Goal: Information Seeking & Learning: Find contact information

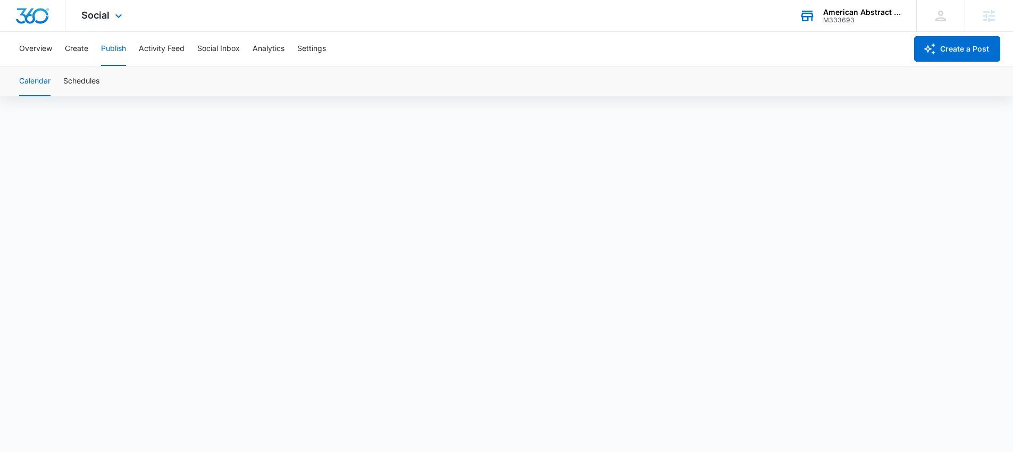
click at [844, 17] on div "M333693" at bounding box center [862, 19] width 78 height 7
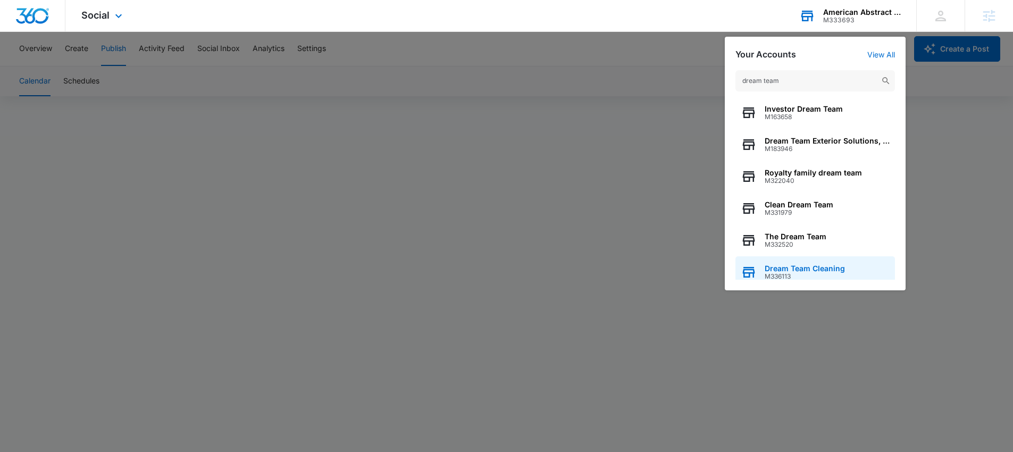
type input "dream team"
click at [819, 265] on span "Dream Team Cleaning" at bounding box center [805, 268] width 80 height 9
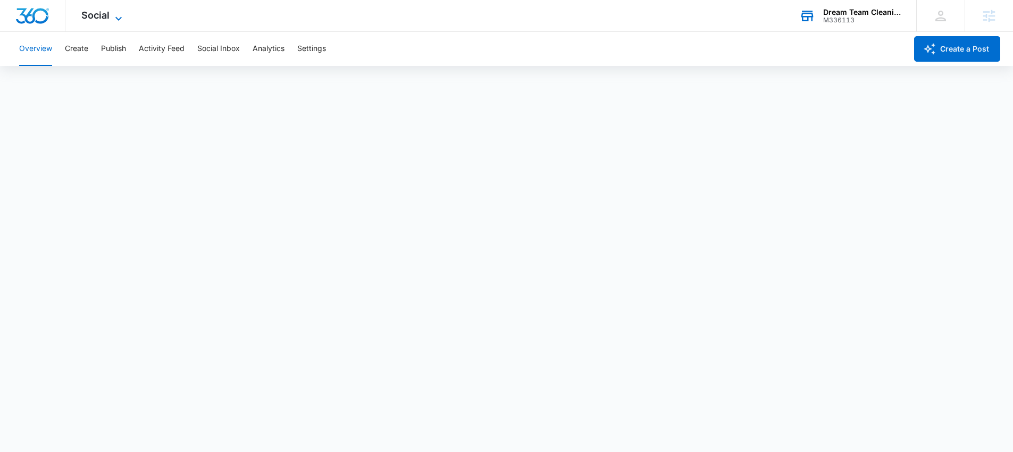
click at [99, 18] on span "Social" at bounding box center [95, 15] width 28 height 11
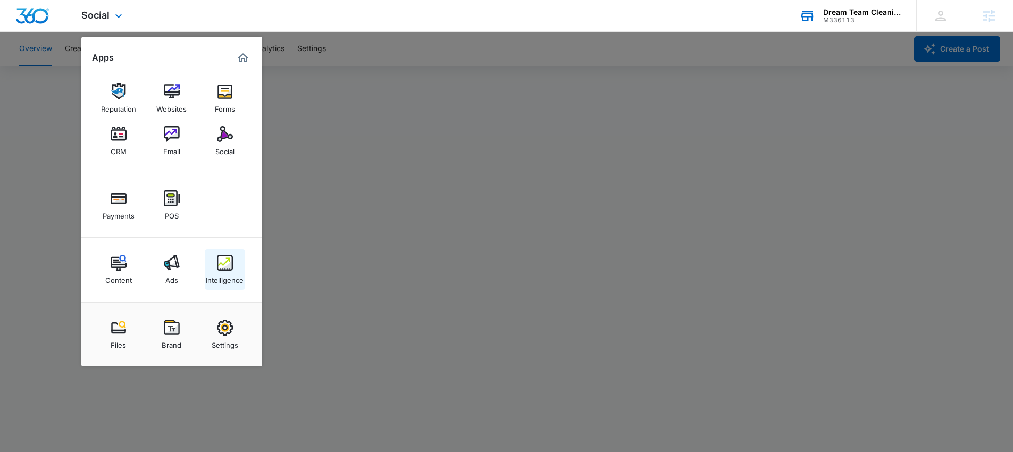
click at [244, 261] on link "Intelligence" at bounding box center [225, 269] width 40 height 40
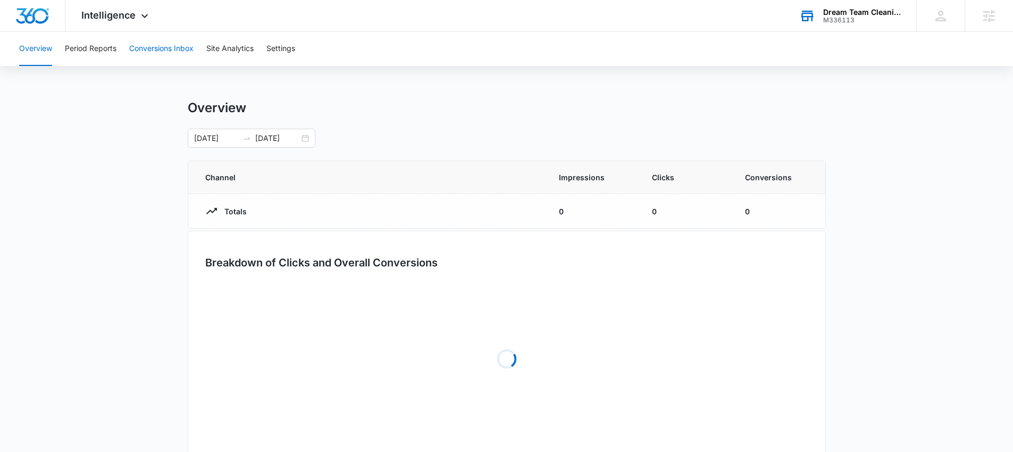
click at [154, 47] on button "Conversions Inbox" at bounding box center [161, 49] width 64 height 34
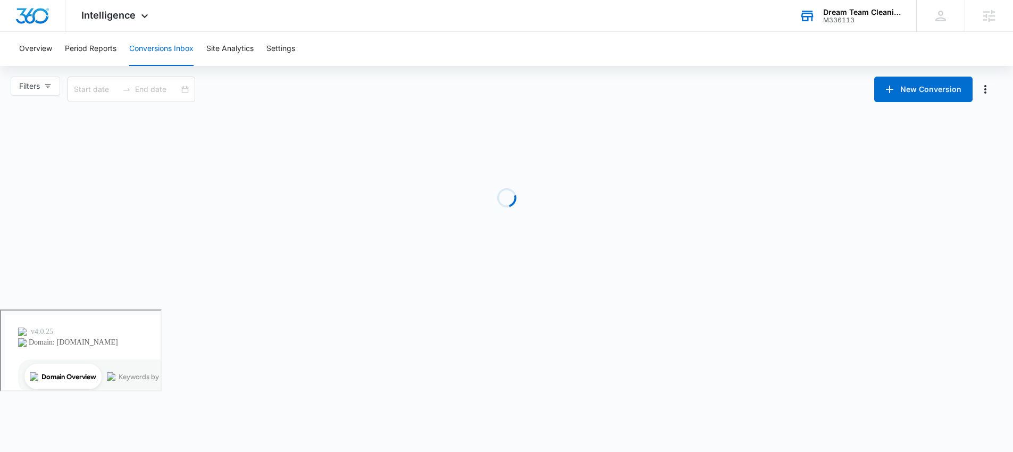
type input "08/11/2025"
type input "09/10/2025"
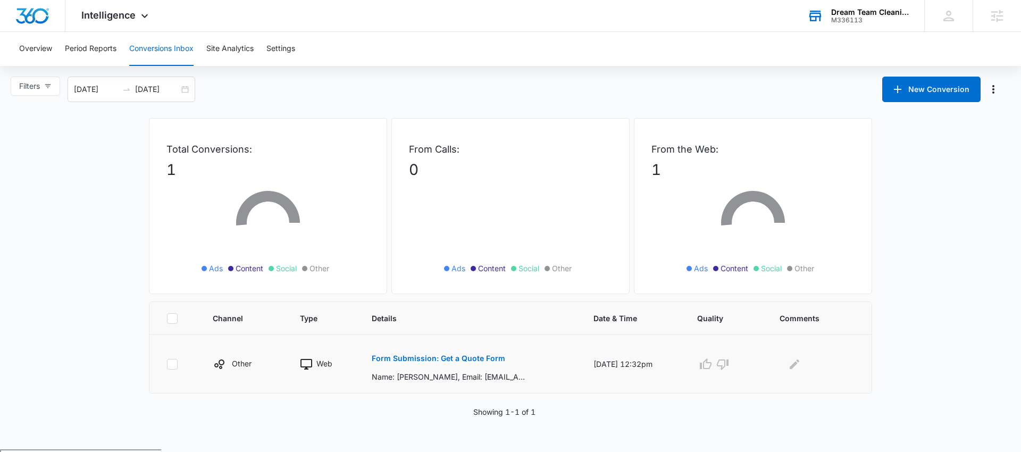
click at [417, 351] on button "Form Submission: Get a Quote Form" at bounding box center [439, 359] width 134 height 26
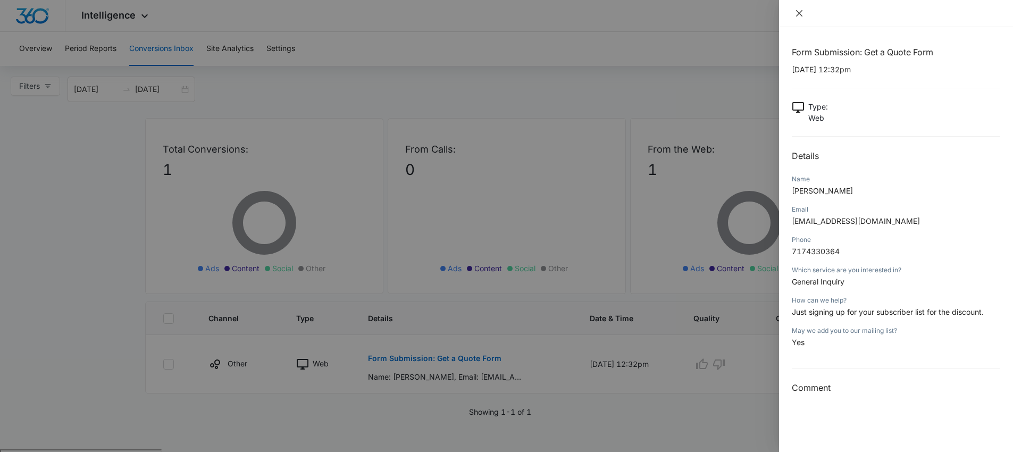
click at [796, 13] on icon "close" at bounding box center [799, 13] width 9 height 9
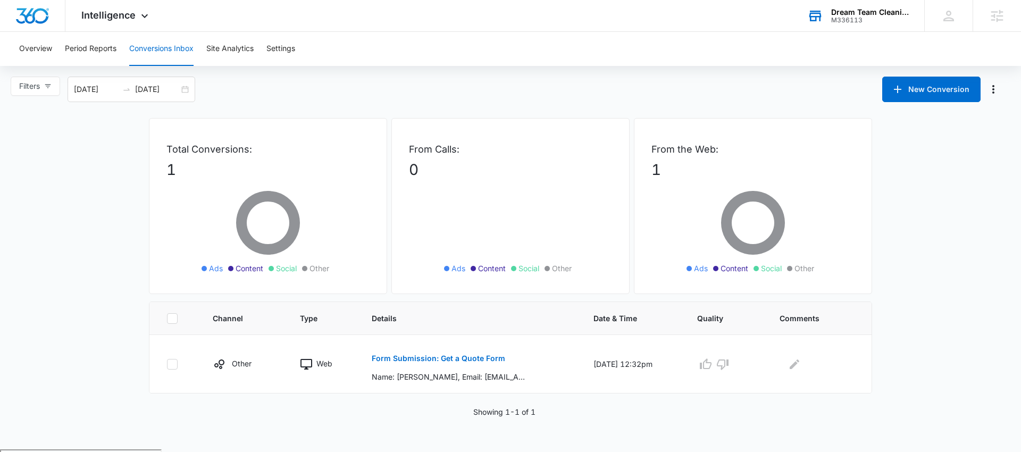
click at [839, 14] on div "Dream Team Cleaning" at bounding box center [870, 12] width 78 height 9
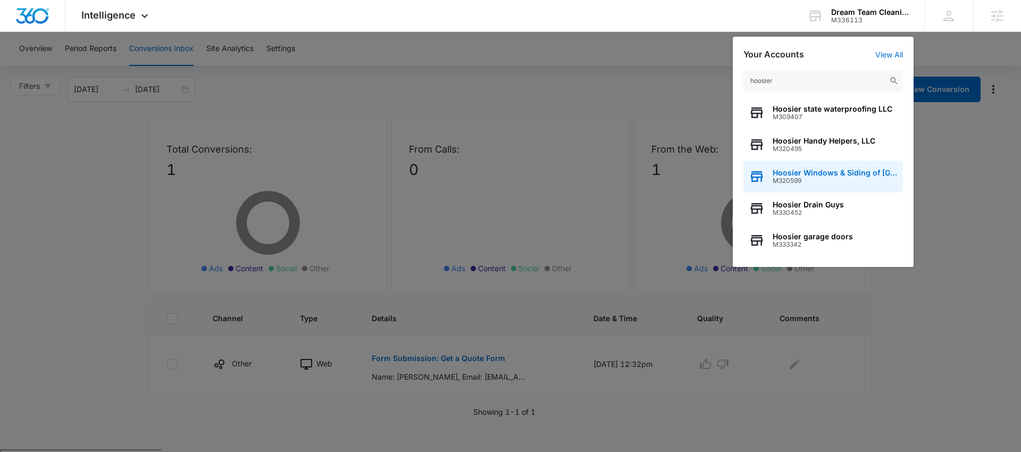
type input "hoosier"
click at [820, 165] on div "Hoosier Windows & Siding of Indianapolis M320599" at bounding box center [824, 177] width 160 height 32
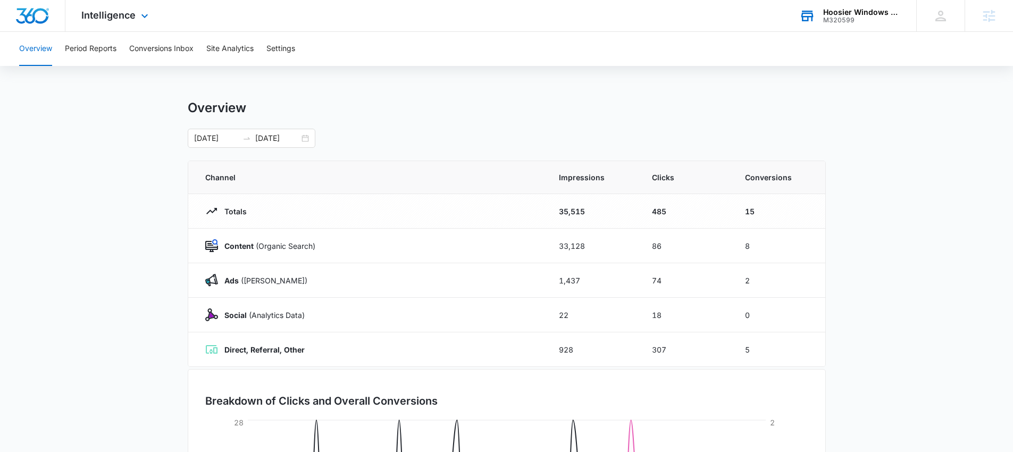
click at [834, 15] on div "Hoosier Windows & Siding of Indianapolis" at bounding box center [862, 12] width 78 height 9
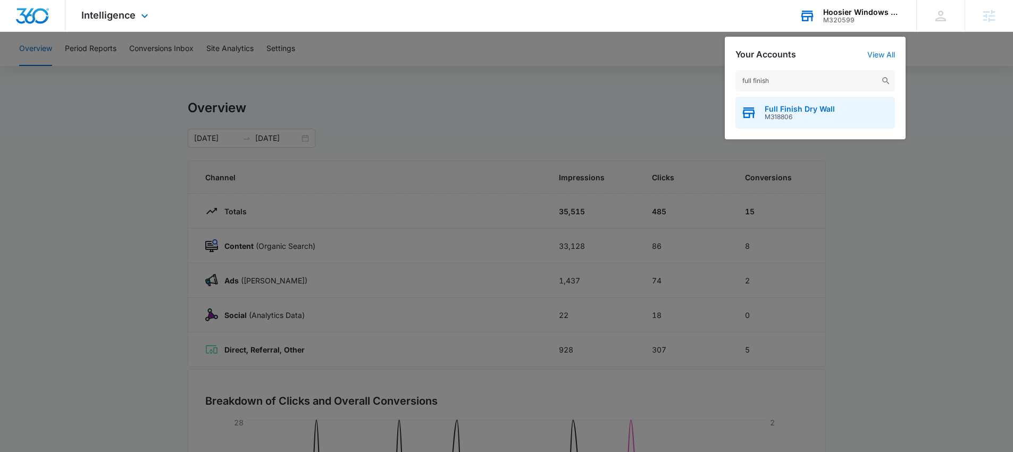
type input "full finish"
click at [793, 111] on span "Full Finish Dry Wall" at bounding box center [800, 109] width 70 height 9
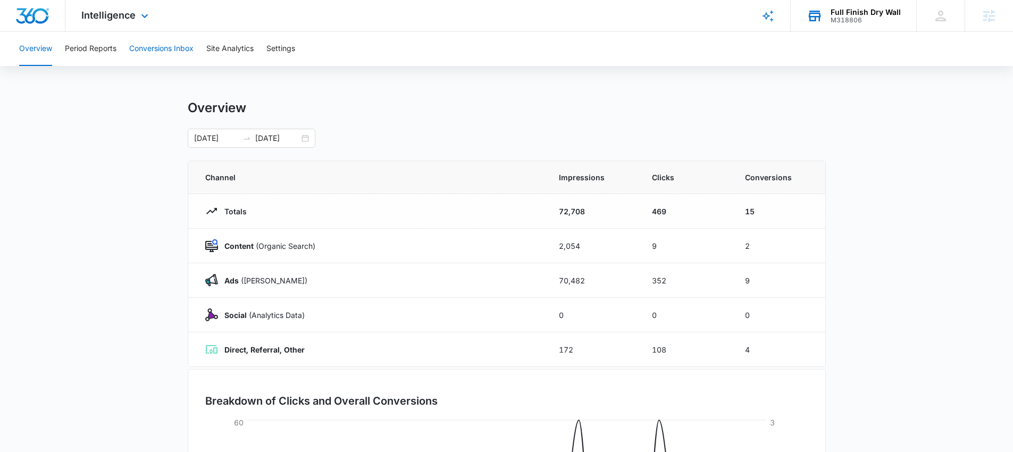
click at [180, 56] on button "Conversions Inbox" at bounding box center [161, 49] width 64 height 34
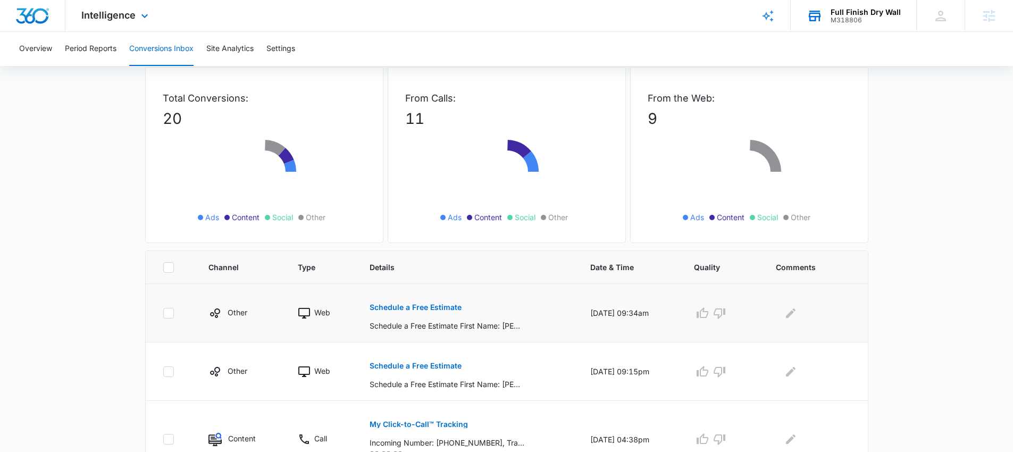
scroll to position [94, 0]
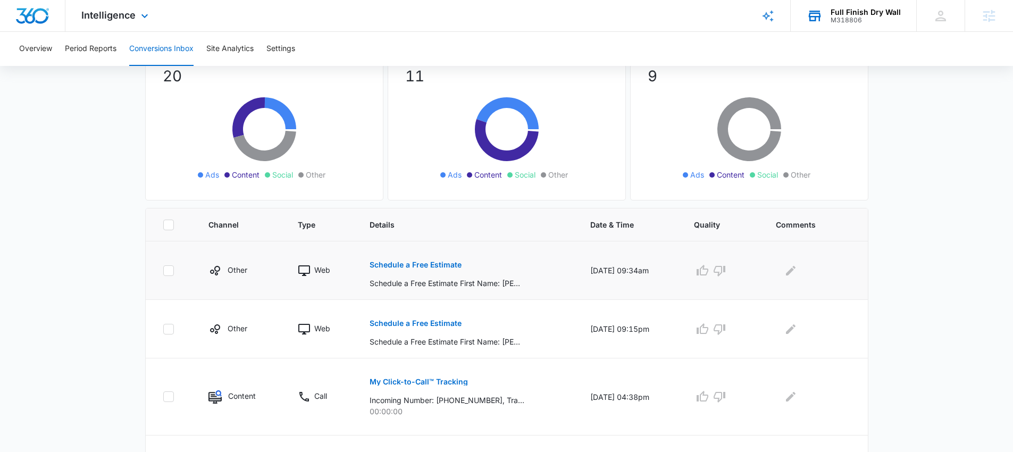
click at [418, 264] on p "Schedule a Free Estimate" at bounding box center [416, 264] width 92 height 7
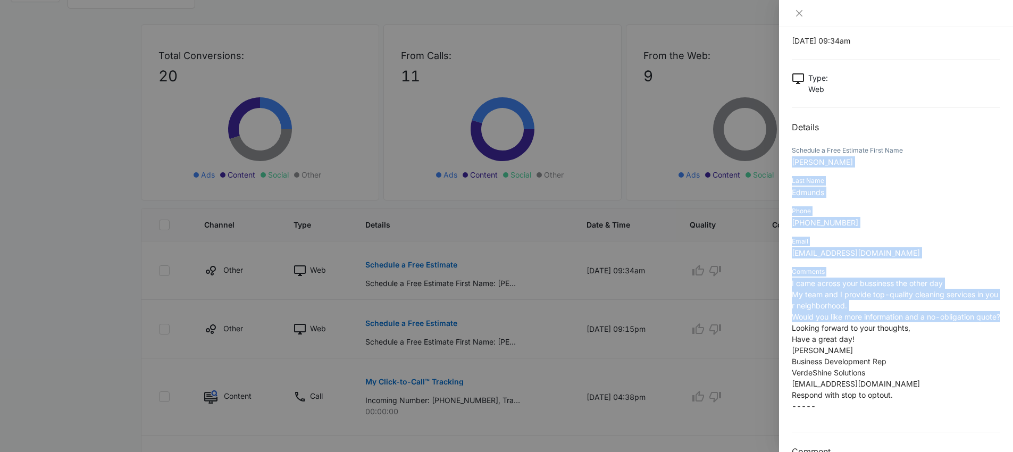
scroll to position [66, 0]
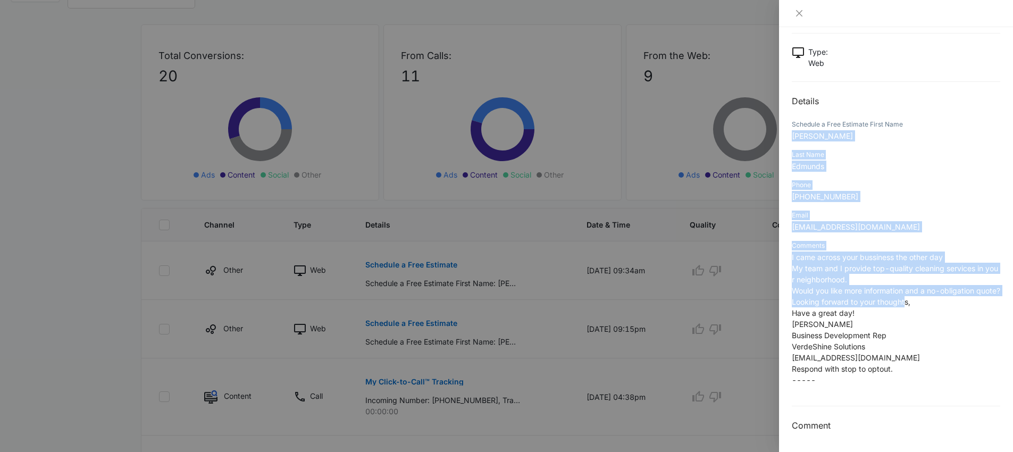
drag, startPoint x: 792, startPoint y: 187, endPoint x: 905, endPoint y: 303, distance: 162.1
click at [905, 303] on div "Schedule a Free Estimate 09/08/2025 at 09:34am Type : Web Details Schedule a Fr…" at bounding box center [896, 212] width 209 height 442
click at [803, 13] on icon "close" at bounding box center [799, 13] width 9 height 9
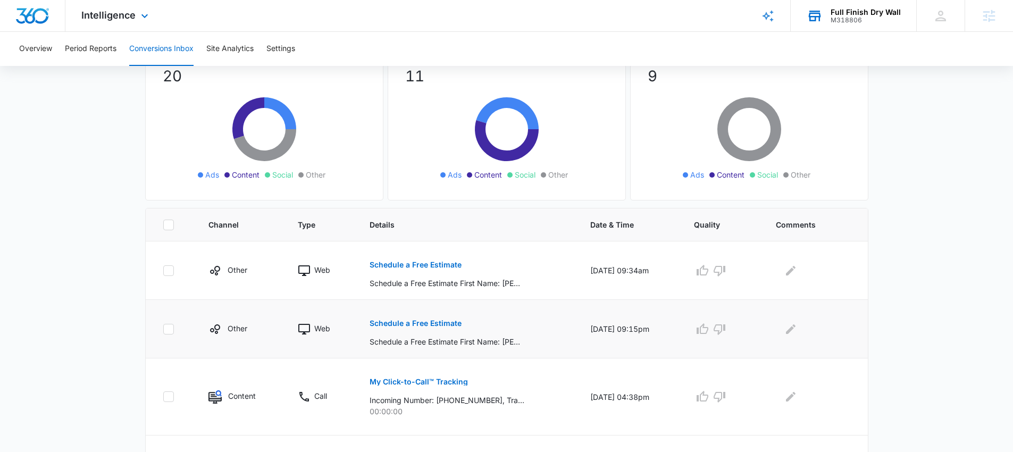
click at [403, 320] on p "Schedule a Free Estimate" at bounding box center [416, 323] width 92 height 7
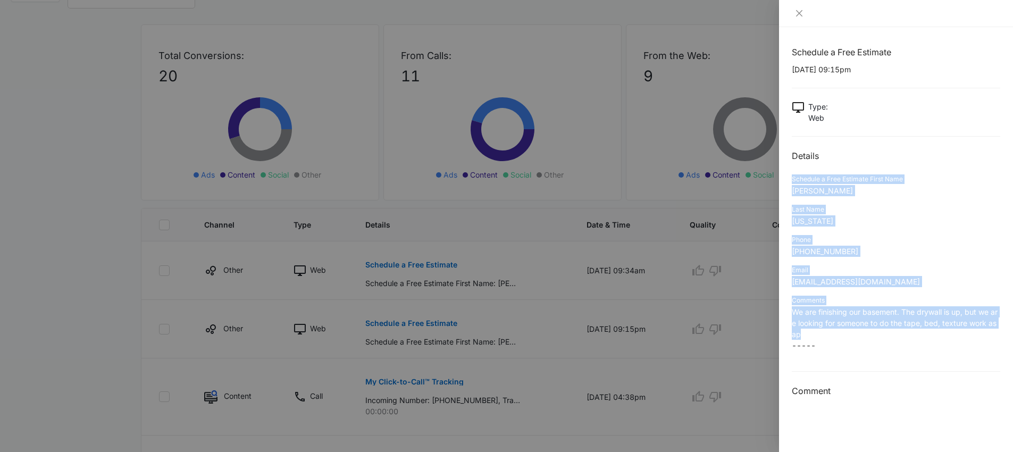
drag, startPoint x: 792, startPoint y: 179, endPoint x: 947, endPoint y: 336, distance: 220.4
click at [947, 336] on div "Schedule a Free Estimate 09/07/2025 at 09:15pm Type : Web Details Schedule a Fr…" at bounding box center [896, 222] width 209 height 352
copy div "Schedule a Free Estimate First Name Linda Last Name Washington Phone (303) 829-…"
click at [795, 12] on icon "close" at bounding box center [799, 13] width 9 height 9
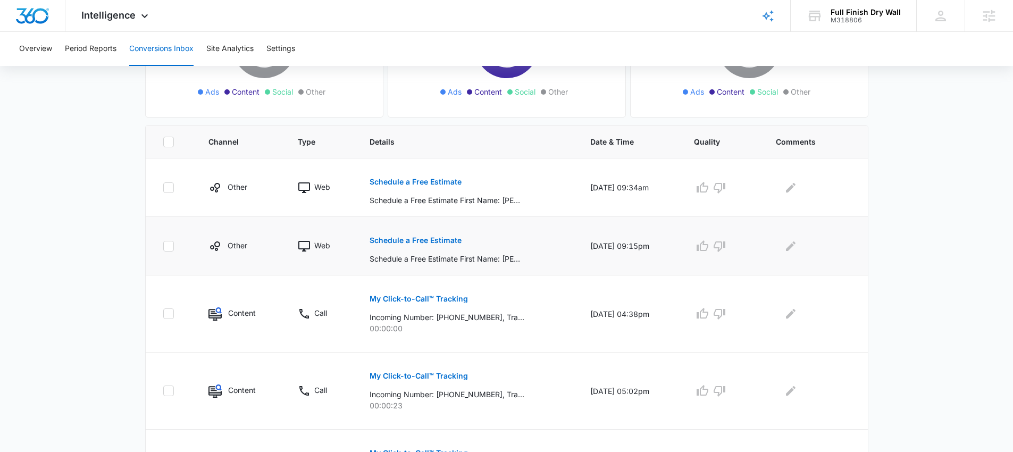
scroll to position [176, 0]
click at [402, 302] on p "My Click-to-Call™ Tracking" at bounding box center [419, 299] width 98 height 7
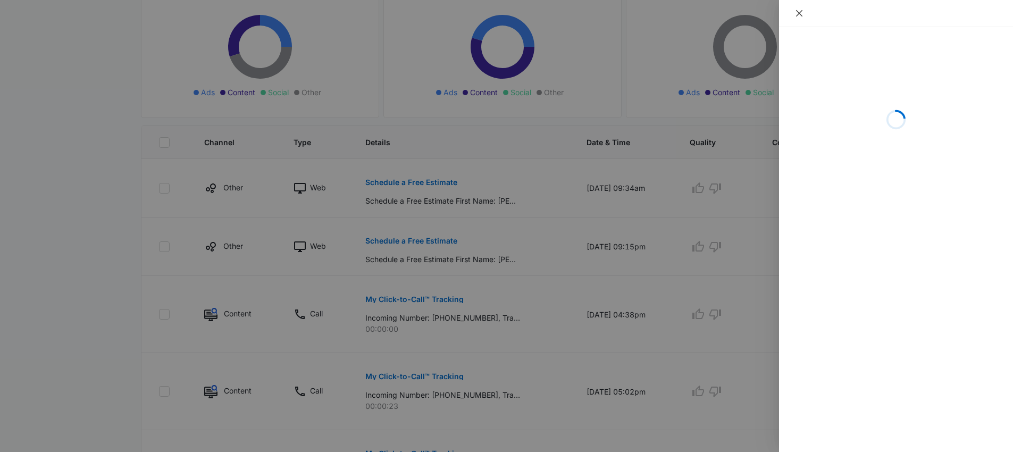
click at [797, 15] on icon "close" at bounding box center [799, 13] width 6 height 6
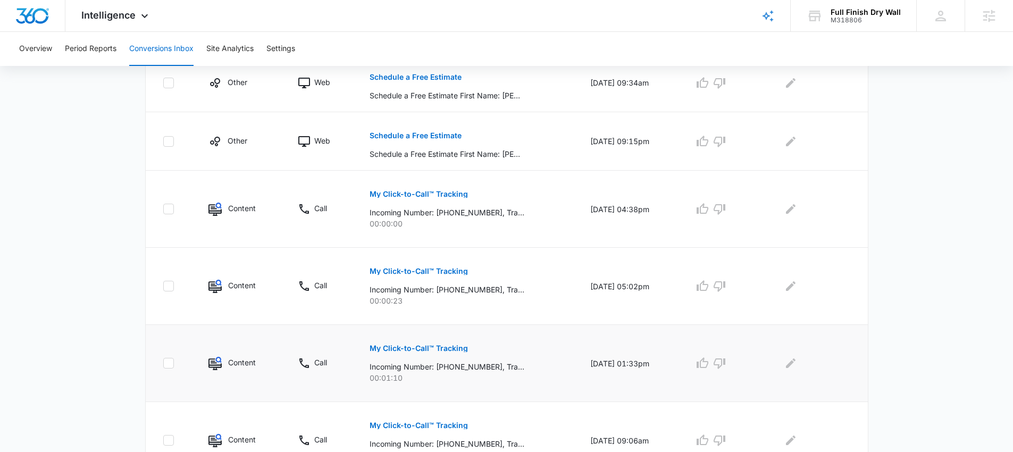
scroll to position [355, 0]
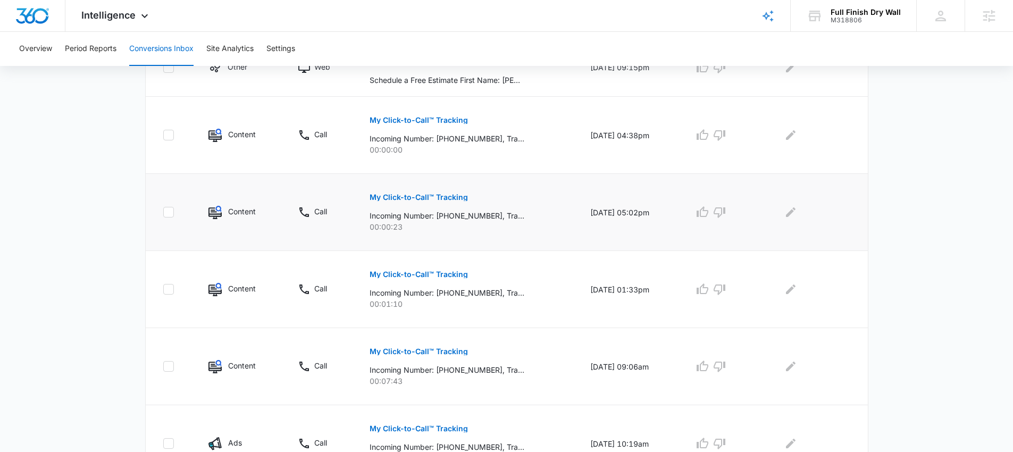
click at [436, 201] on button "My Click-to-Call™ Tracking" at bounding box center [419, 198] width 98 height 26
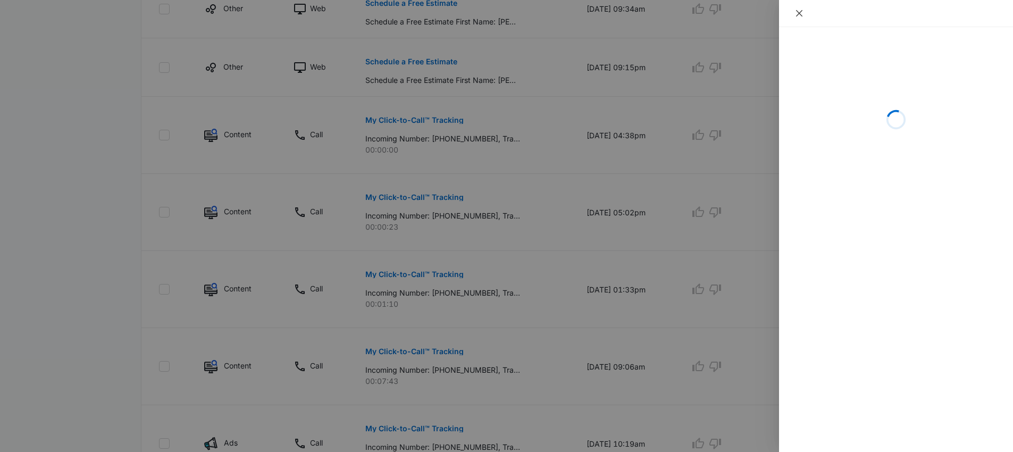
click at [800, 16] on icon "close" at bounding box center [799, 13] width 9 height 9
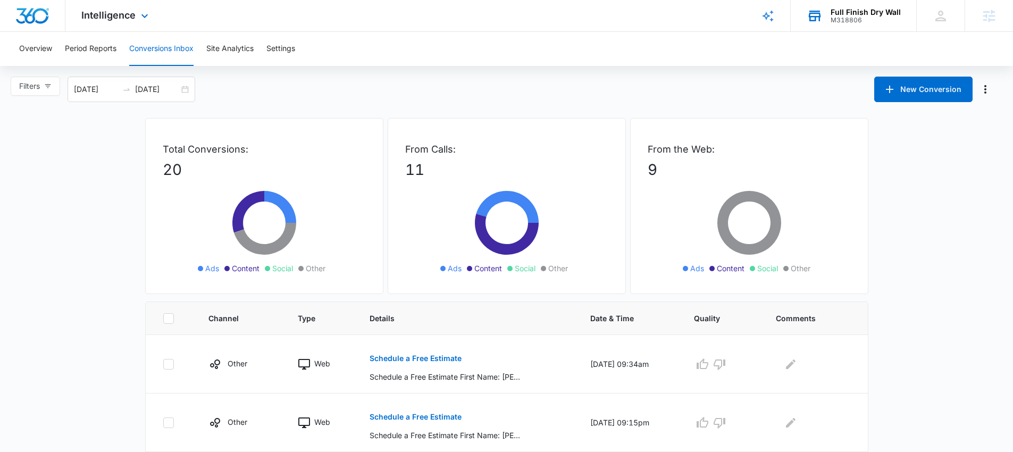
scroll to position [197, 0]
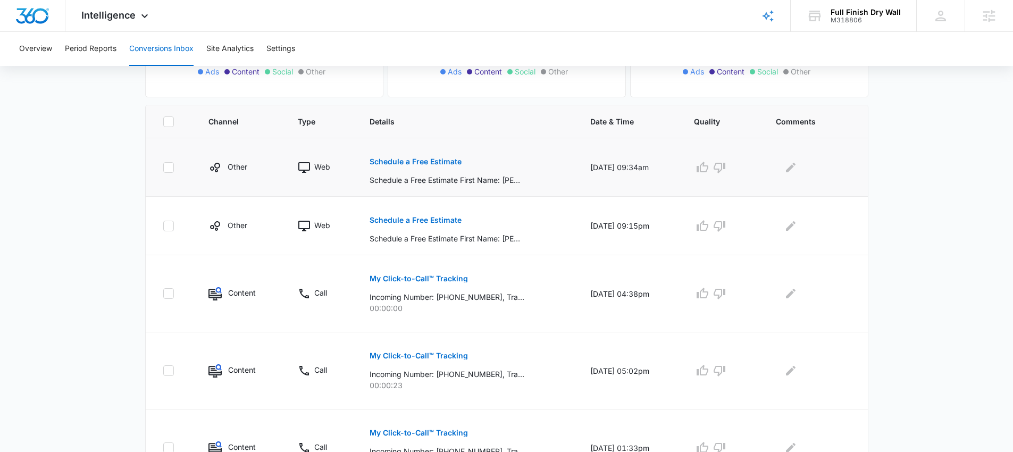
click at [412, 158] on p "Schedule a Free Estimate" at bounding box center [416, 161] width 92 height 7
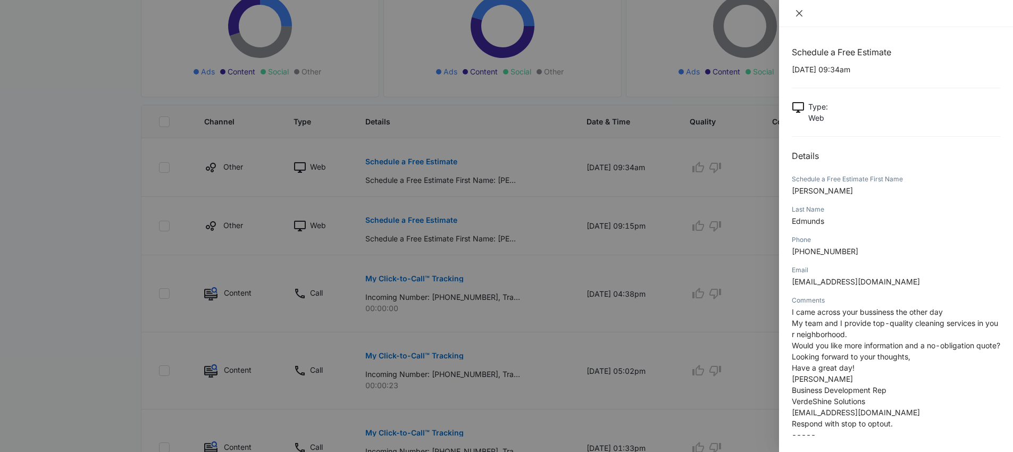
click at [800, 16] on icon "close" at bounding box center [799, 13] width 9 height 9
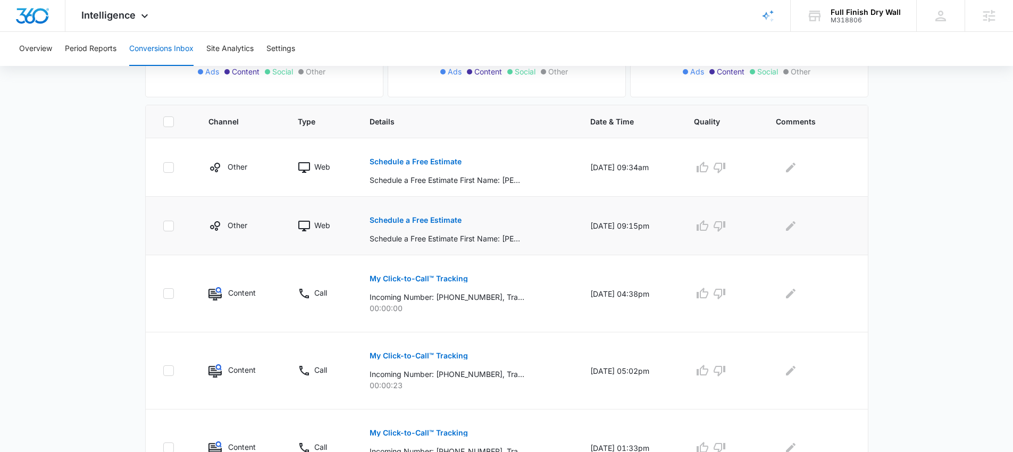
click at [425, 221] on p "Schedule a Free Estimate" at bounding box center [416, 220] width 92 height 7
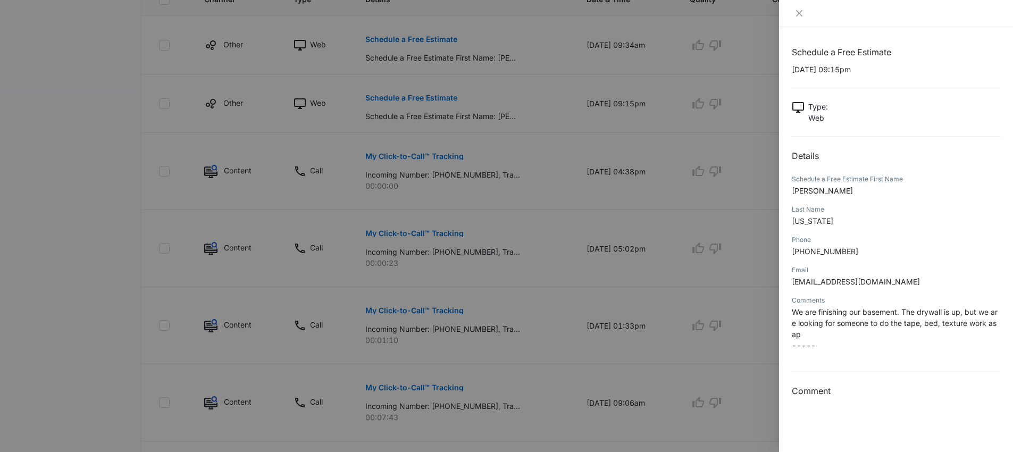
scroll to position [317, 0]
click at [799, 13] on icon "close" at bounding box center [799, 13] width 6 height 6
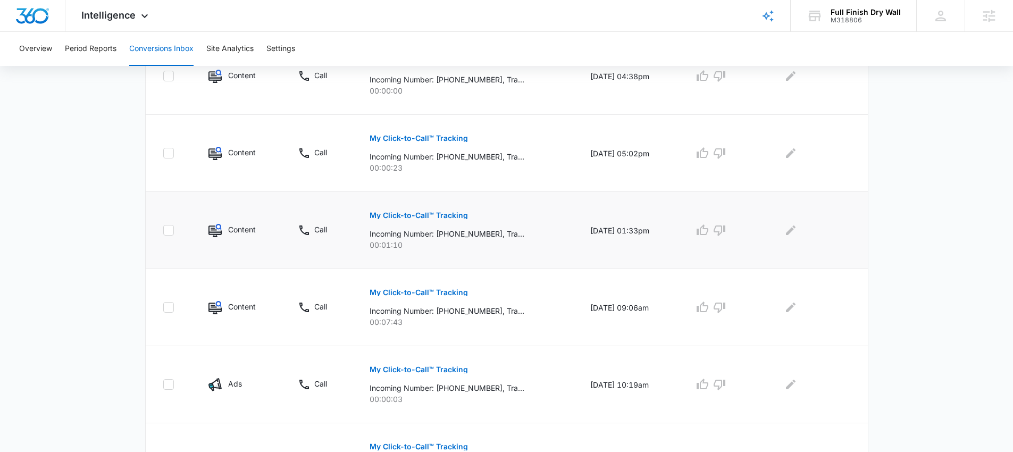
scroll to position [427, 0]
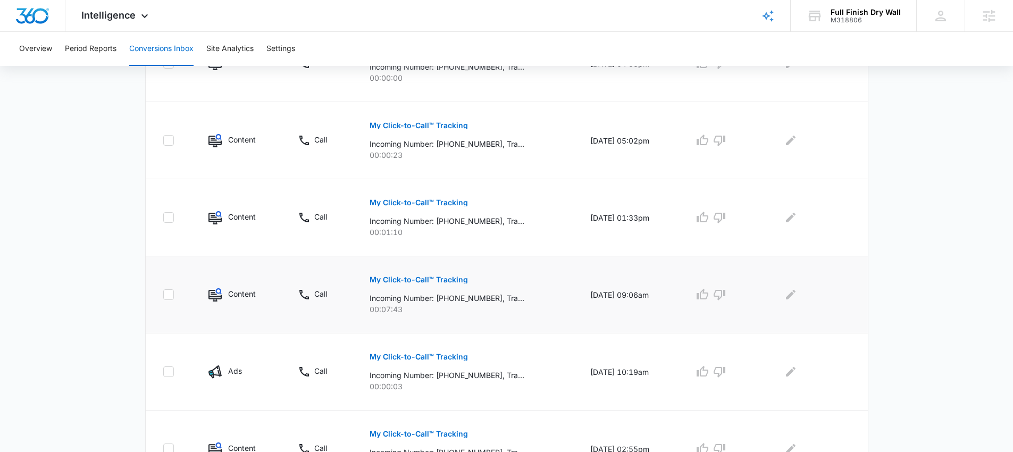
click at [428, 286] on button "My Click-to-Call™ Tracking" at bounding box center [419, 280] width 98 height 26
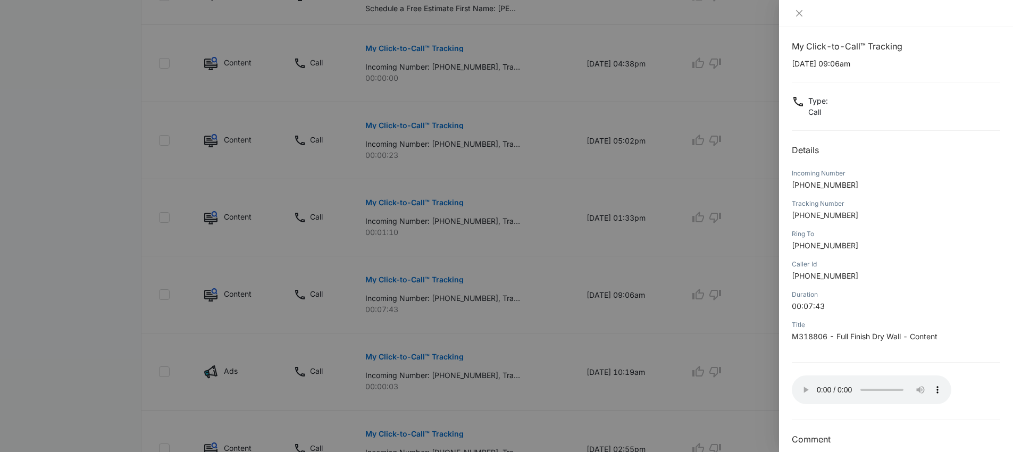
scroll to position [0, 0]
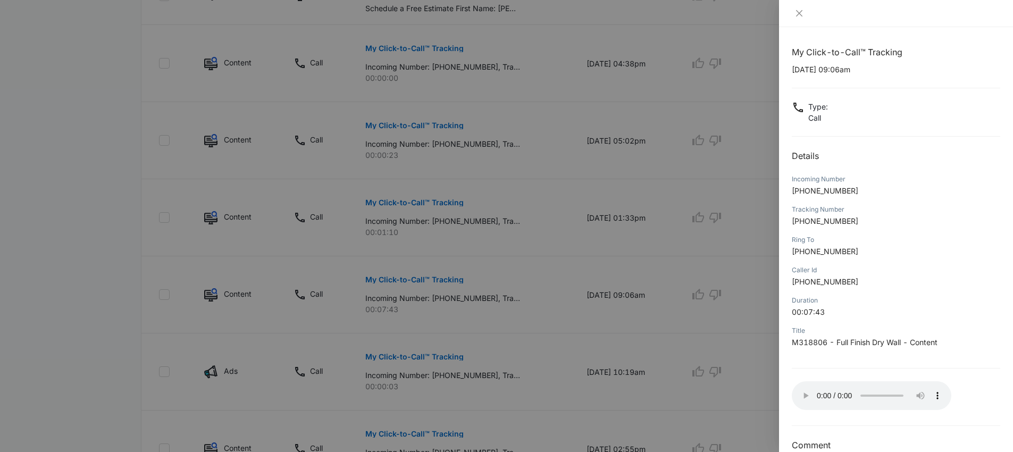
click at [854, 187] on p "+17209089415" at bounding box center [896, 190] width 209 height 11
drag, startPoint x: 853, startPoint y: 188, endPoint x: 791, endPoint y: 189, distance: 62.2
click at [791, 189] on div "My Click-to-Call™ Tracking 09/03/2025 at 09:06am Type : Call Details Incoming N…" at bounding box center [896, 239] width 234 height 425
copy span "+17209089415"
click at [799, 18] on button "Close" at bounding box center [799, 14] width 15 height 10
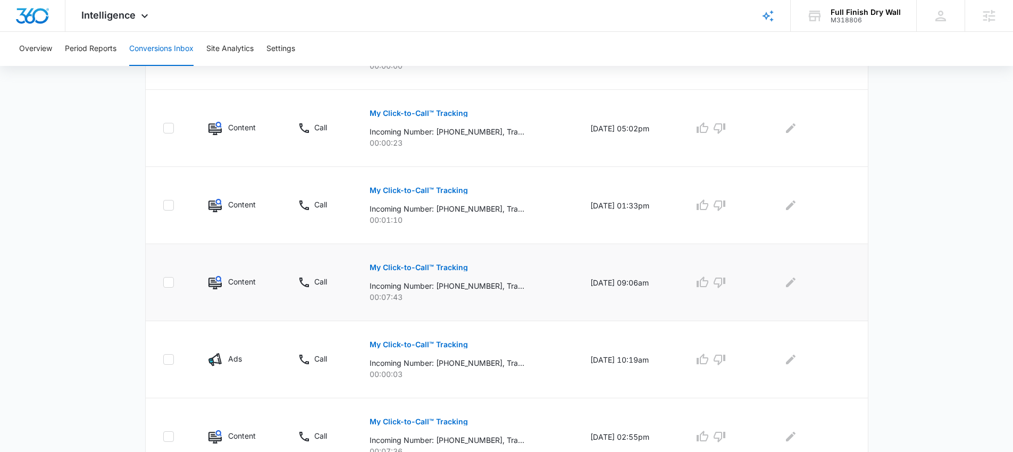
scroll to position [442, 0]
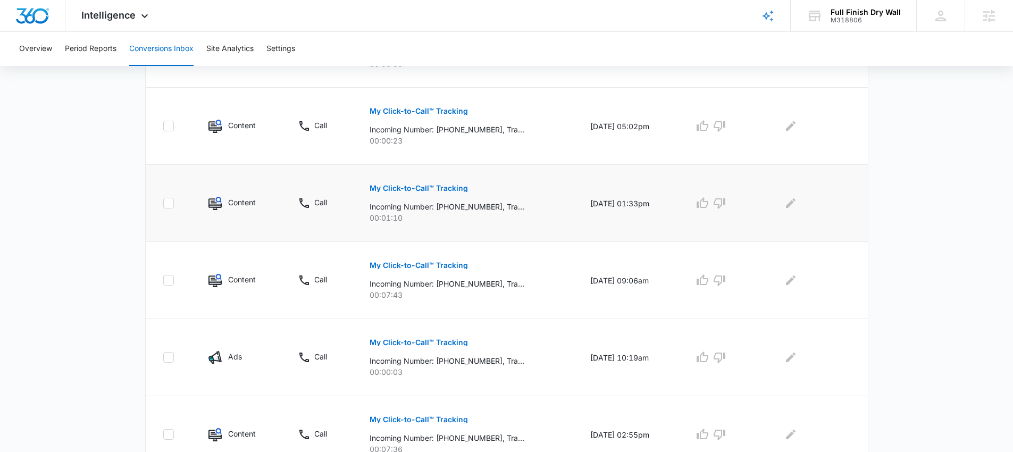
click at [411, 188] on p "My Click-to-Call™ Tracking" at bounding box center [419, 188] width 98 height 7
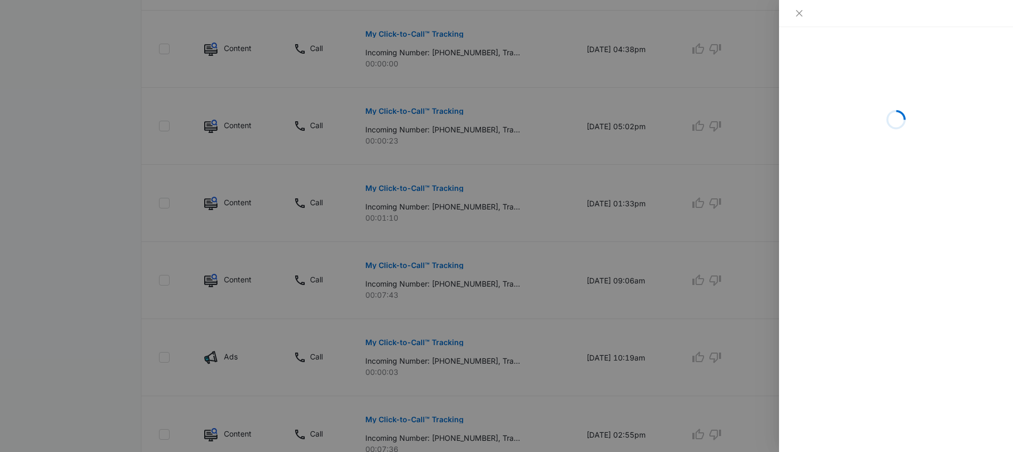
click at [569, 371] on div at bounding box center [506, 226] width 1013 height 452
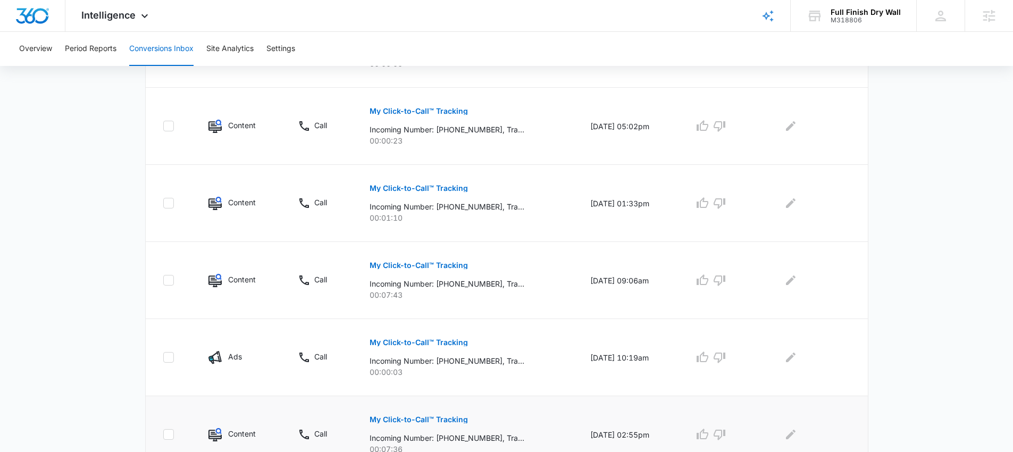
click at [431, 418] on p "My Click-to-Call™ Tracking" at bounding box center [419, 419] width 98 height 7
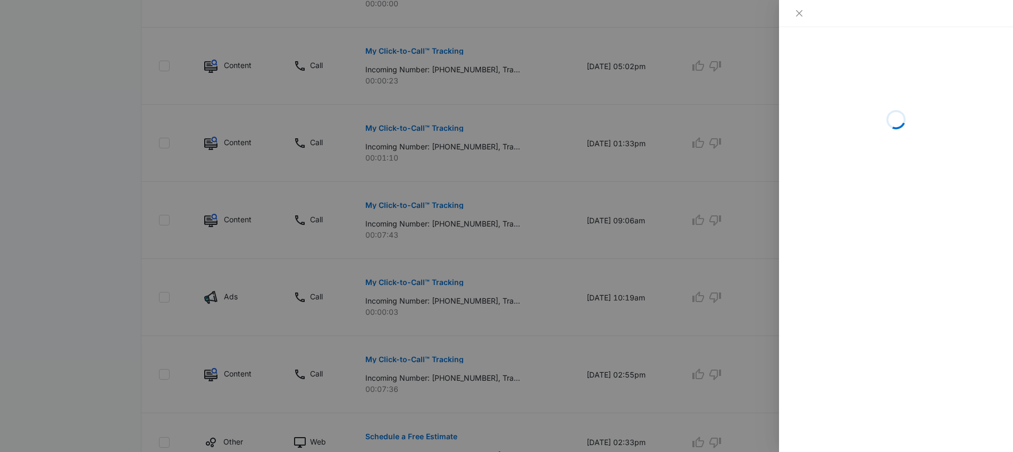
scroll to position [546, 0]
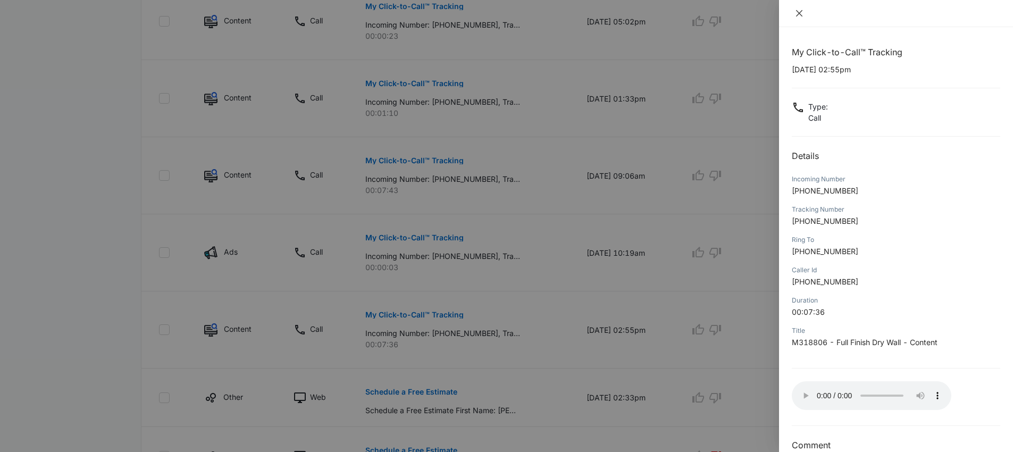
click at [798, 14] on icon "close" at bounding box center [799, 13] width 9 height 9
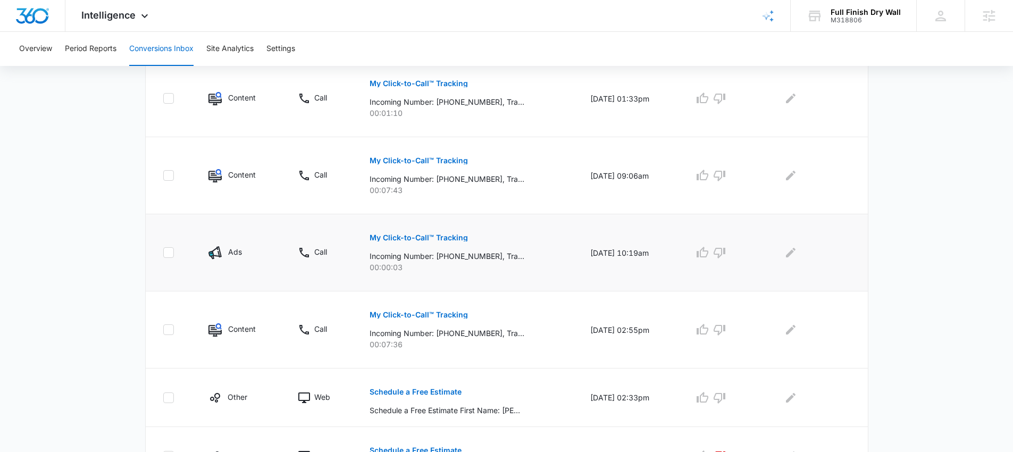
click at [437, 241] on p "My Click-to-Call™ Tracking" at bounding box center [419, 237] width 98 height 7
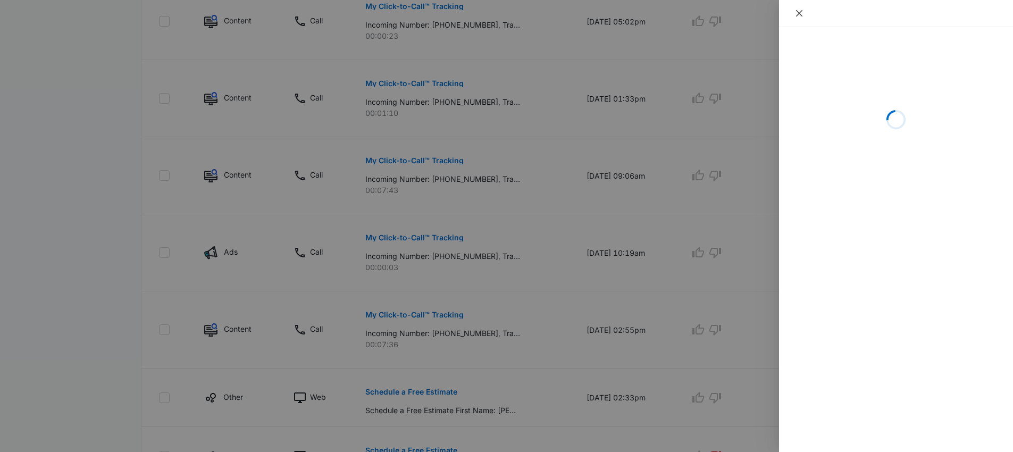
click at [806, 14] on button "Close" at bounding box center [799, 14] width 15 height 10
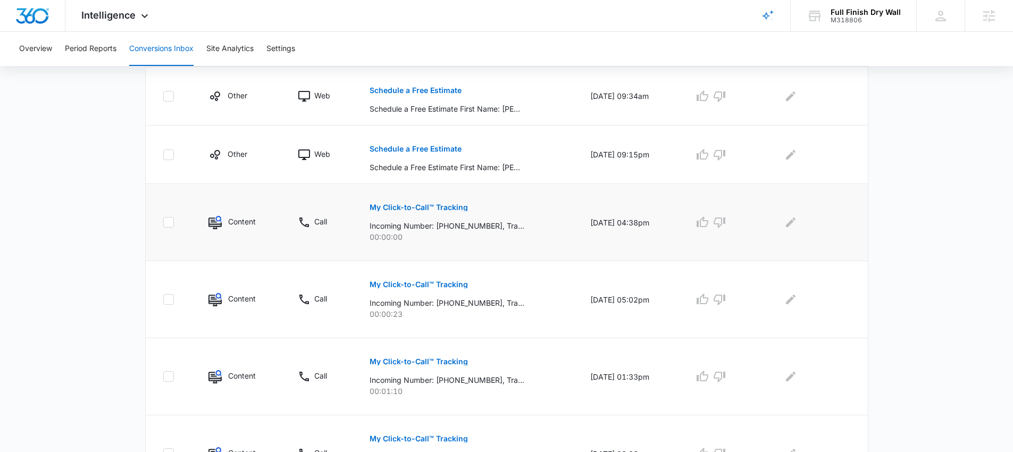
scroll to position [317, 0]
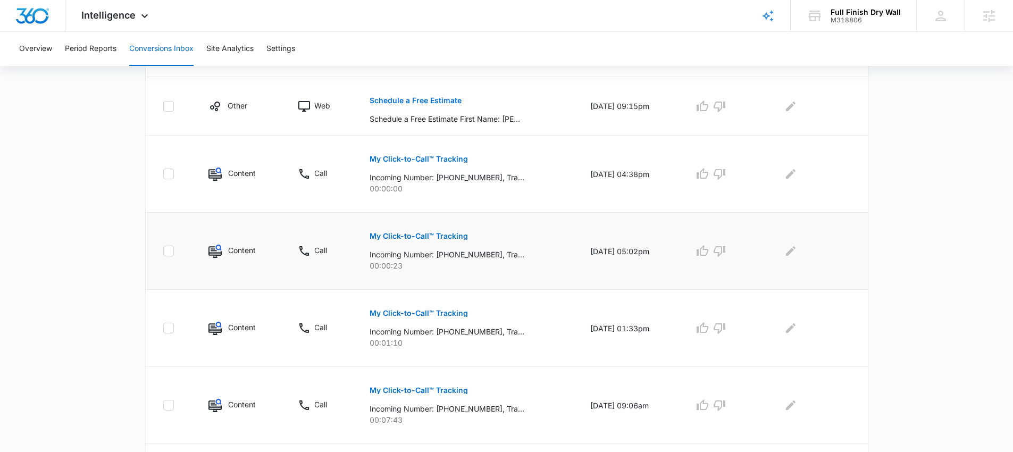
click at [420, 241] on button "My Click-to-Call™ Tracking" at bounding box center [419, 236] width 98 height 26
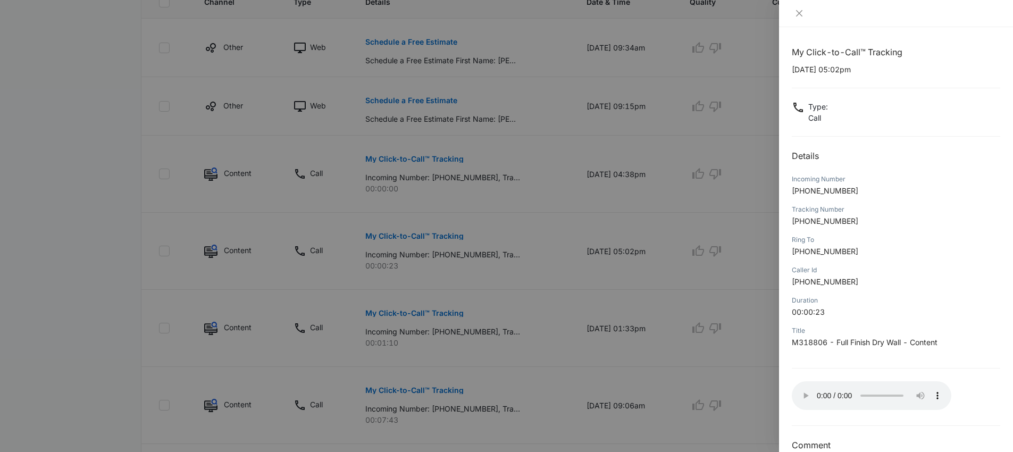
click at [796, 20] on div at bounding box center [896, 13] width 234 height 27
click at [800, 14] on icon "close" at bounding box center [799, 13] width 9 height 9
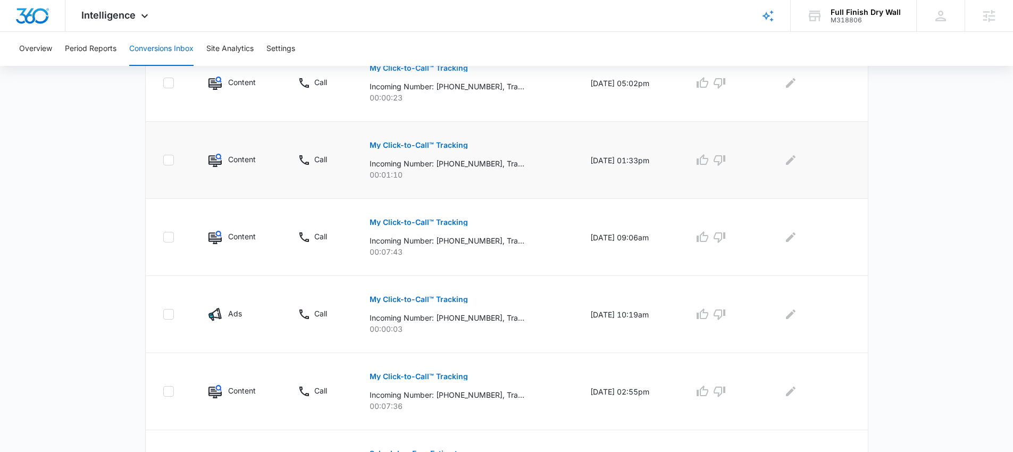
scroll to position [613, 0]
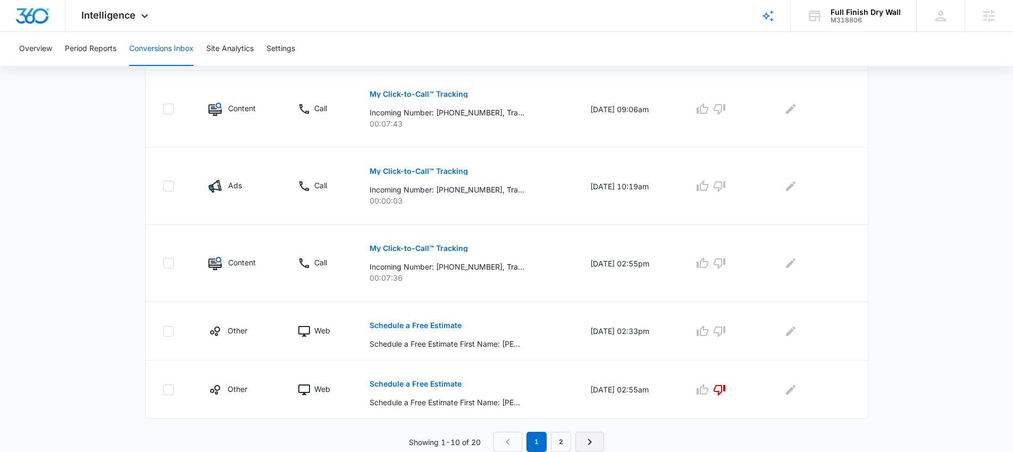
click at [600, 439] on link "Next Page" at bounding box center [590, 442] width 29 height 20
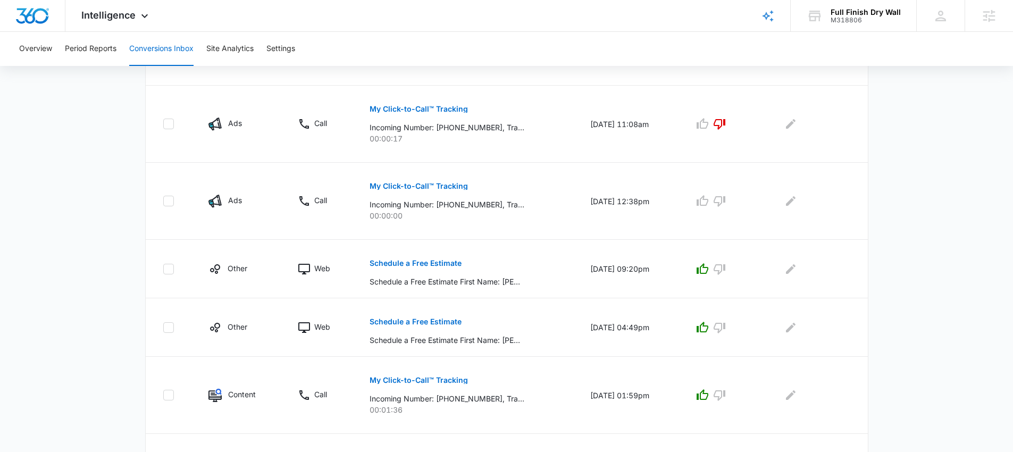
scroll to position [594, 0]
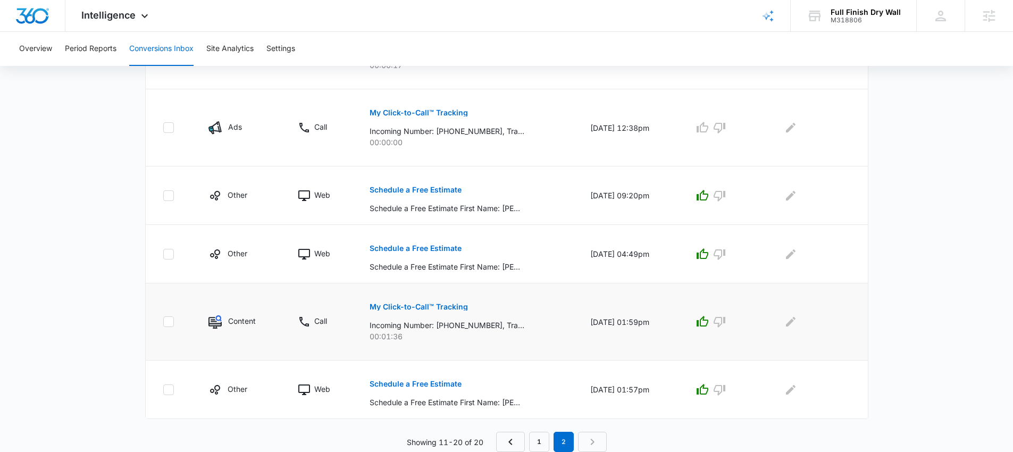
click at [428, 304] on p "My Click-to-Call™ Tracking" at bounding box center [419, 306] width 98 height 7
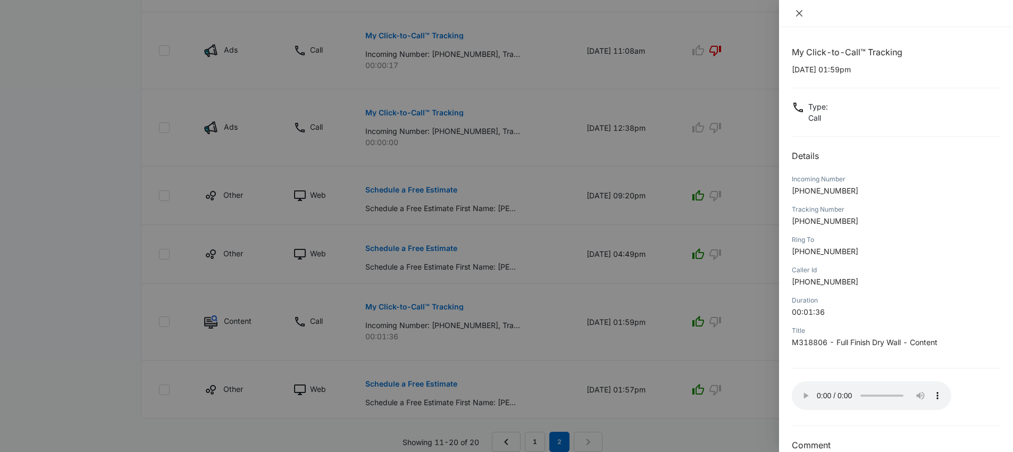
click at [799, 10] on icon "close" at bounding box center [799, 13] width 9 height 9
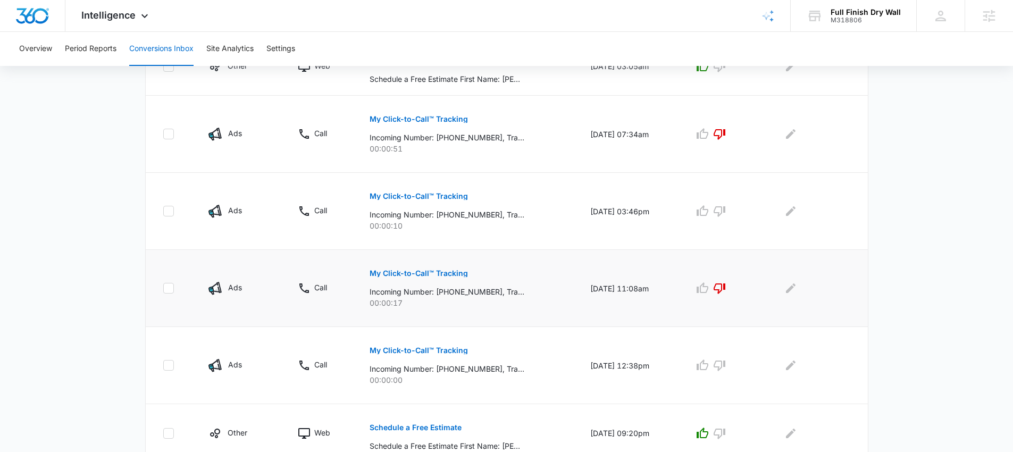
scroll to position [350, 0]
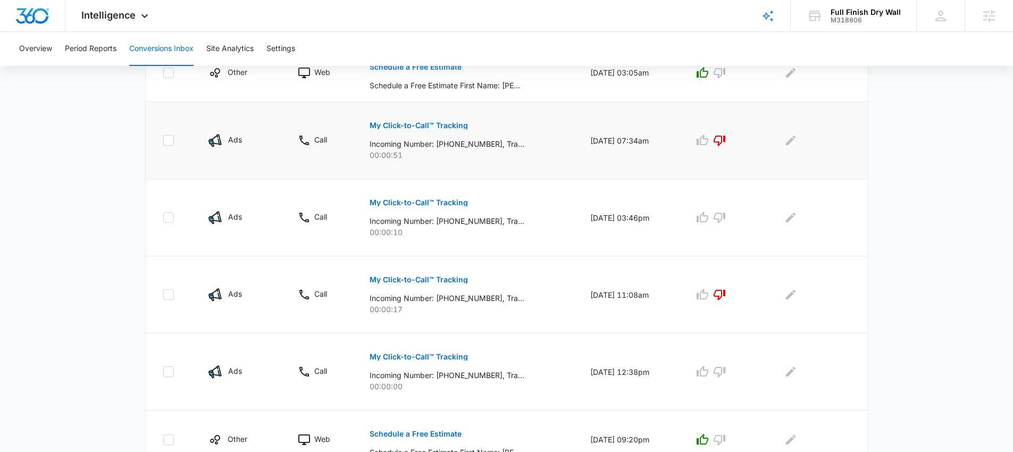
click at [416, 122] on p "My Click-to-Call™ Tracking" at bounding box center [419, 125] width 98 height 7
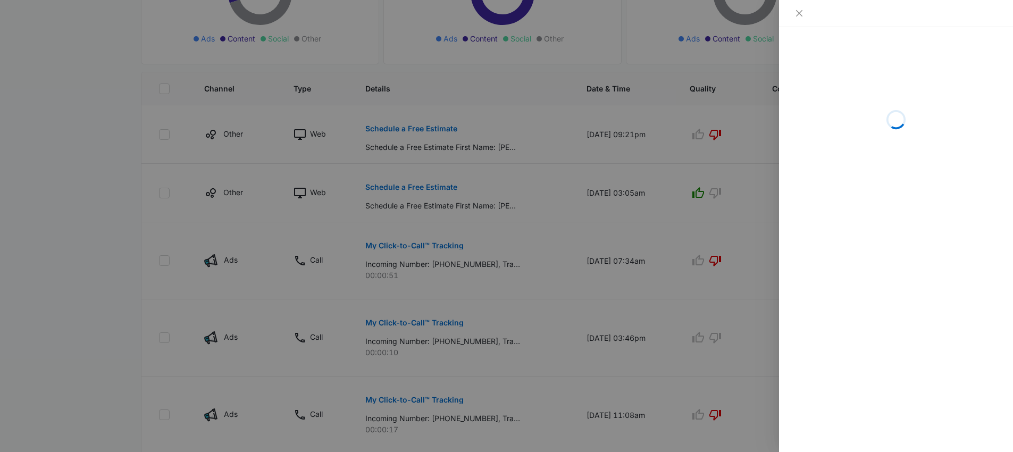
scroll to position [229, 0]
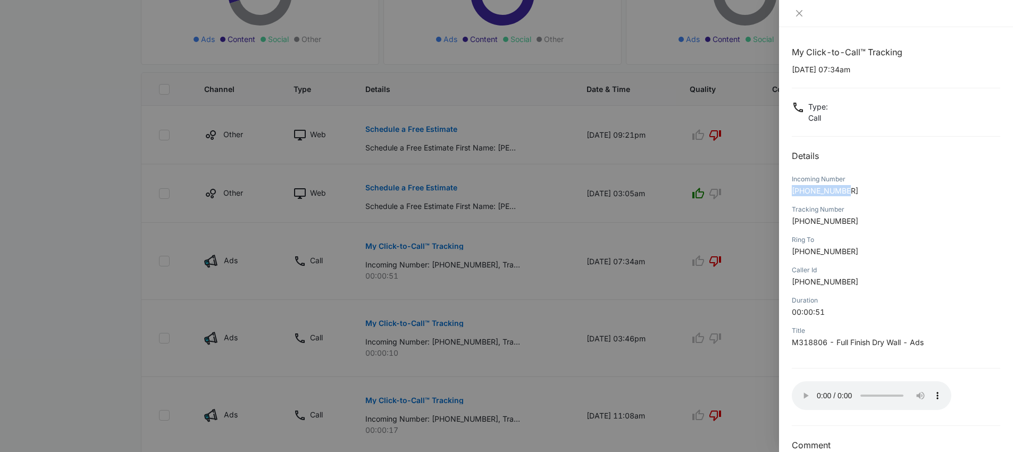
drag, startPoint x: 852, startPoint y: 190, endPoint x: 793, endPoint y: 190, distance: 59.6
click at [793, 190] on p "+17204507445" at bounding box center [896, 190] width 209 height 11
copy span "+17204507445"
click at [802, 14] on icon "close" at bounding box center [799, 13] width 9 height 9
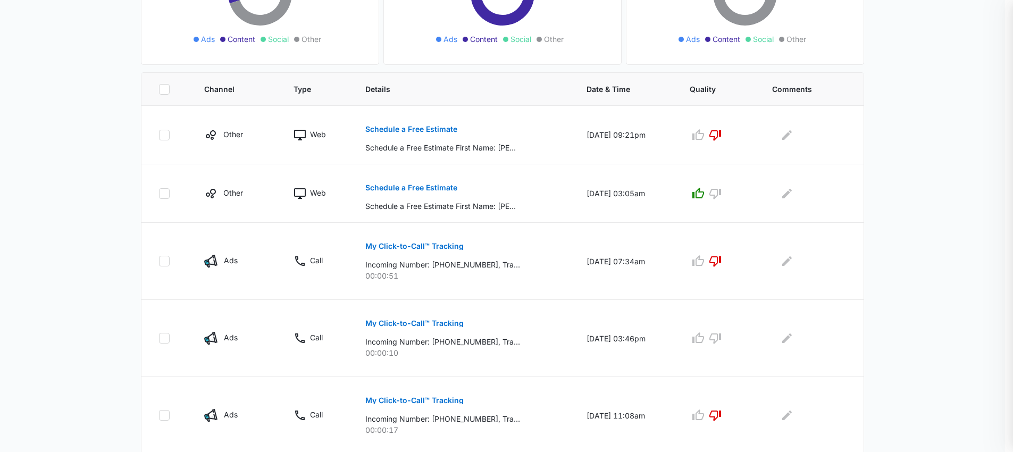
click at [801, 14] on div at bounding box center [506, 226] width 1013 height 452
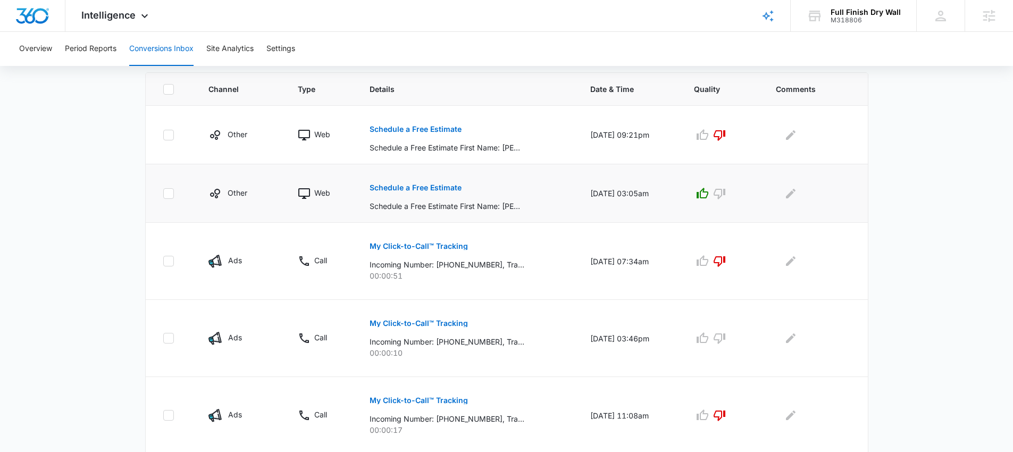
click at [383, 188] on p "Schedule a Free Estimate" at bounding box center [416, 187] width 92 height 7
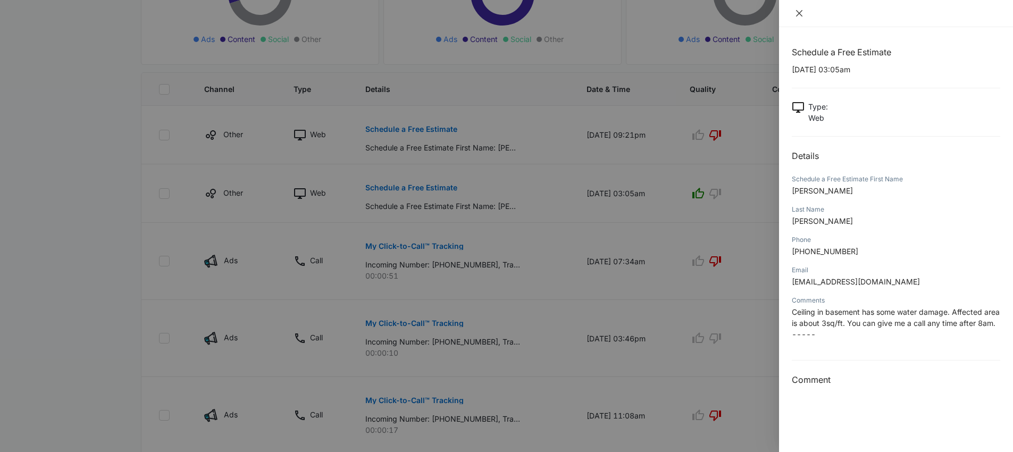
click at [802, 11] on icon "close" at bounding box center [799, 13] width 9 height 9
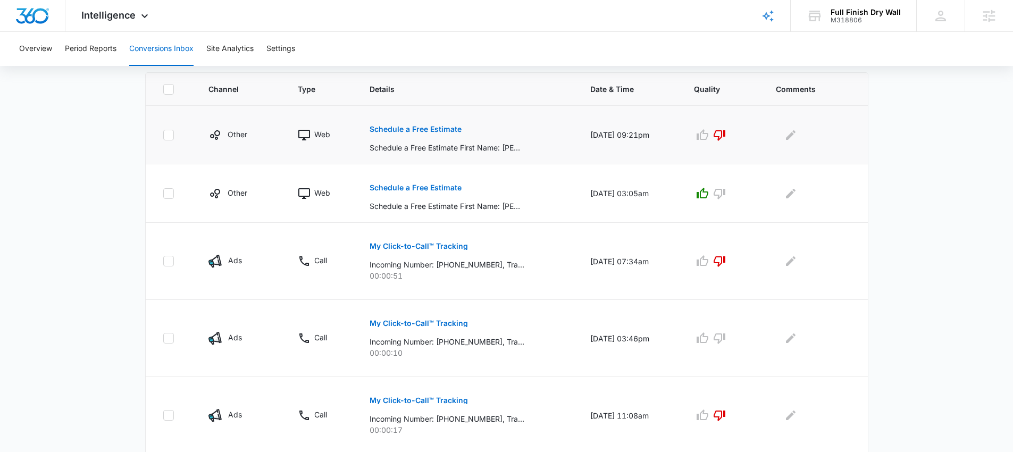
click at [393, 126] on p "Schedule a Free Estimate" at bounding box center [416, 129] width 92 height 7
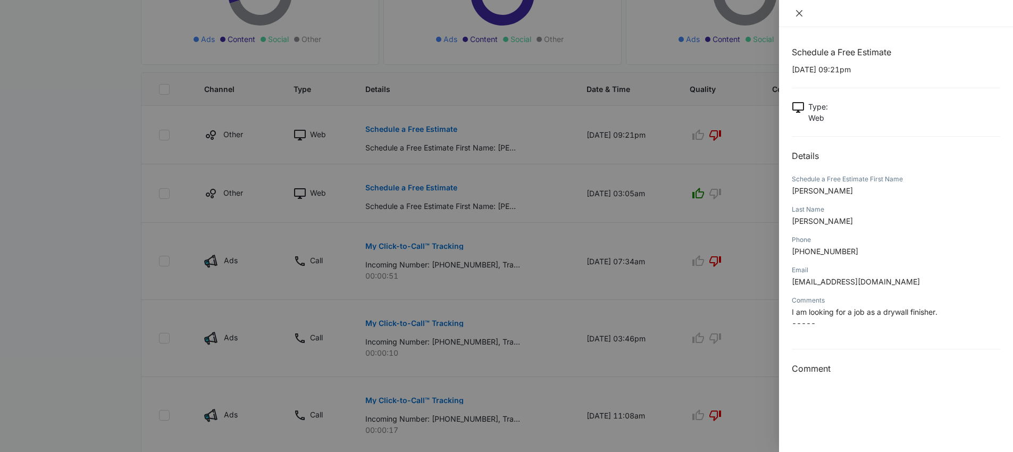
click at [796, 16] on icon "close" at bounding box center [799, 13] width 6 height 6
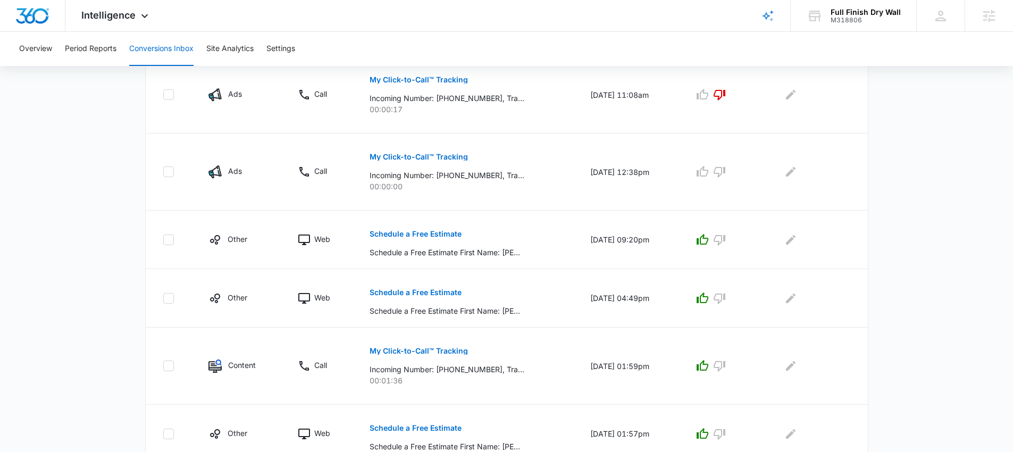
scroll to position [594, 0]
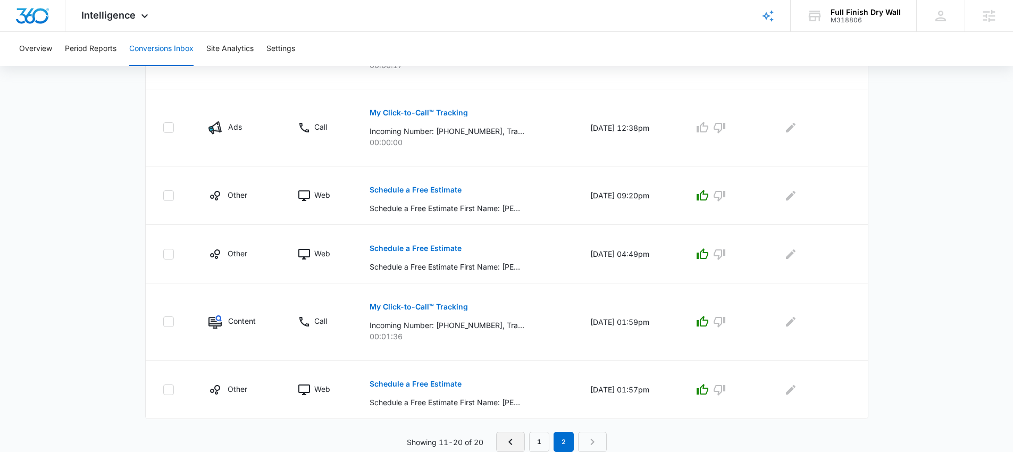
click at [511, 440] on icon "Previous Page" at bounding box center [511, 442] width 4 height 6
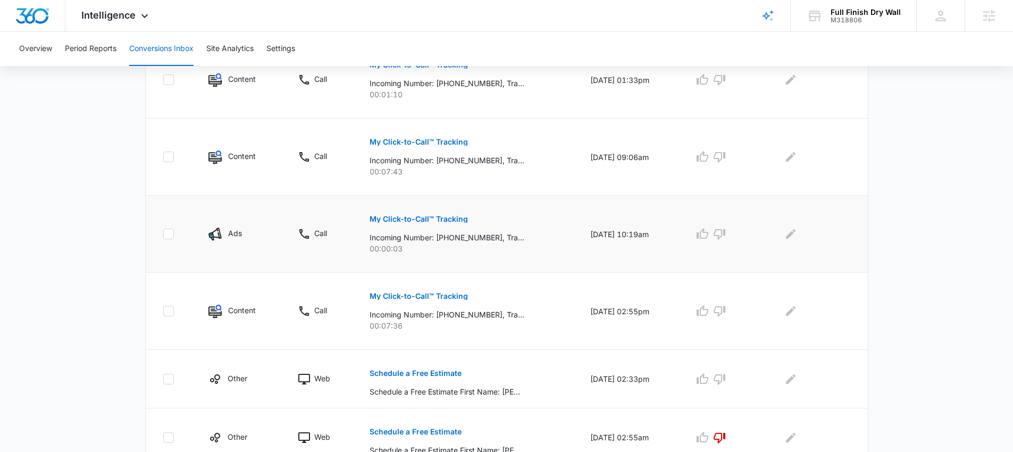
scroll to position [613, 0]
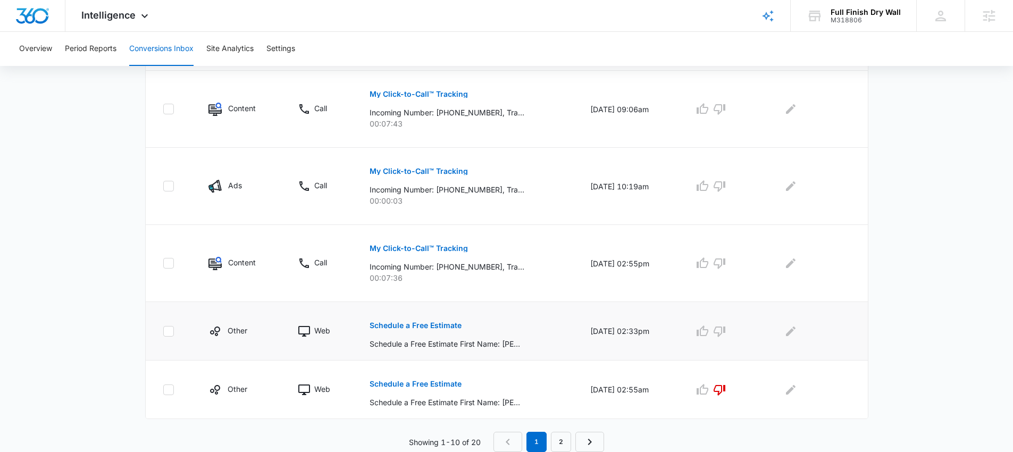
click at [418, 327] on p "Schedule a Free Estimate" at bounding box center [416, 325] width 92 height 7
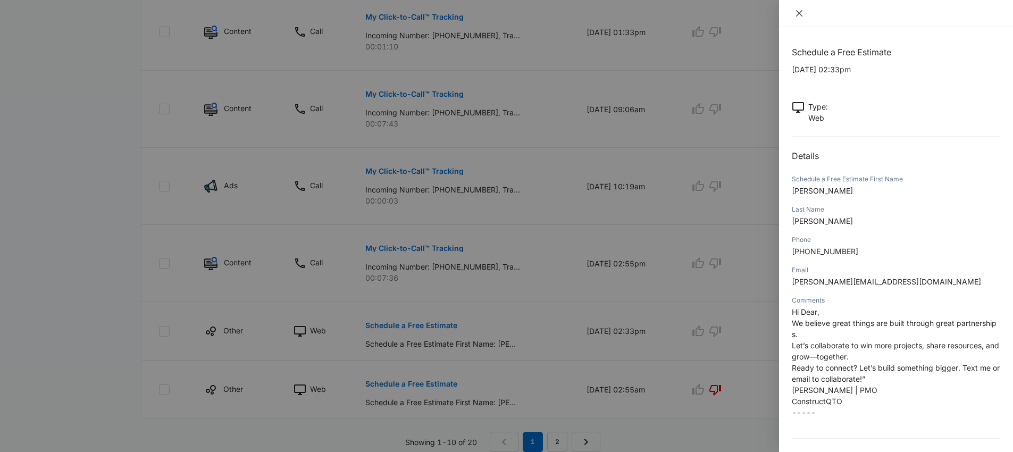
click at [795, 13] on icon "close" at bounding box center [799, 13] width 9 height 9
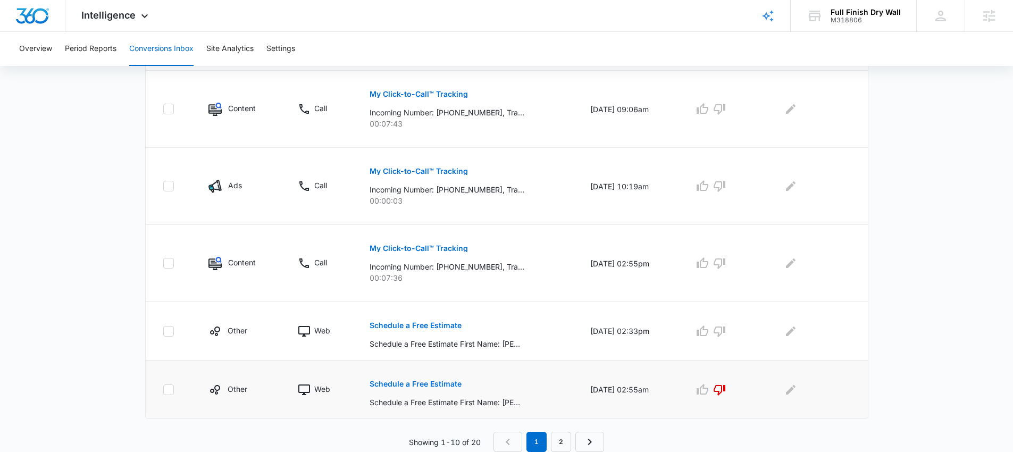
click at [409, 383] on p "Schedule a Free Estimate" at bounding box center [416, 383] width 92 height 7
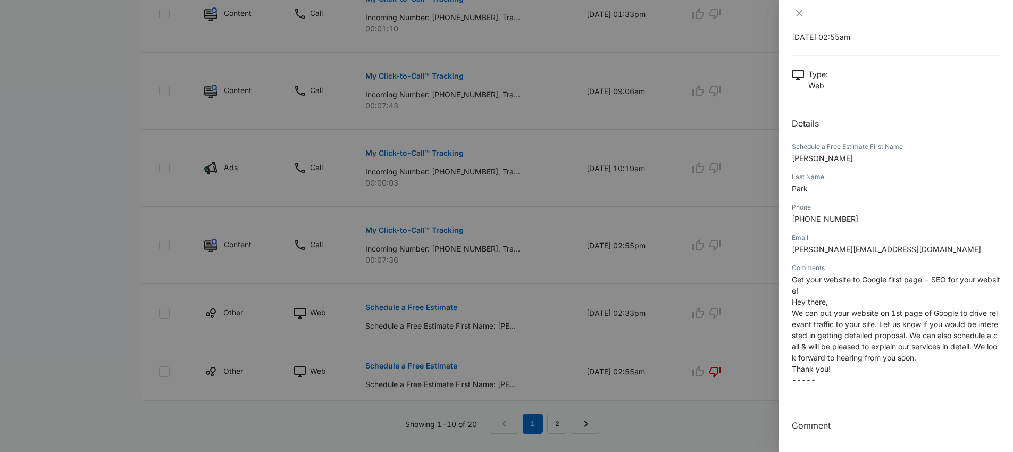
scroll to position [653, 0]
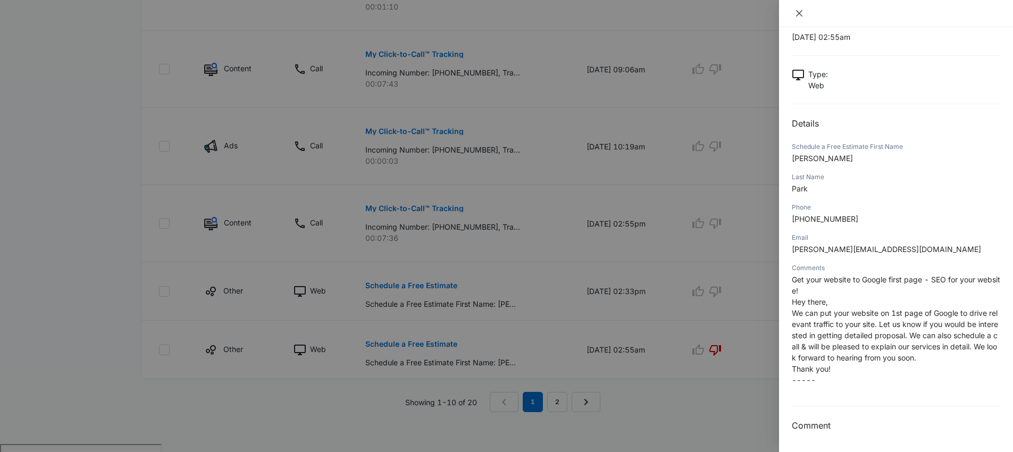
click at [802, 16] on icon "close" at bounding box center [799, 13] width 9 height 9
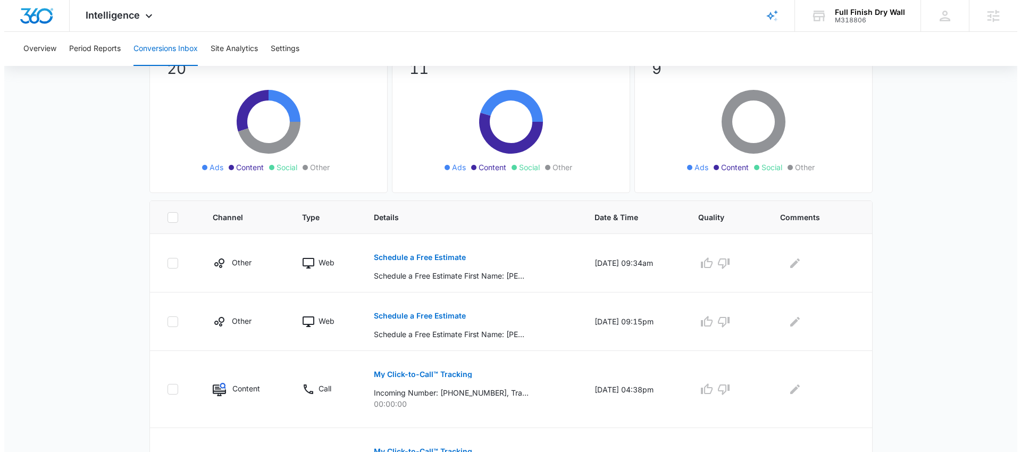
scroll to position [0, 0]
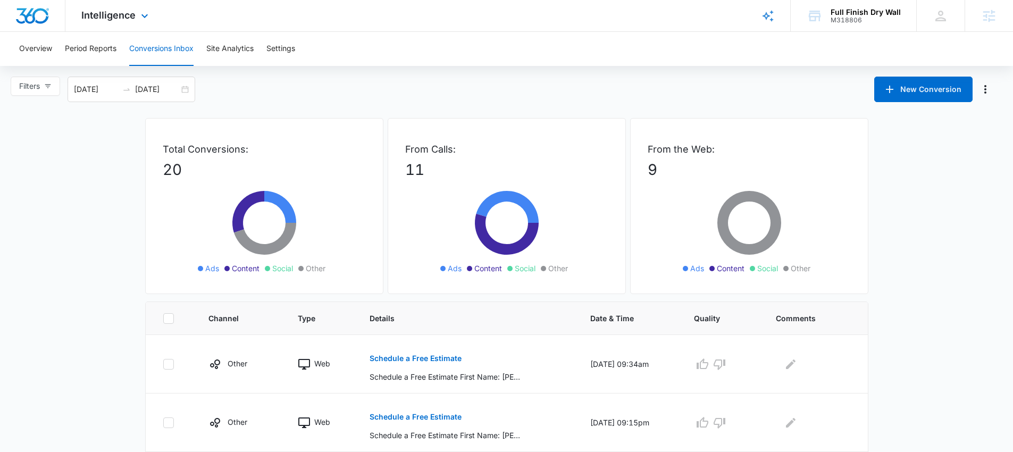
click at [87, 21] on div "Intelligence Apps Reputation Forms CRM Email Social Payments POS Content Ads In…" at bounding box center [116, 15] width 102 height 31
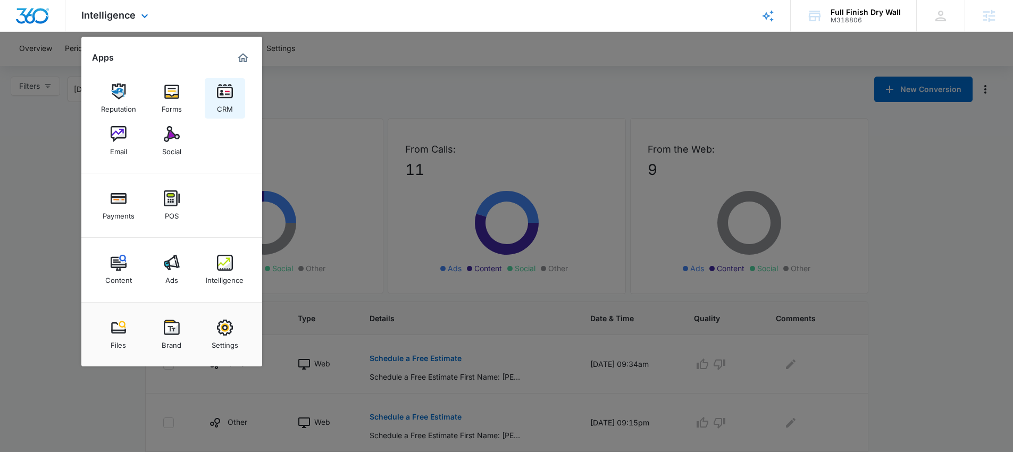
click at [222, 107] on div "CRM" at bounding box center [225, 106] width 16 height 14
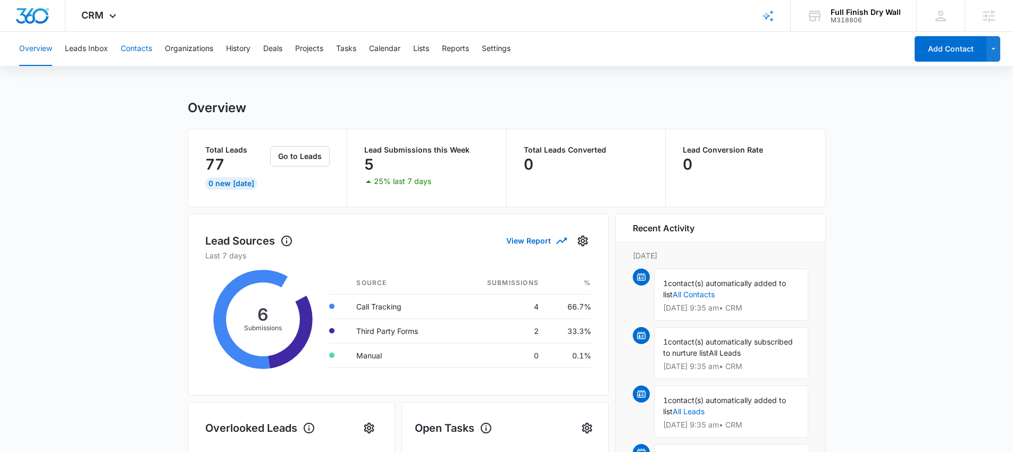
click at [130, 57] on button "Contacts" at bounding box center [136, 49] width 31 height 34
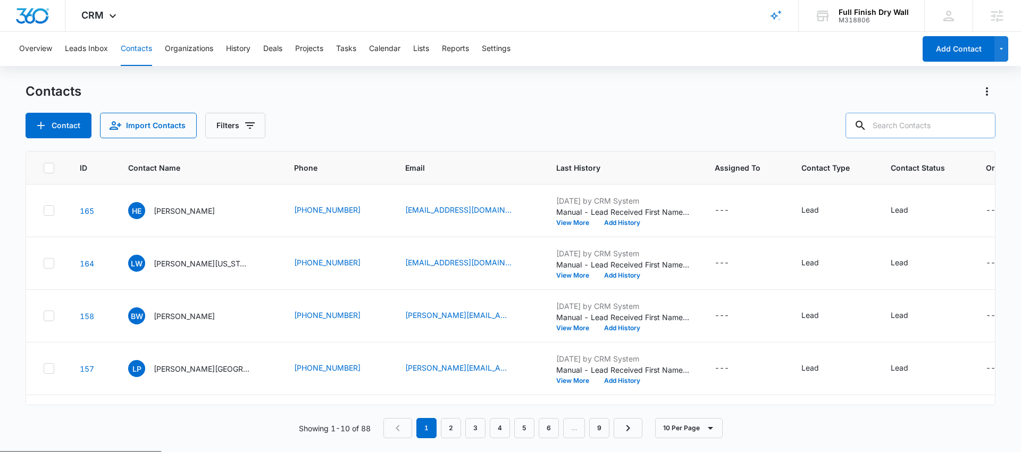
click at [907, 128] on input "text" at bounding box center [921, 126] width 150 height 26
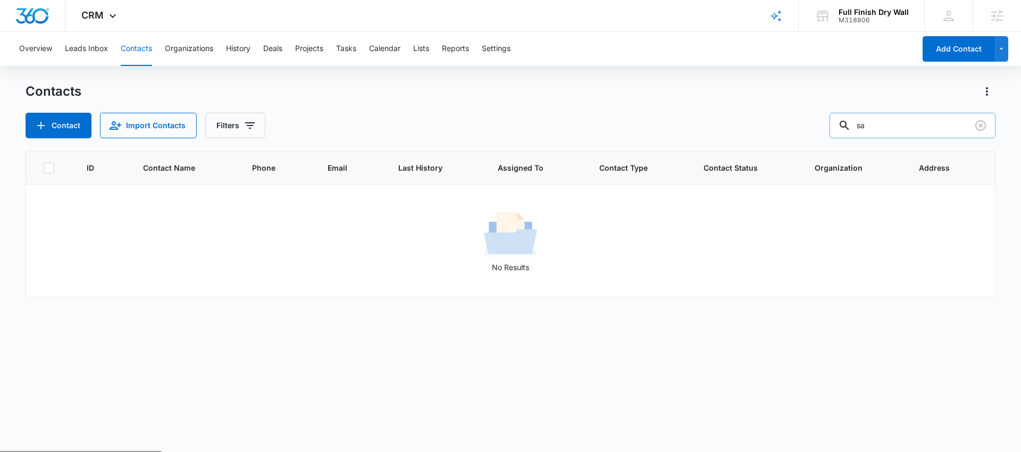
type input "s"
type input "rudy"
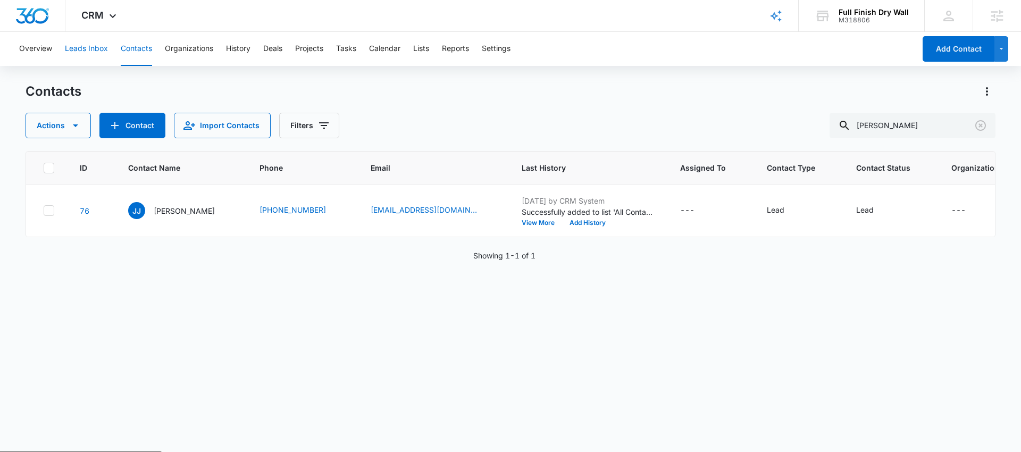
click at [87, 50] on button "Leads Inbox" at bounding box center [86, 49] width 43 height 34
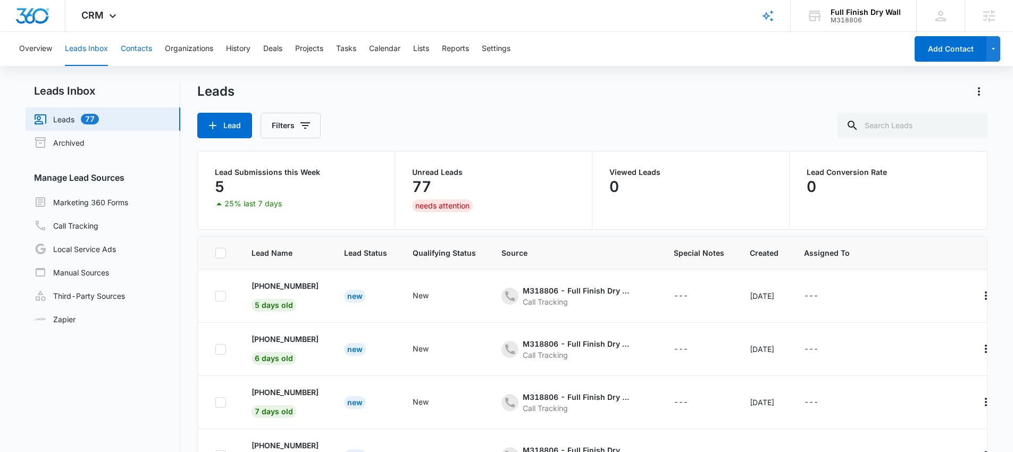
click at [127, 48] on button "Contacts" at bounding box center [136, 49] width 31 height 34
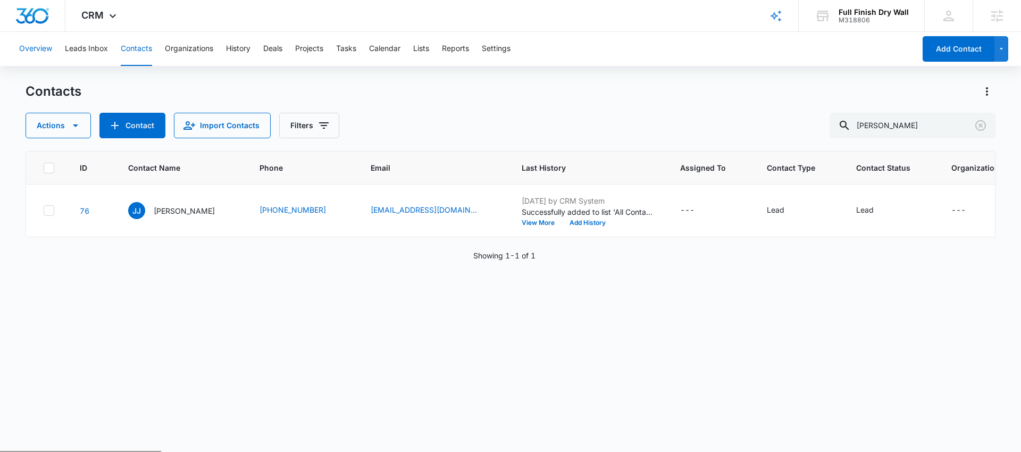
click at [34, 47] on button "Overview" at bounding box center [35, 49] width 33 height 34
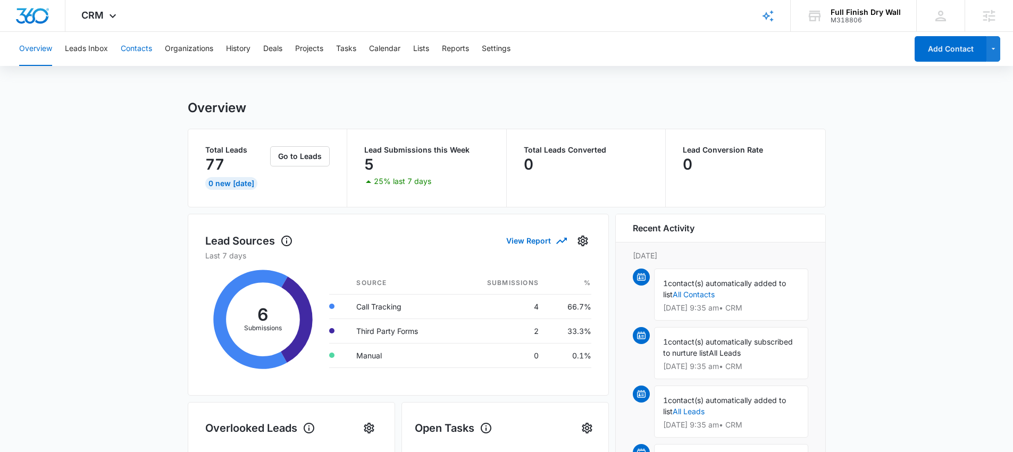
click at [139, 47] on button "Contacts" at bounding box center [136, 49] width 31 height 34
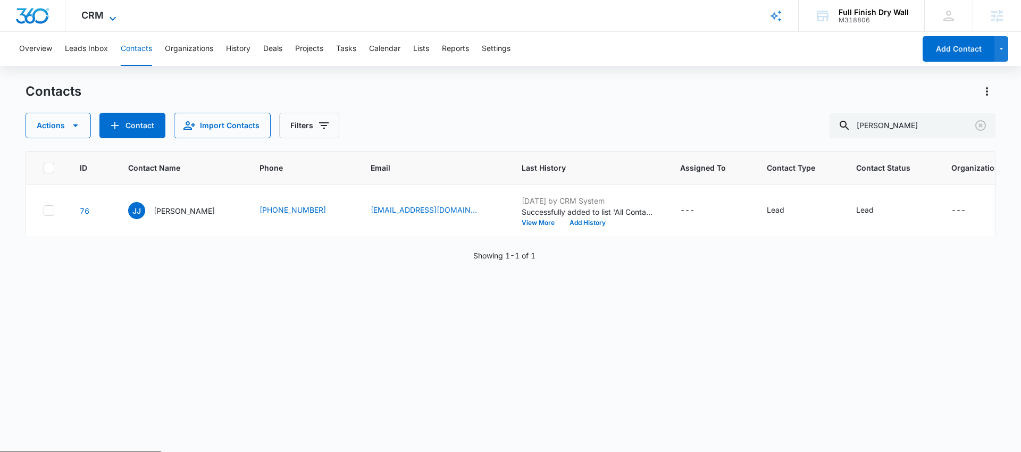
click at [86, 10] on span "CRM" at bounding box center [92, 15] width 22 height 11
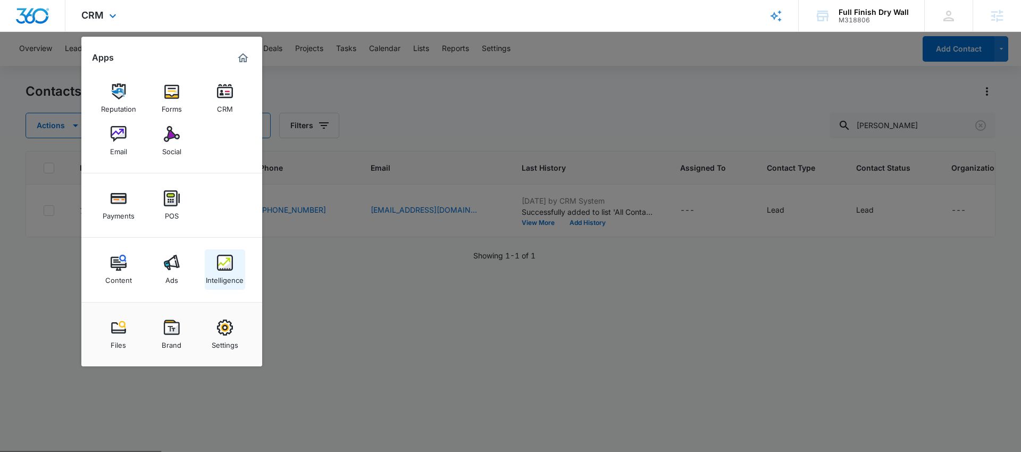
click at [224, 272] on div "Intelligence" at bounding box center [225, 278] width 38 height 14
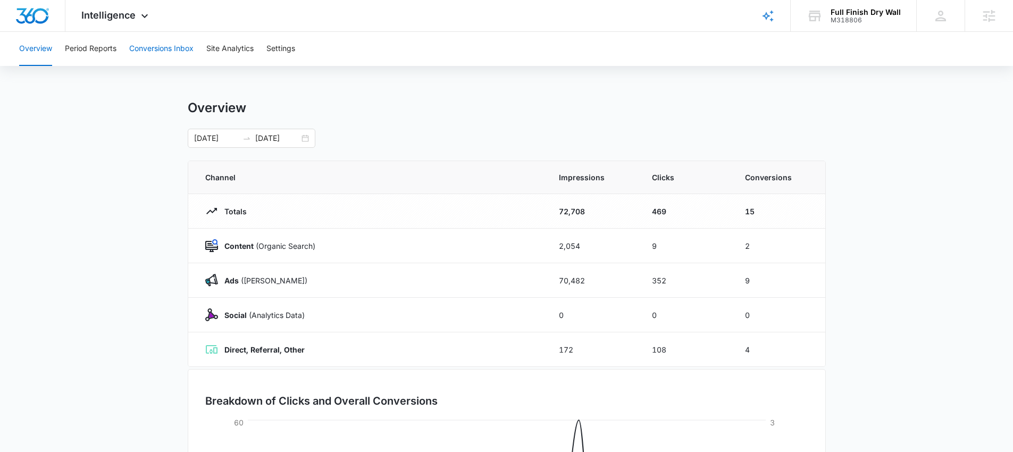
click at [163, 47] on button "Conversions Inbox" at bounding box center [161, 49] width 64 height 34
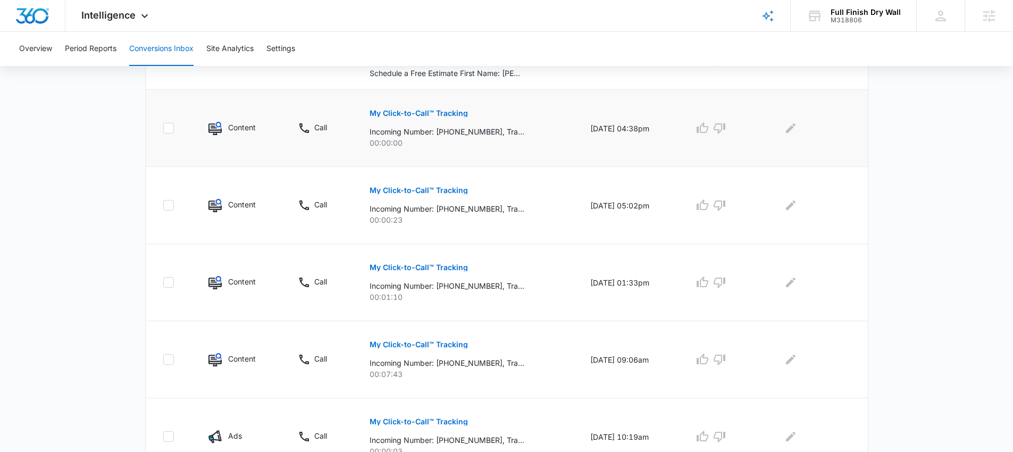
scroll to position [613, 0]
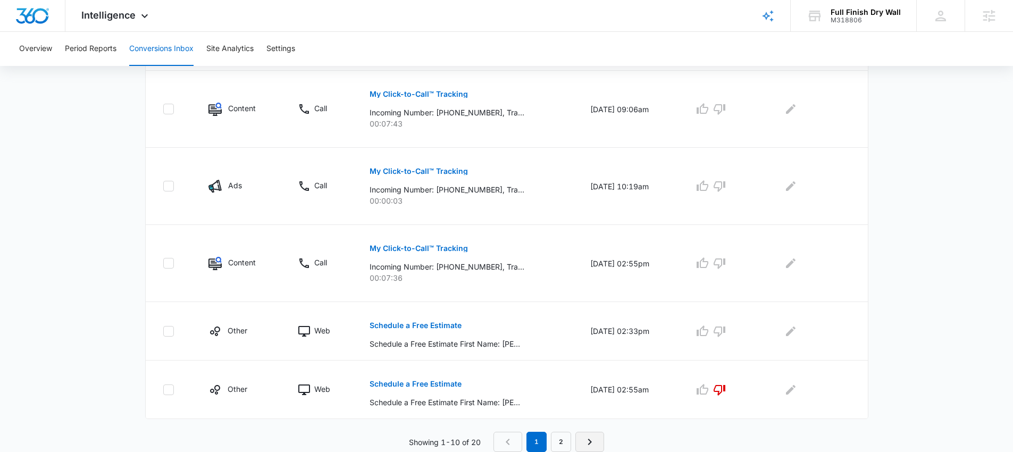
click at [587, 434] on link "Next Page" at bounding box center [590, 442] width 29 height 20
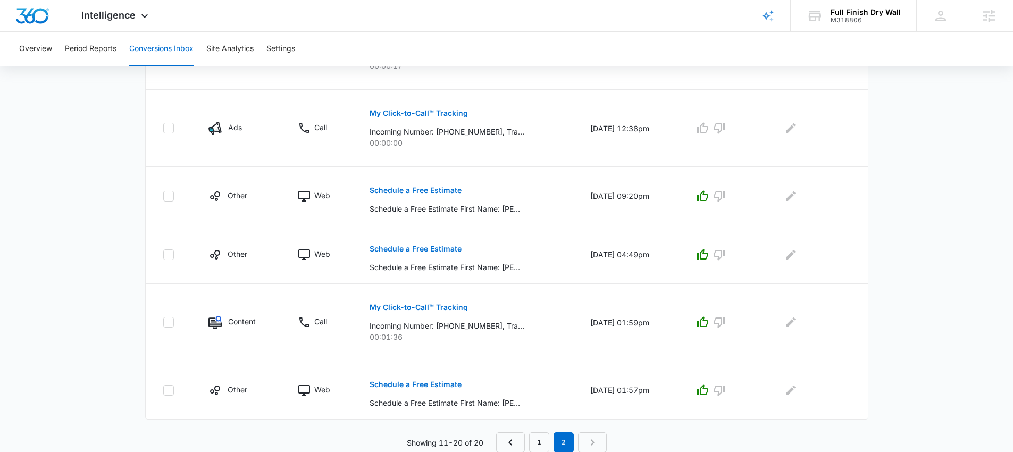
scroll to position [594, 0]
click at [596, 440] on nav "1 2" at bounding box center [551, 442] width 111 height 20
click at [599, 438] on nav "1 2" at bounding box center [551, 442] width 111 height 20
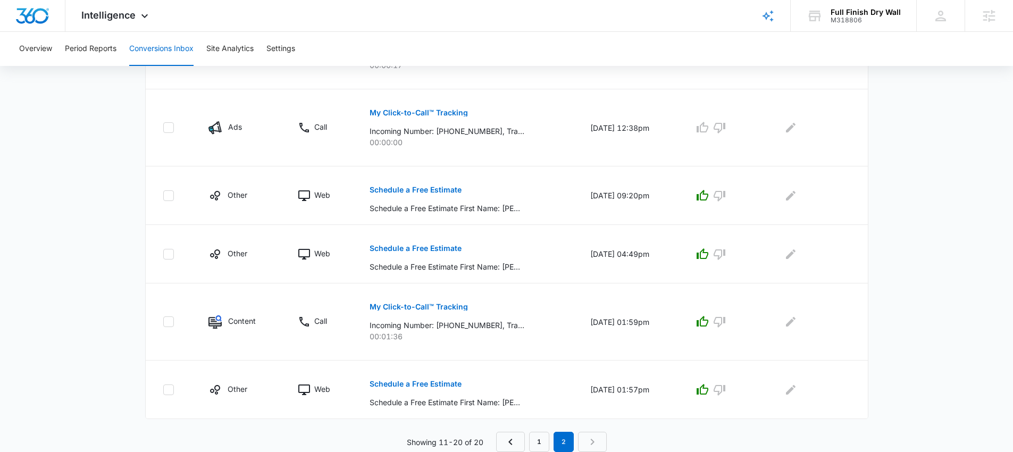
click at [599, 438] on nav "1 2" at bounding box center [551, 442] width 111 height 20
drag, startPoint x: 594, startPoint y: 439, endPoint x: 585, endPoint y: 436, distance: 10.3
click at [594, 439] on nav "1 2" at bounding box center [551, 442] width 111 height 20
click at [436, 380] on p "Schedule a Free Estimate" at bounding box center [416, 383] width 92 height 7
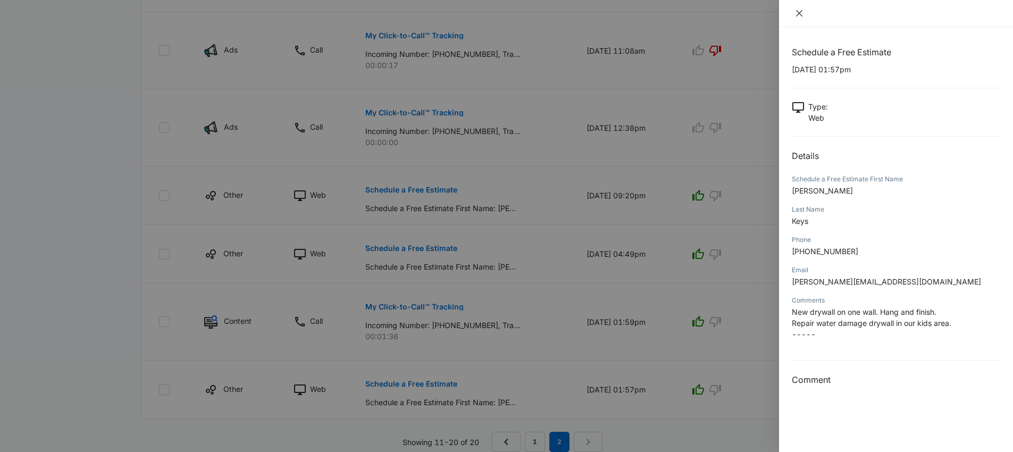
click at [800, 14] on icon "close" at bounding box center [799, 13] width 9 height 9
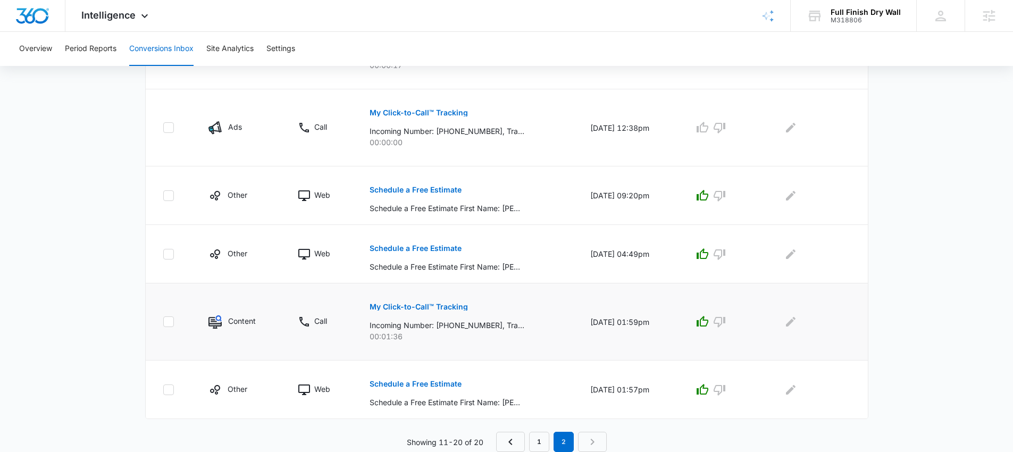
click at [418, 304] on p "My Click-to-Call™ Tracking" at bounding box center [419, 306] width 98 height 7
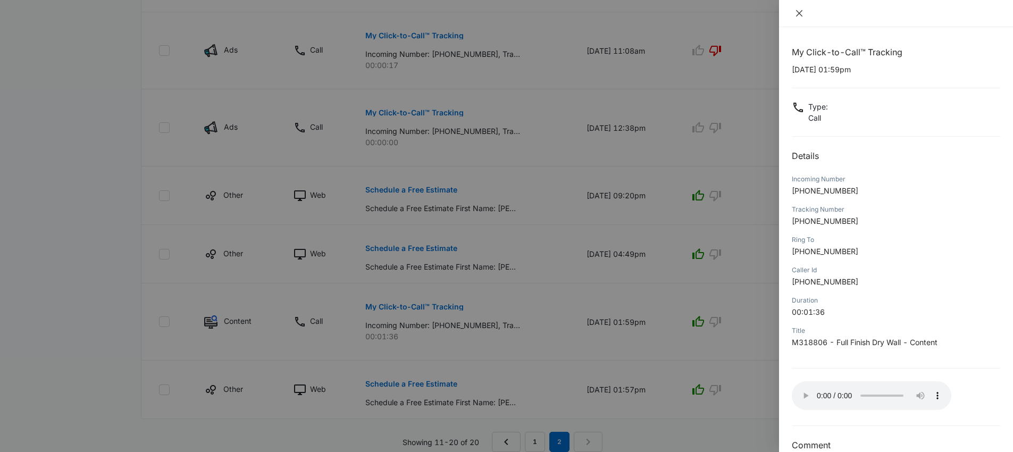
click at [799, 13] on icon "close" at bounding box center [799, 13] width 6 height 6
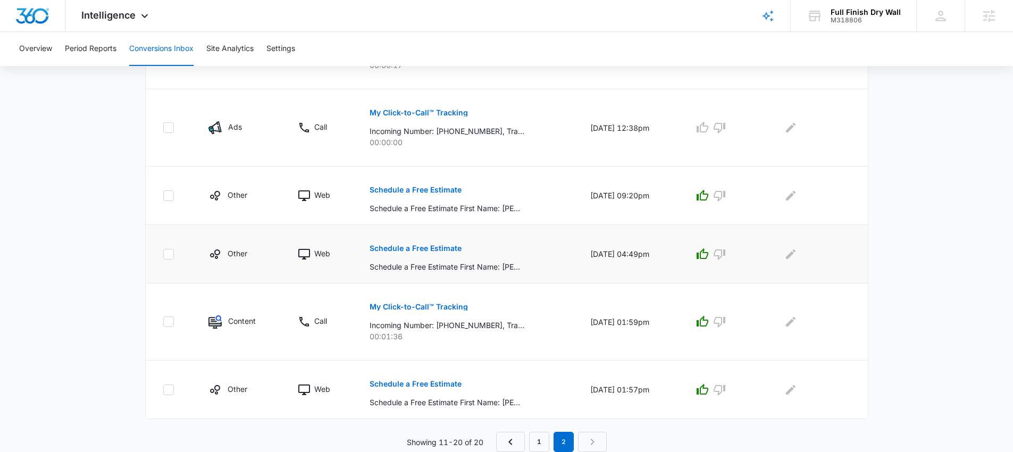
click at [441, 251] on p "Schedule a Free Estimate" at bounding box center [416, 248] width 92 height 7
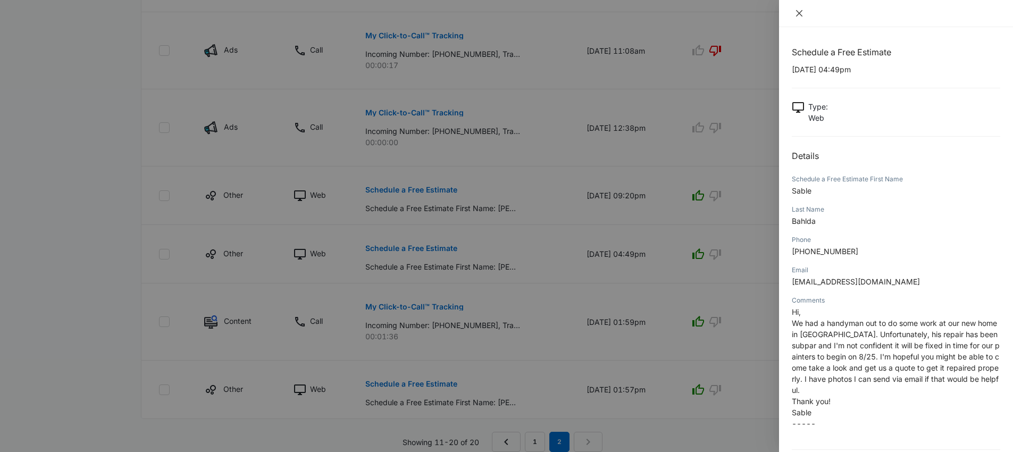
click at [796, 13] on icon "close" at bounding box center [799, 13] width 9 height 9
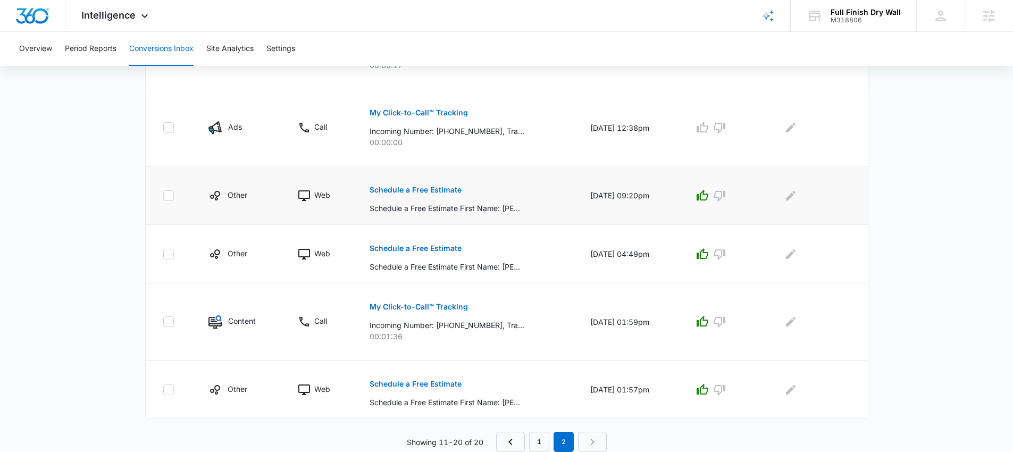
click at [383, 185] on button "Schedule a Free Estimate" at bounding box center [416, 190] width 92 height 26
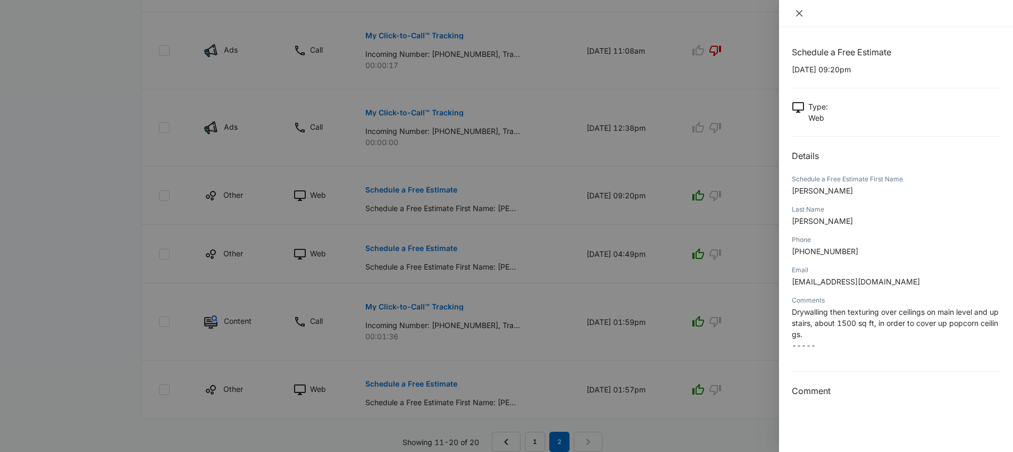
click at [797, 15] on icon "close" at bounding box center [799, 13] width 6 height 6
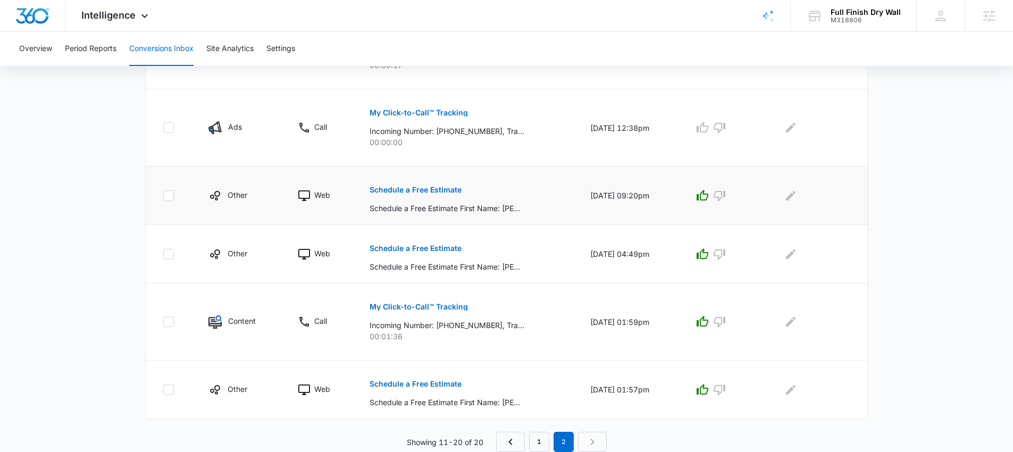
click at [415, 186] on p "Schedule a Free Estimate" at bounding box center [416, 189] width 92 height 7
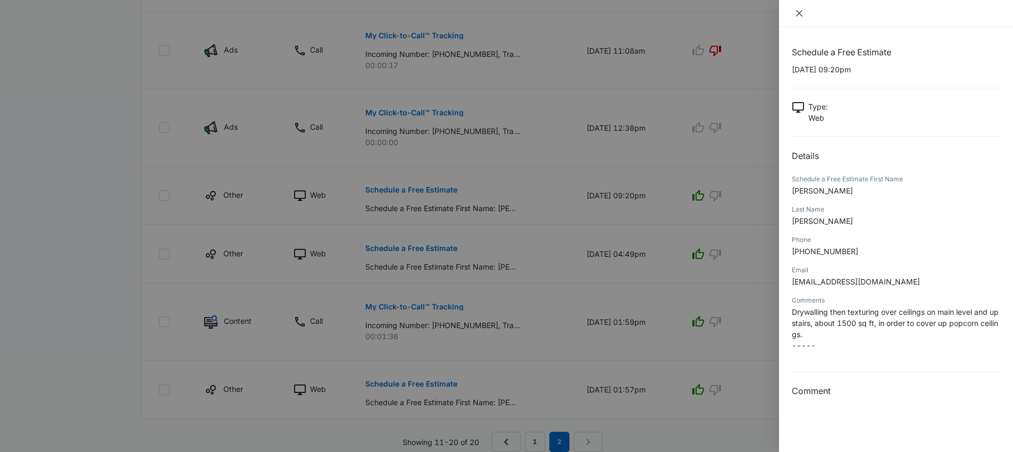
click at [799, 13] on icon "close" at bounding box center [799, 13] width 6 height 6
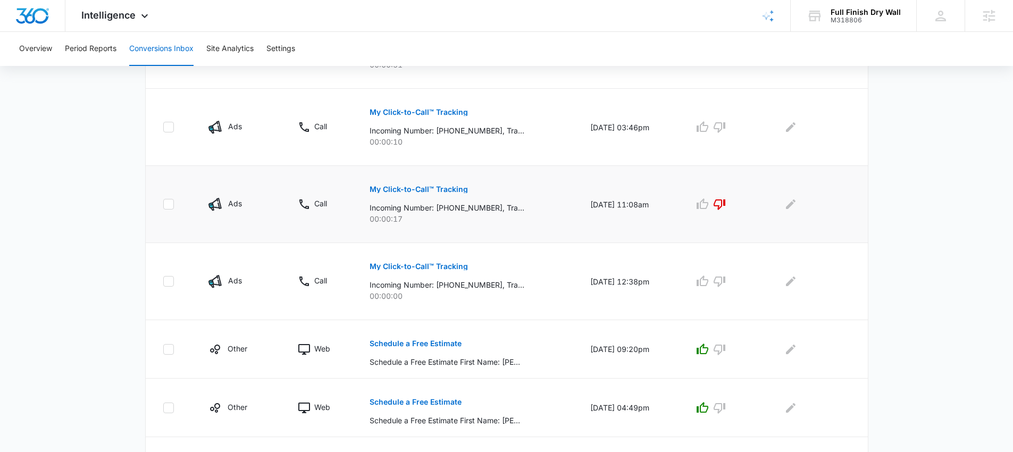
scroll to position [228, 0]
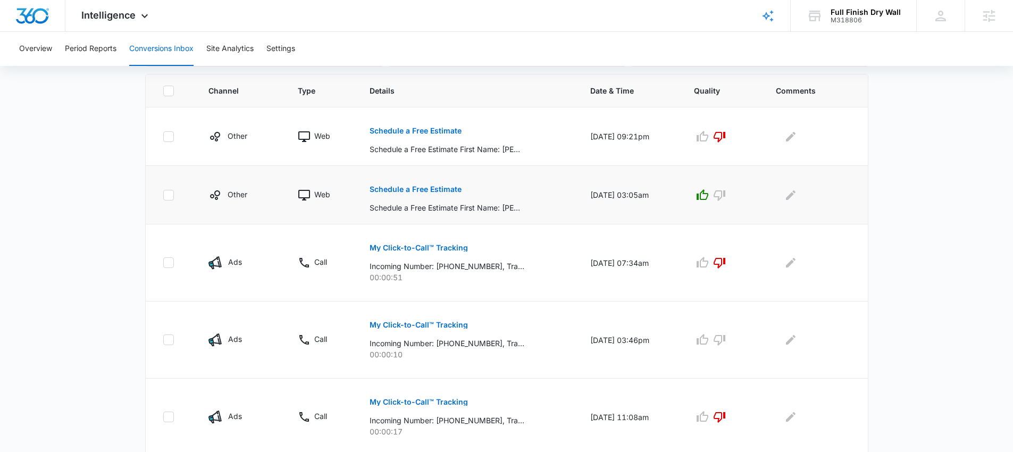
click at [425, 184] on button "Schedule a Free Estimate" at bounding box center [416, 190] width 92 height 26
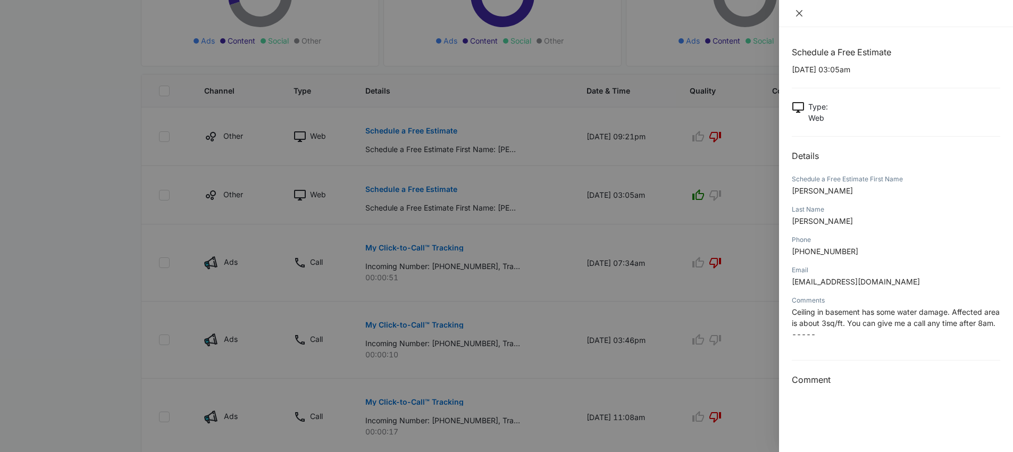
click at [796, 14] on icon "close" at bounding box center [799, 13] width 9 height 9
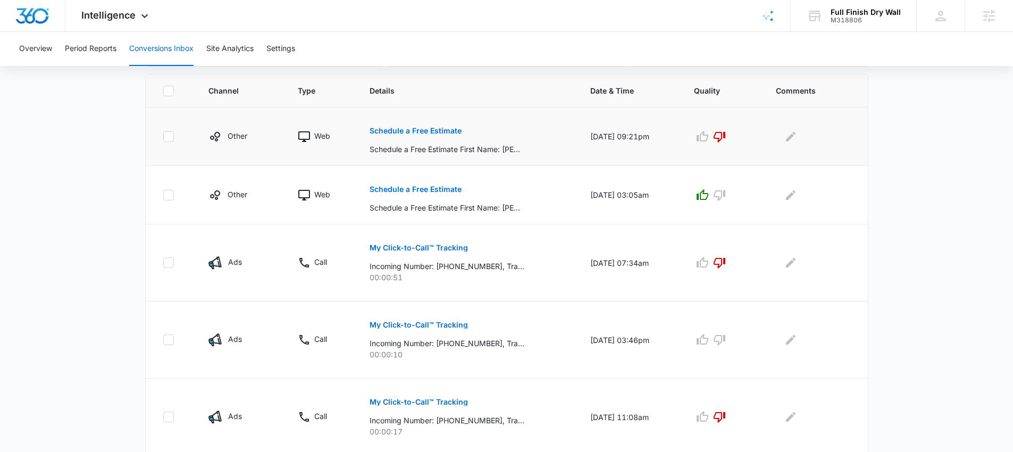
click at [406, 130] on p "Schedule a Free Estimate" at bounding box center [416, 130] width 92 height 7
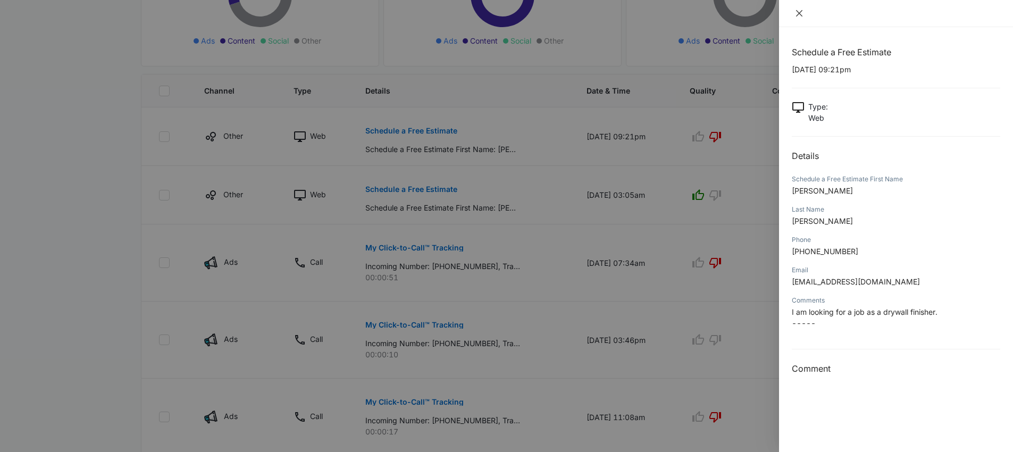
click at [801, 14] on icon "close" at bounding box center [799, 13] width 6 height 6
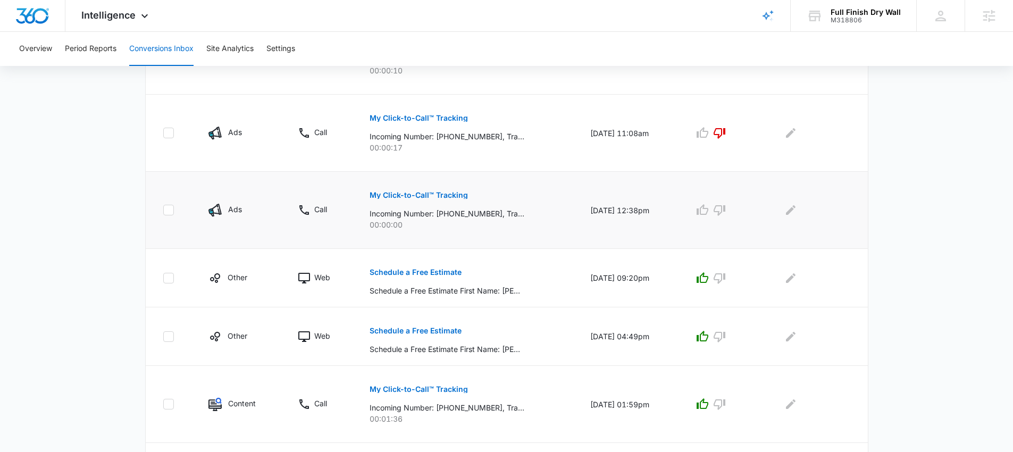
scroll to position [594, 0]
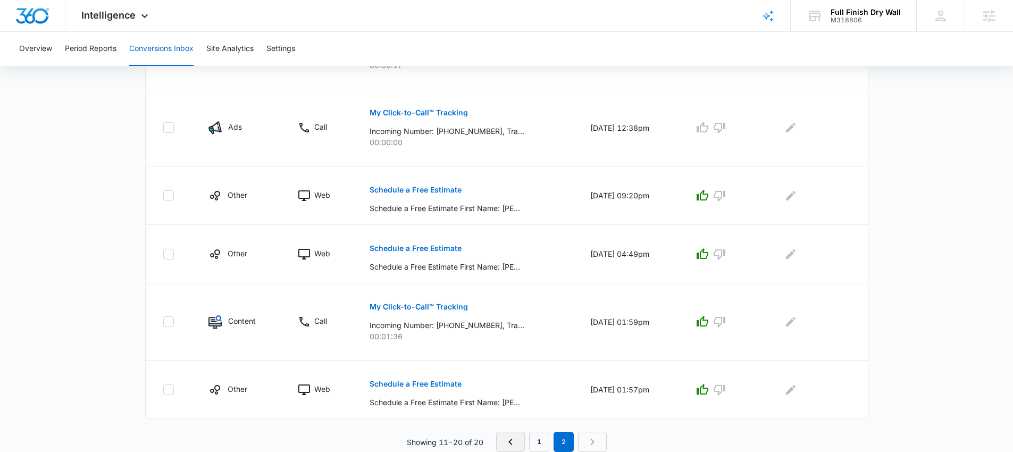
click at [508, 439] on icon "Previous Page" at bounding box center [510, 442] width 13 height 13
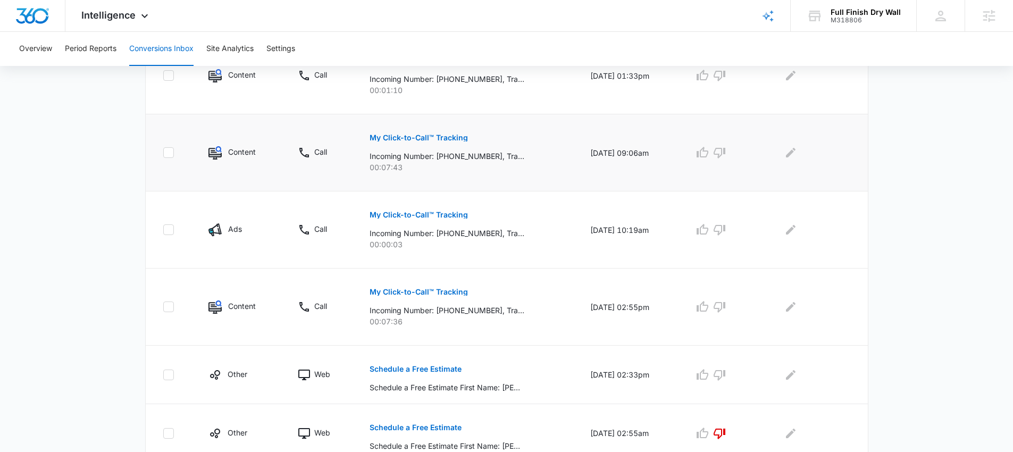
scroll to position [613, 0]
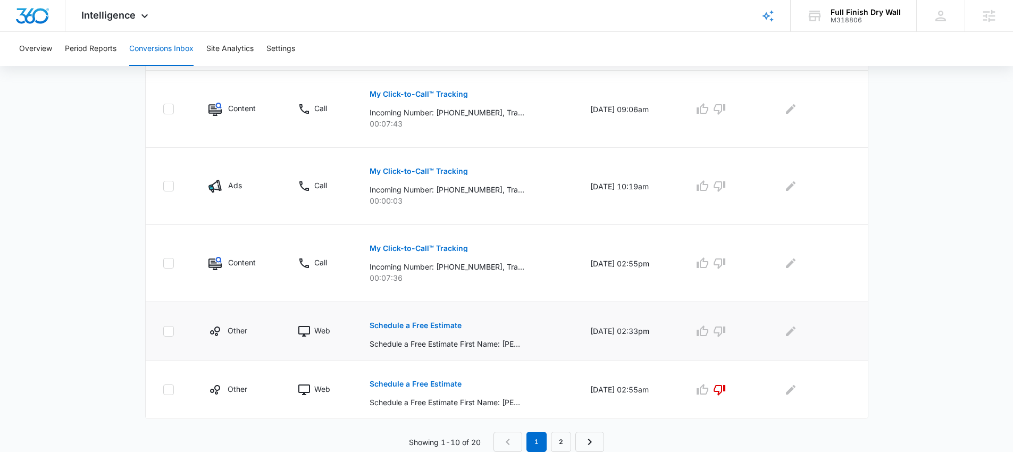
click at [401, 325] on p "Schedule a Free Estimate" at bounding box center [416, 325] width 92 height 7
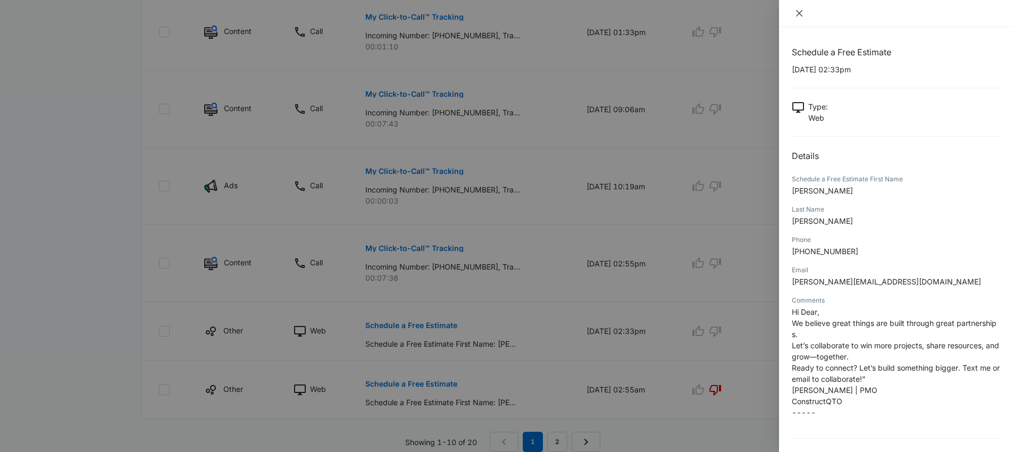
click at [797, 12] on icon "close" at bounding box center [799, 13] width 6 height 6
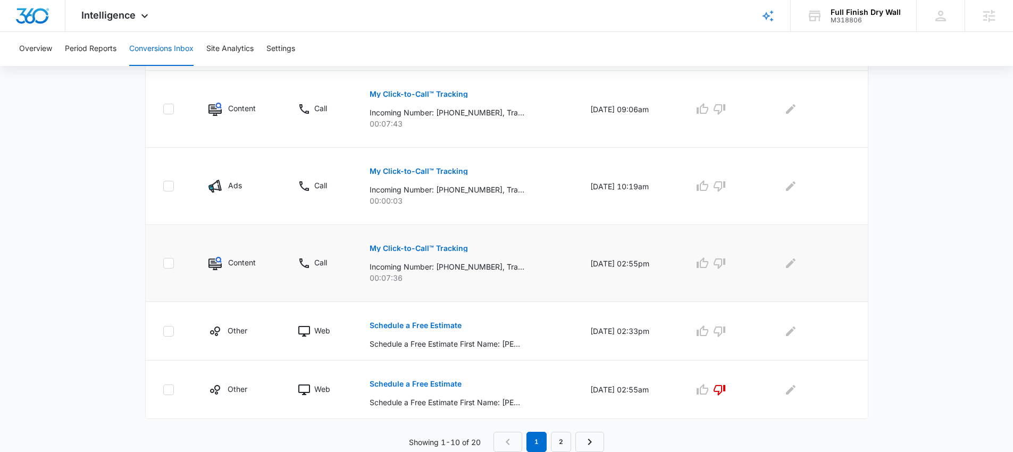
click at [436, 249] on p "My Click-to-Call™ Tracking" at bounding box center [419, 248] width 98 height 7
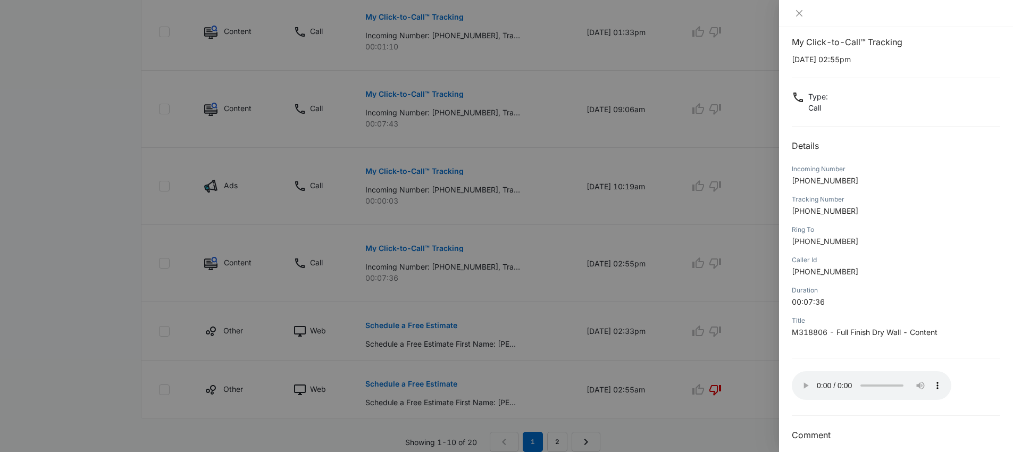
scroll to position [0, 0]
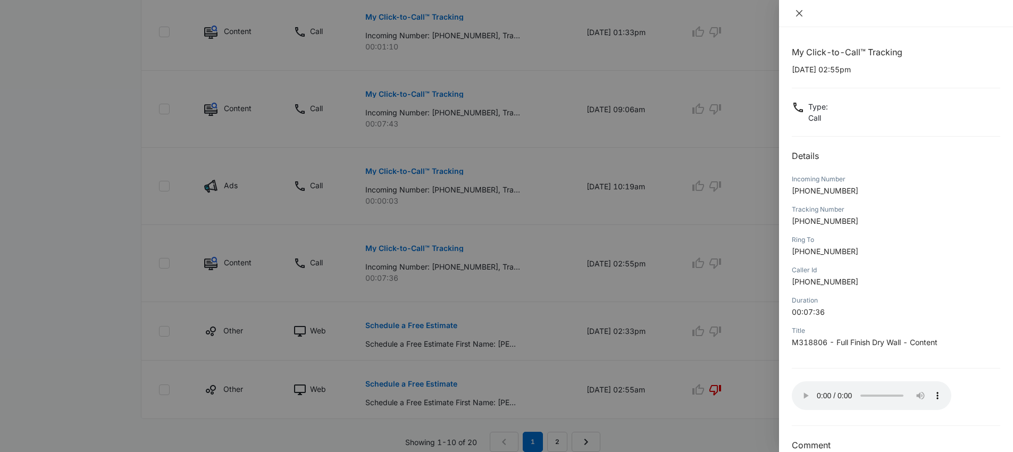
click at [798, 14] on icon "close" at bounding box center [799, 13] width 9 height 9
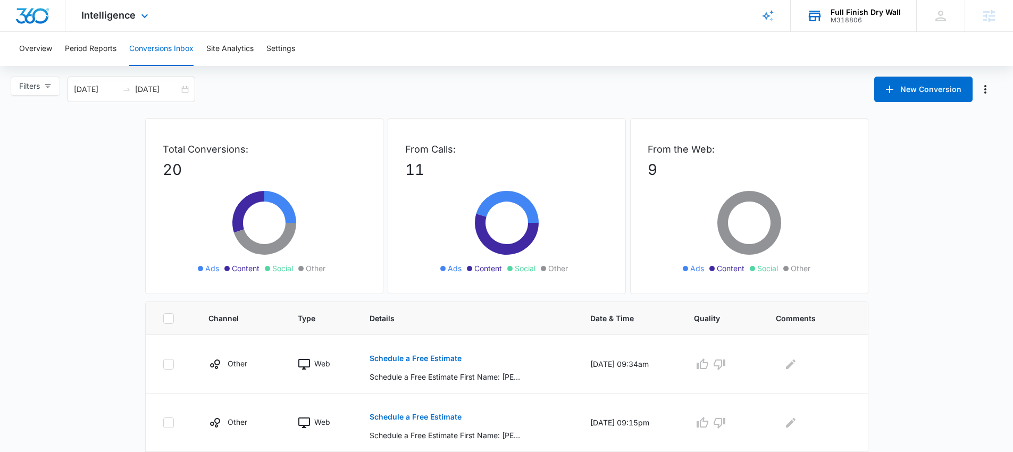
click at [827, 10] on div "Full Finish Dry Wall M318806 Your Accounts View All" at bounding box center [854, 15] width 126 height 31
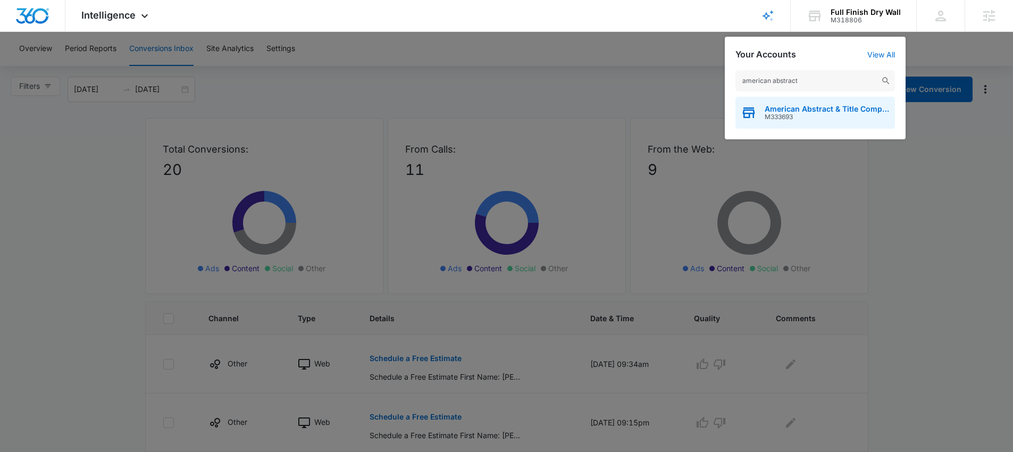
type input "american abstract"
click at [763, 105] on div "American Abstract & Title Company M333693" at bounding box center [816, 113] width 160 height 32
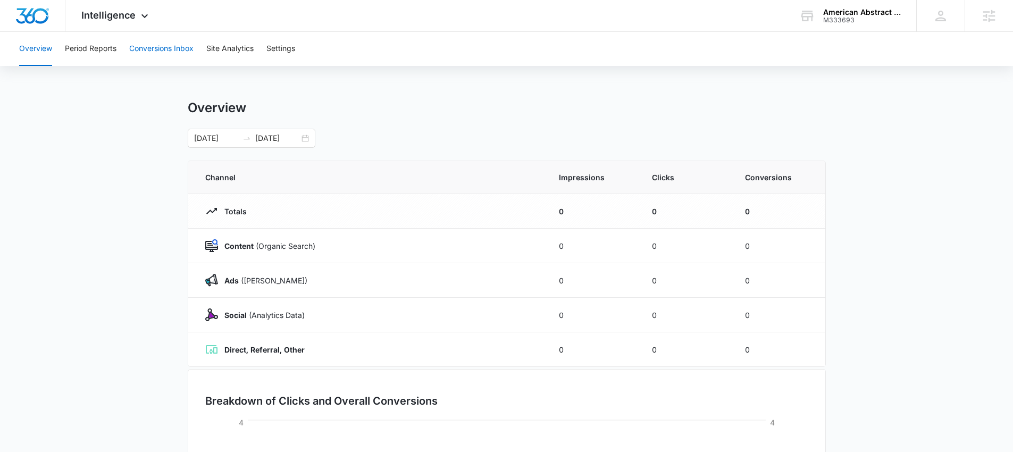
click at [164, 46] on button "Conversions Inbox" at bounding box center [161, 49] width 64 height 34
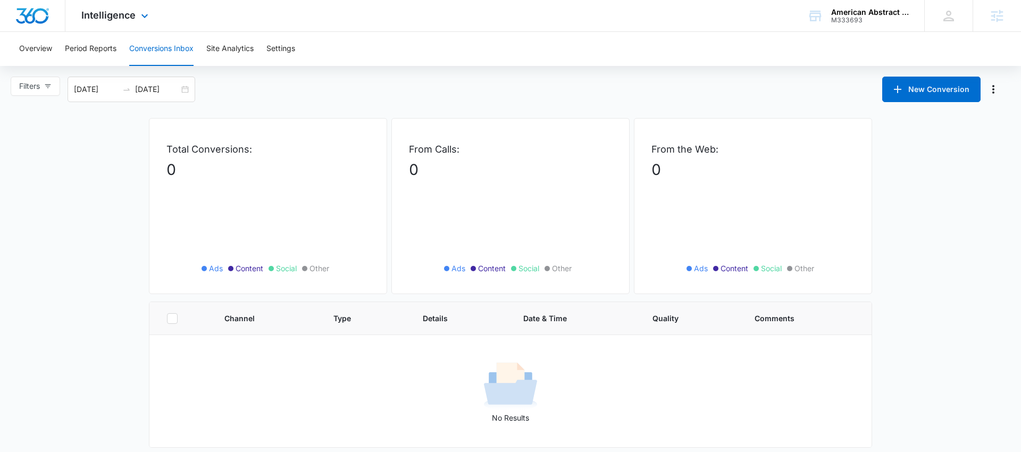
click at [111, 22] on div "Intelligence Apps Reputation Forms CRM Email Social Payments POS Content Ads In…" at bounding box center [116, 15] width 102 height 31
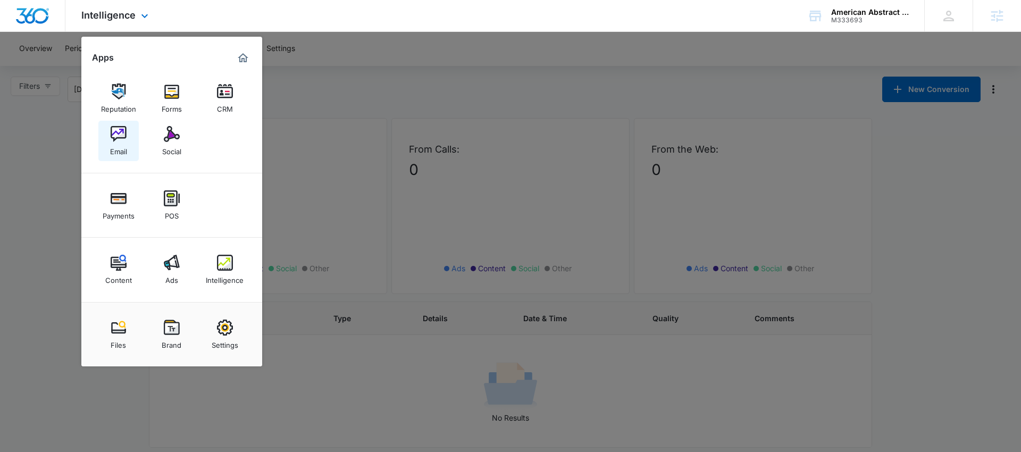
click at [118, 138] on img at bounding box center [119, 134] width 16 height 16
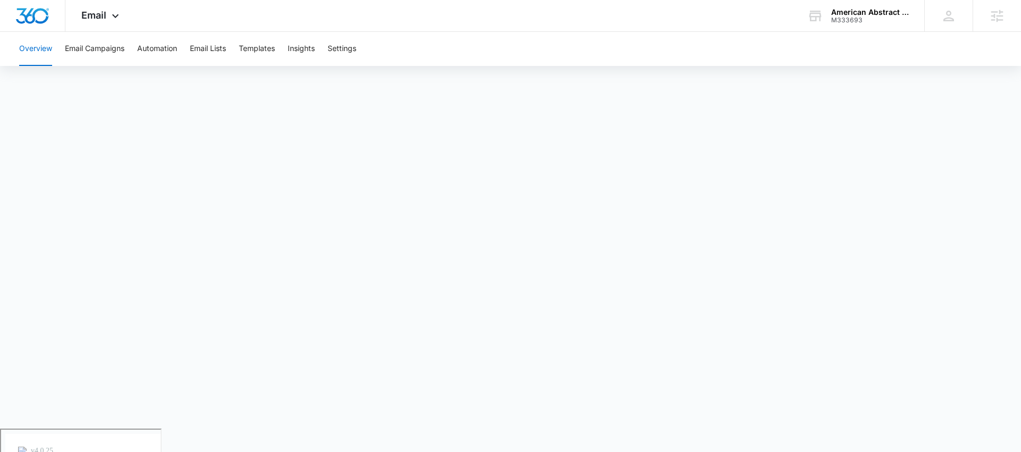
click at [43, 49] on button "Overview" at bounding box center [35, 49] width 33 height 34
click at [835, 15] on div "American Abstract & Title Company" at bounding box center [870, 12] width 78 height 9
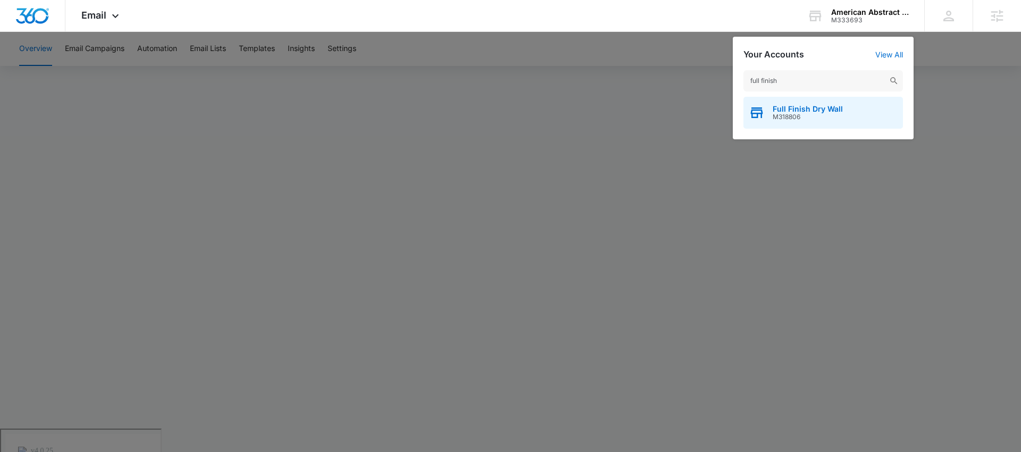
type input "full finish"
click at [794, 122] on div "Full Finish Dry Wall M318806" at bounding box center [824, 113] width 160 height 32
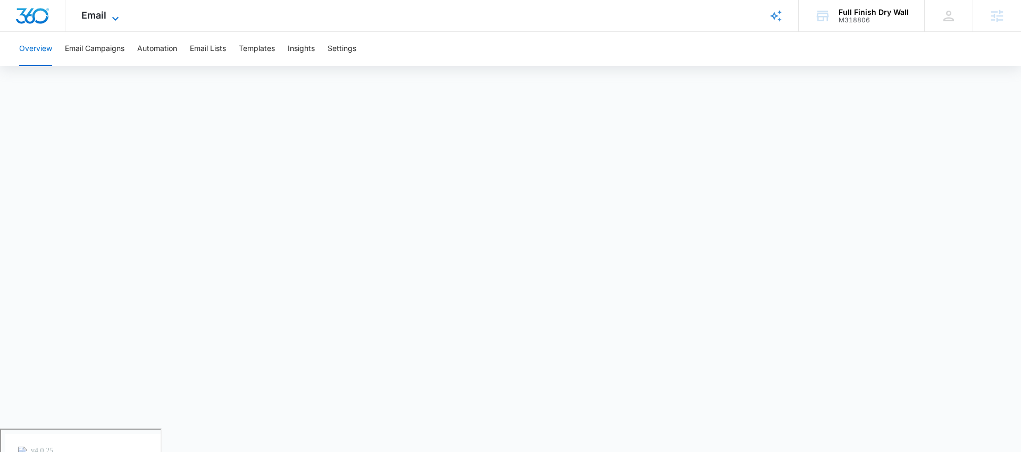
click at [94, 14] on span "Email" at bounding box center [93, 15] width 25 height 11
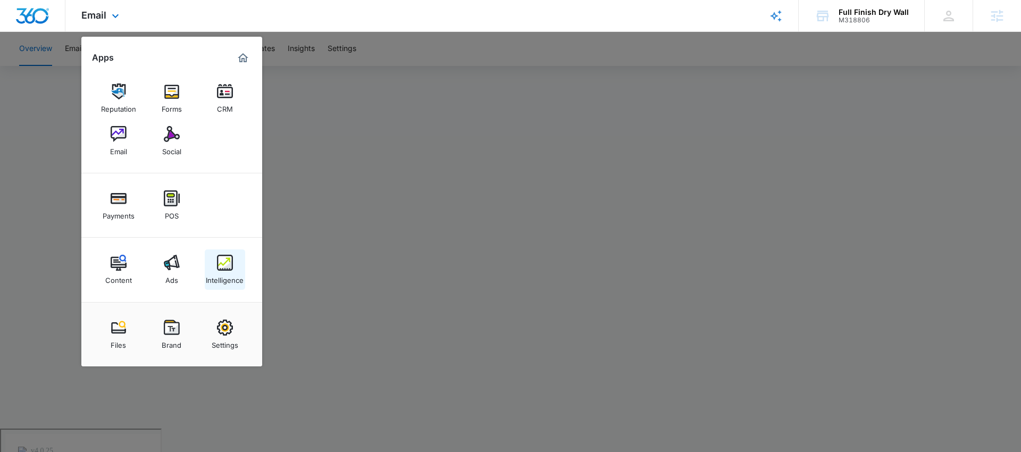
click at [231, 262] on img at bounding box center [225, 263] width 16 height 16
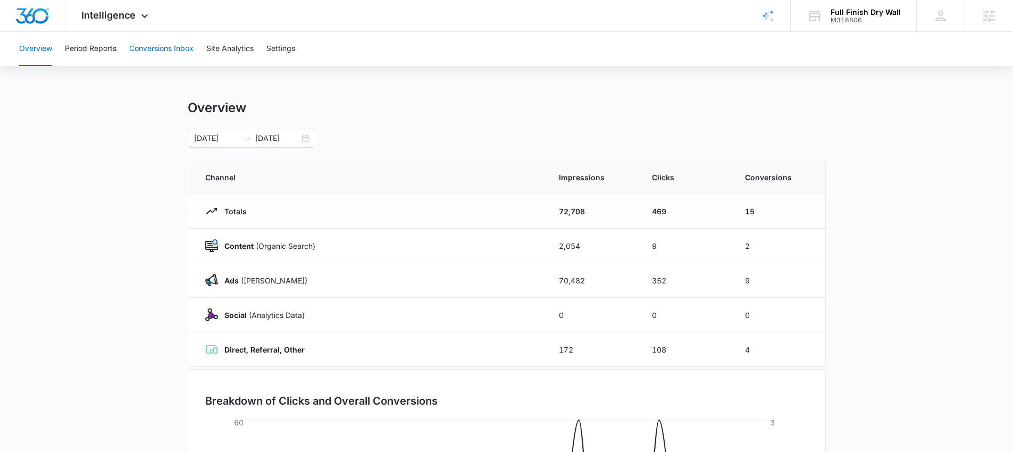
click at [172, 46] on button "Conversions Inbox" at bounding box center [161, 49] width 64 height 34
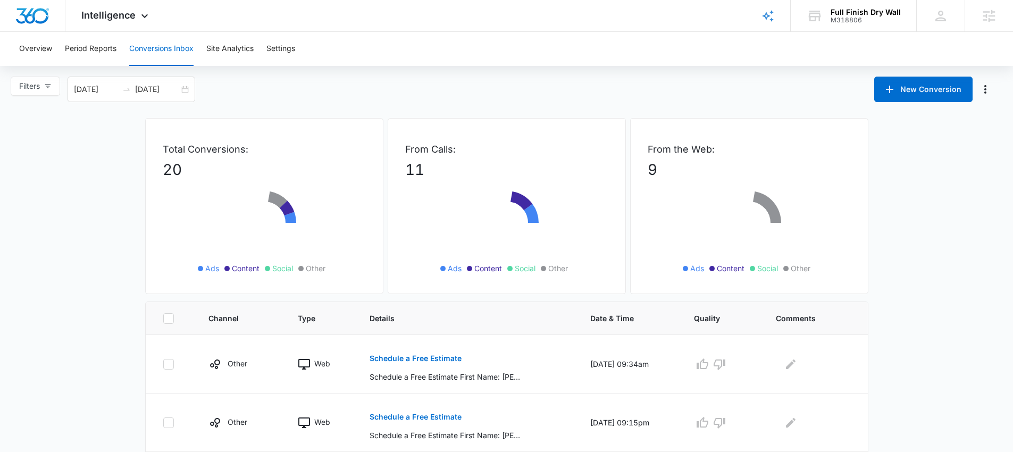
scroll to position [209, 0]
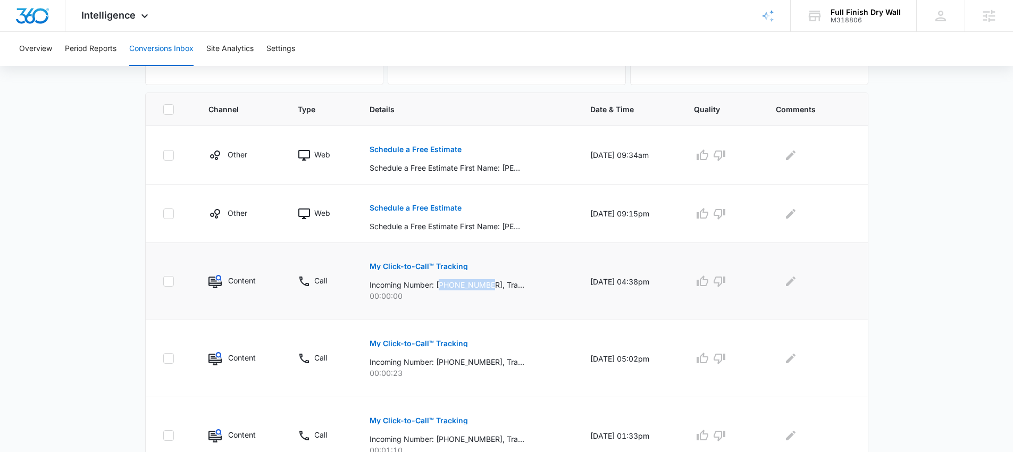
drag, startPoint x: 486, startPoint y: 285, endPoint x: 437, endPoint y: 287, distance: 49.0
click at [437, 287] on p "Incoming Number: +17205443677, Tracking Number: +17202048382, Ring To: +1720371…" at bounding box center [447, 284] width 155 height 11
copy p "17205443677"
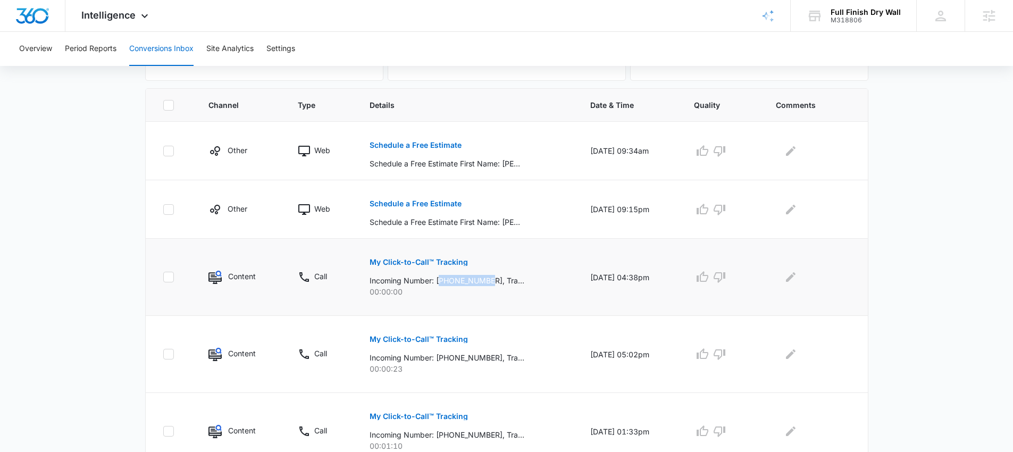
scroll to position [222, 0]
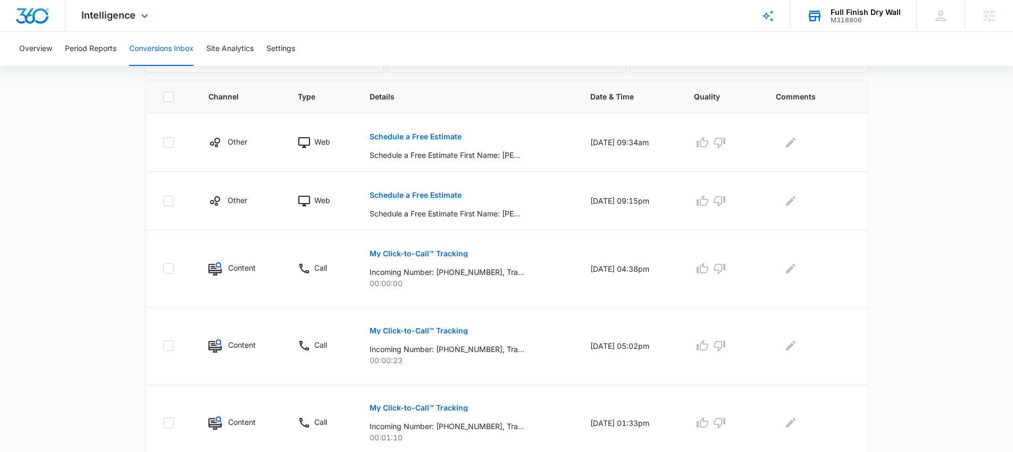
click at [870, 16] on div "M318806" at bounding box center [866, 19] width 70 height 7
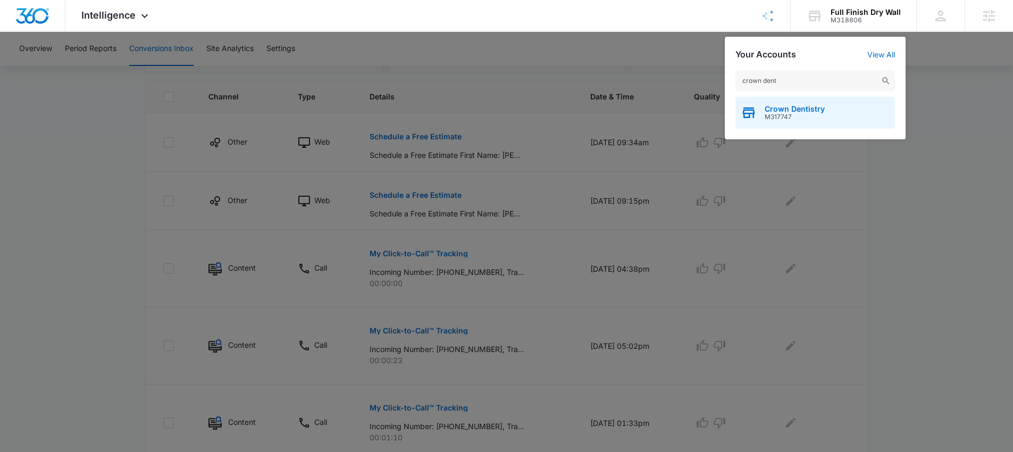
type input "crown dent"
click at [828, 112] on div "Crown Dentistry M317747" at bounding box center [816, 113] width 160 height 32
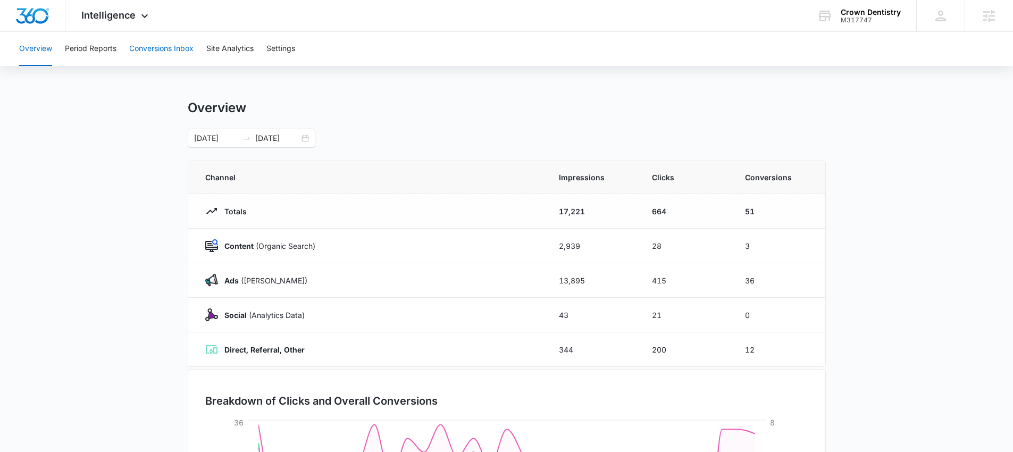
click at [143, 48] on button "Conversions Inbox" at bounding box center [161, 49] width 64 height 34
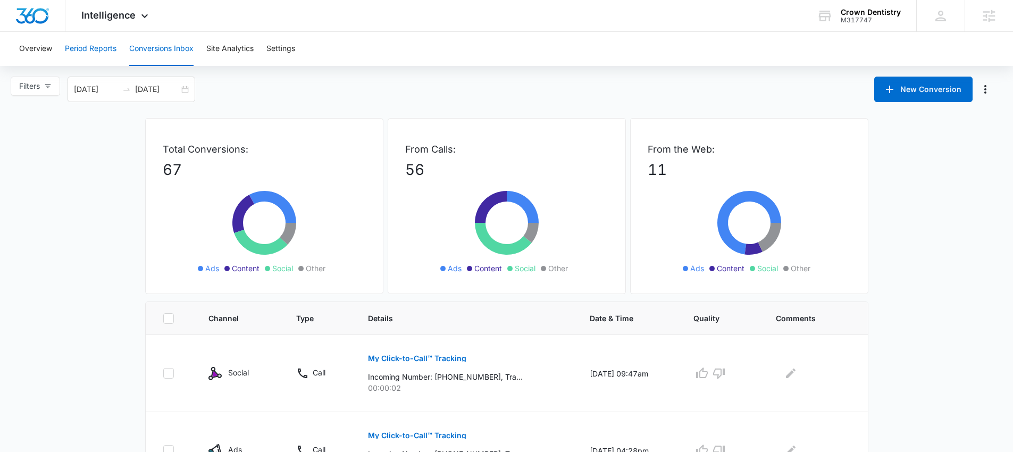
click at [105, 49] on button "Period Reports" at bounding box center [91, 49] width 52 height 34
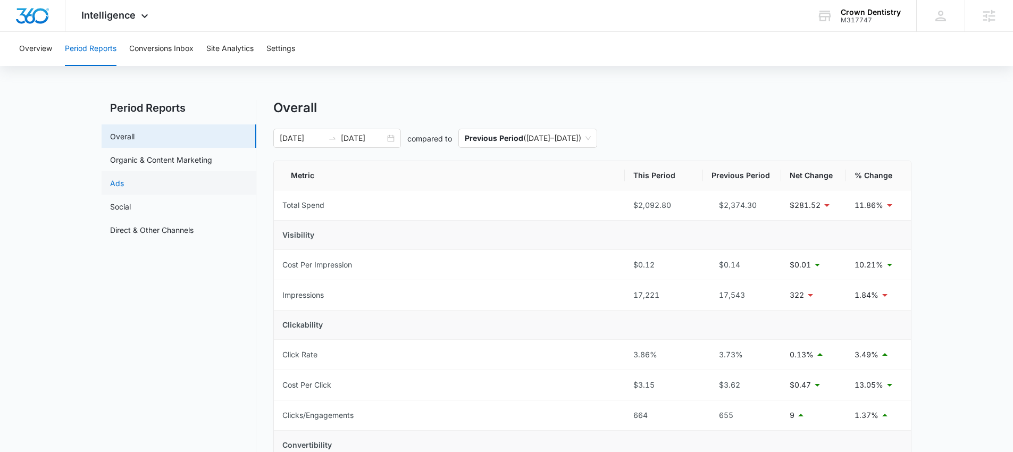
click at [124, 181] on link "Ads" at bounding box center [117, 183] width 14 height 11
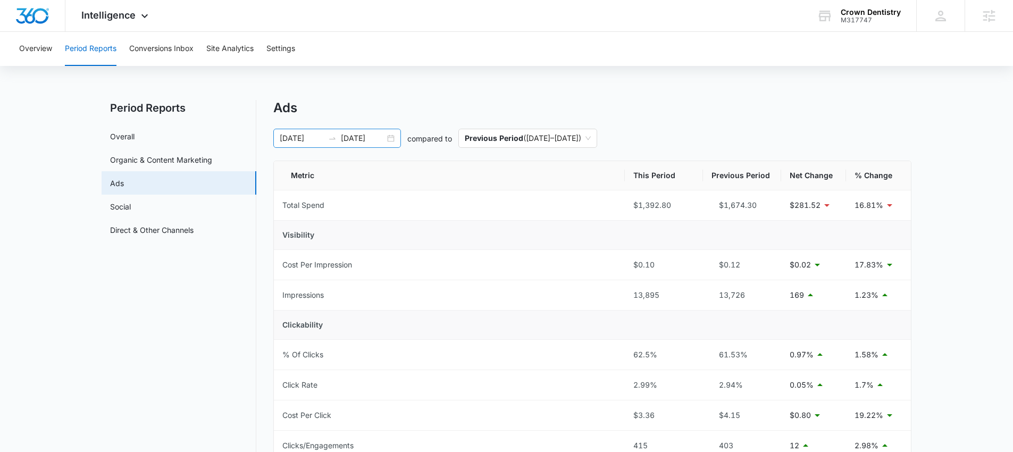
click at [395, 139] on div "07/28/2025 08/27/2025" at bounding box center [337, 138] width 128 height 19
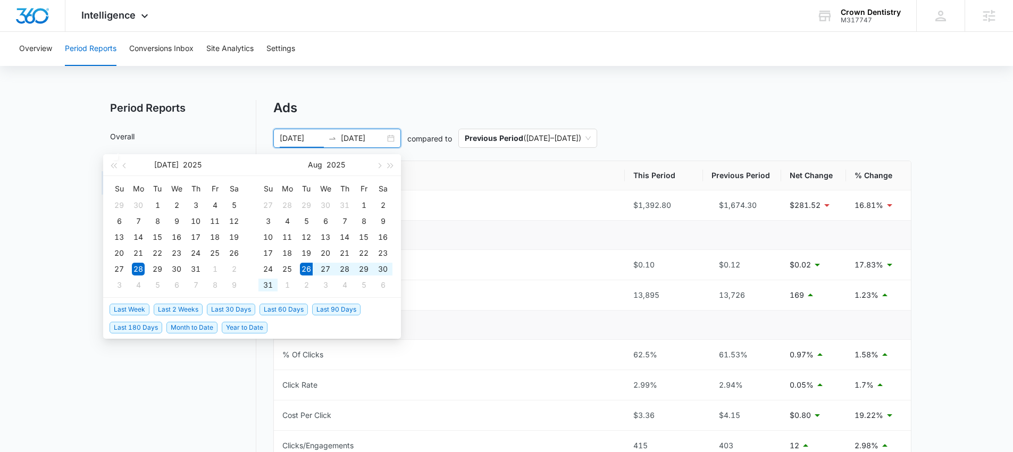
click at [186, 307] on span "Last 2 Weeks" at bounding box center [178, 310] width 49 height 12
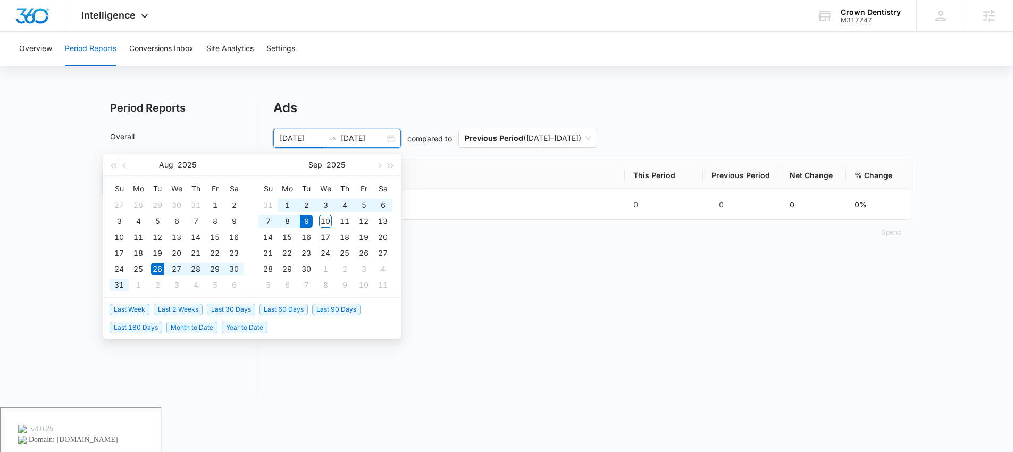
type input "08/26/2025"
type input "[DATE]"
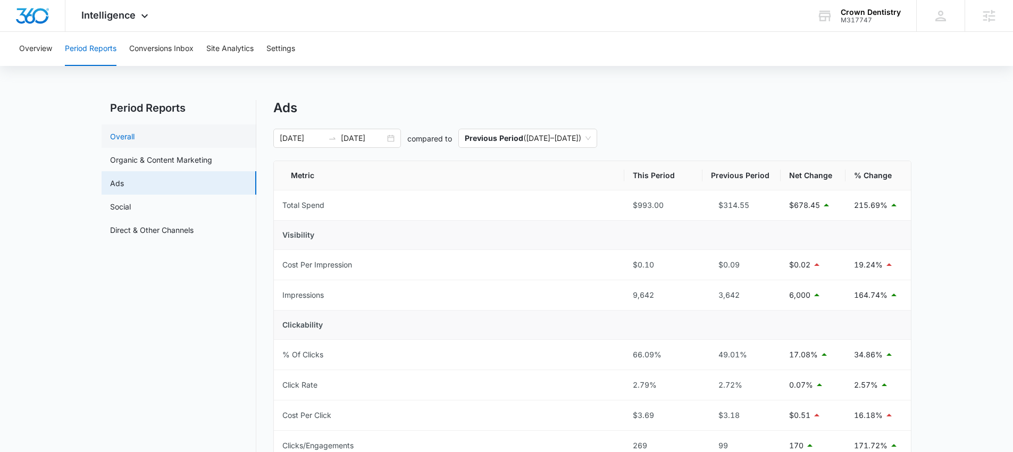
click at [135, 141] on link "Overall" at bounding box center [122, 136] width 24 height 11
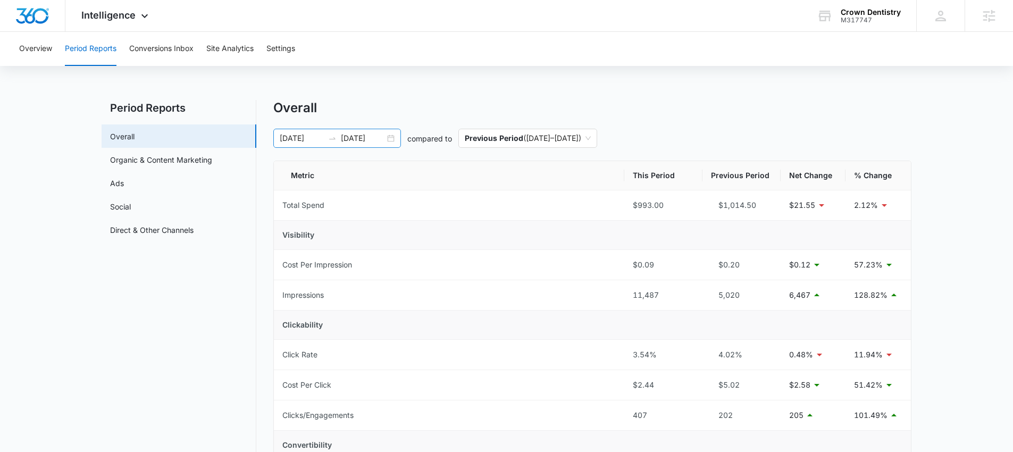
click at [389, 139] on div "08/26/2025 09/09/2025" at bounding box center [337, 138] width 128 height 19
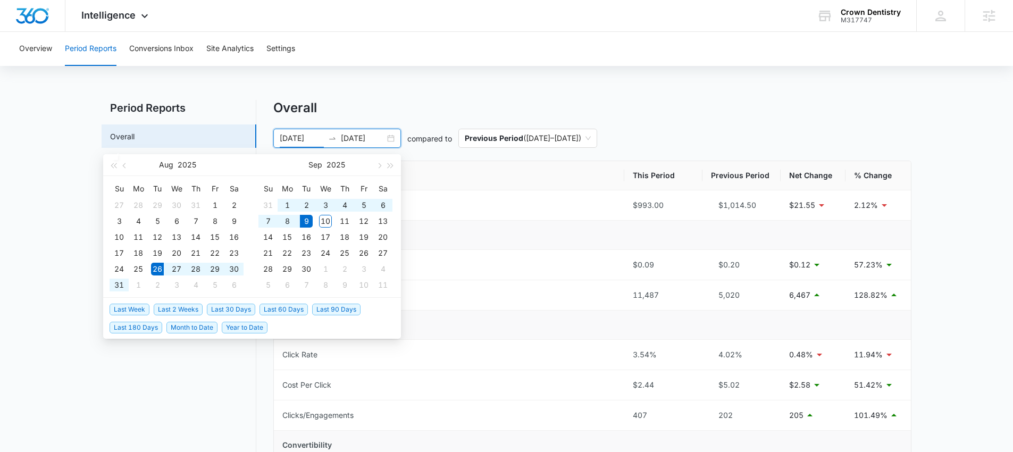
type input "08/26/2025"
click at [188, 307] on span "Last 2 Weeks" at bounding box center [178, 310] width 49 height 12
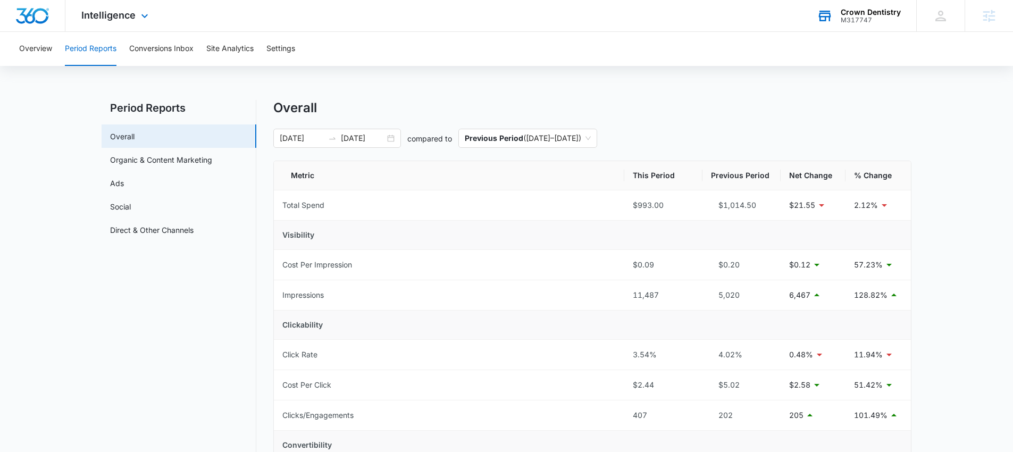
click at [839, 19] on div "Crown Dentistry M317747 Your Accounts View All" at bounding box center [858, 15] width 115 height 31
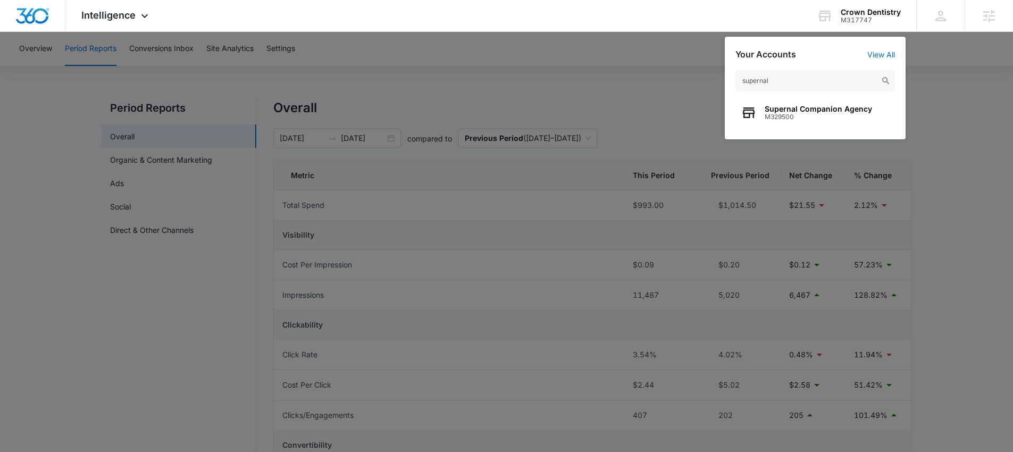
type input "supernal"
click at [803, 109] on span "Supernal Companion Agency" at bounding box center [818, 109] width 107 height 9
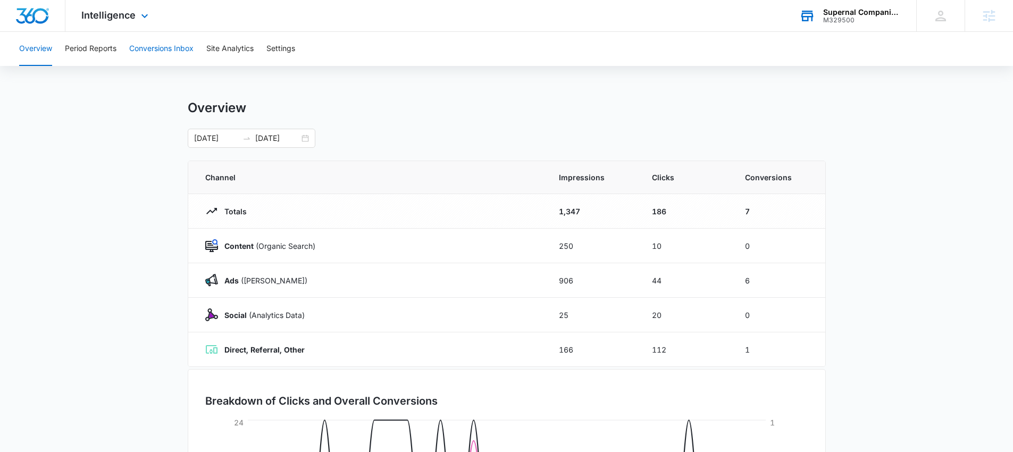
click at [180, 40] on button "Conversions Inbox" at bounding box center [161, 49] width 64 height 34
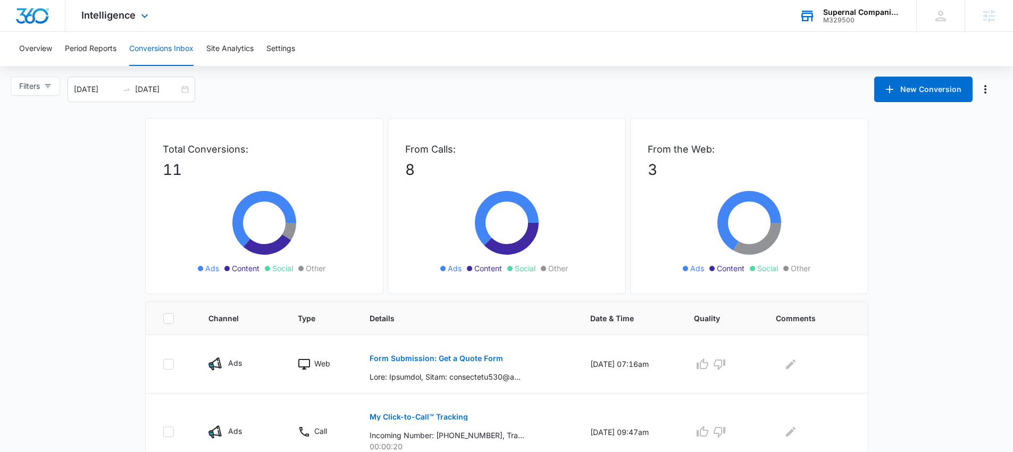
click at [832, 22] on div "M329500" at bounding box center [862, 19] width 78 height 7
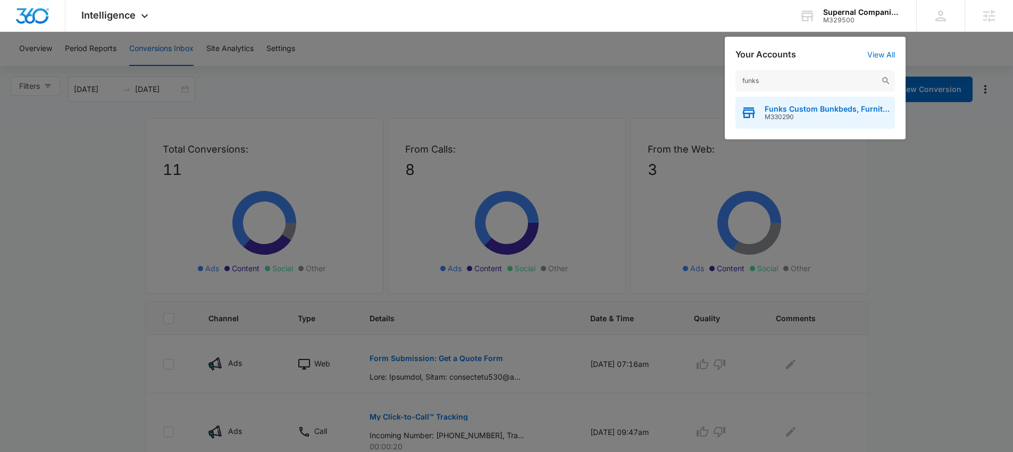
type input "funks"
click at [772, 106] on span "Funks Custom Bunkbeds, Furniture & Sawmill" at bounding box center [827, 109] width 125 height 9
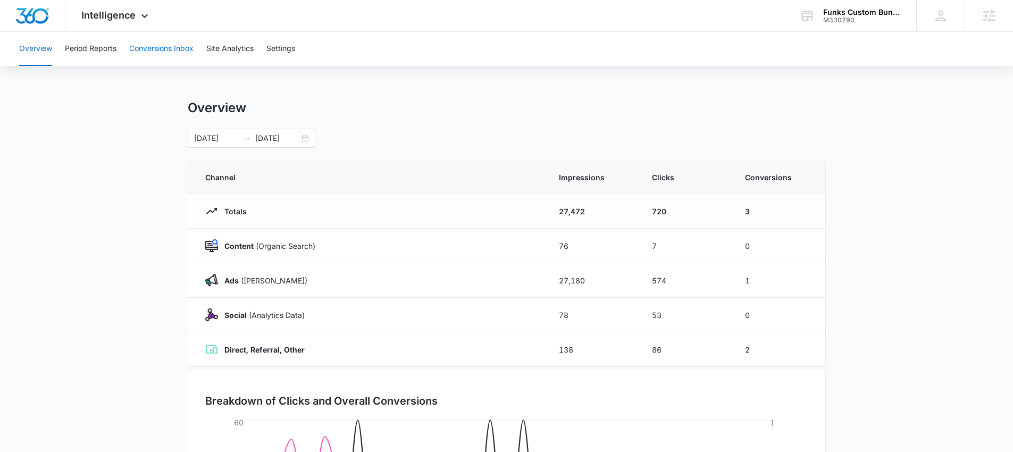
click at [176, 54] on button "Conversions Inbox" at bounding box center [161, 49] width 64 height 34
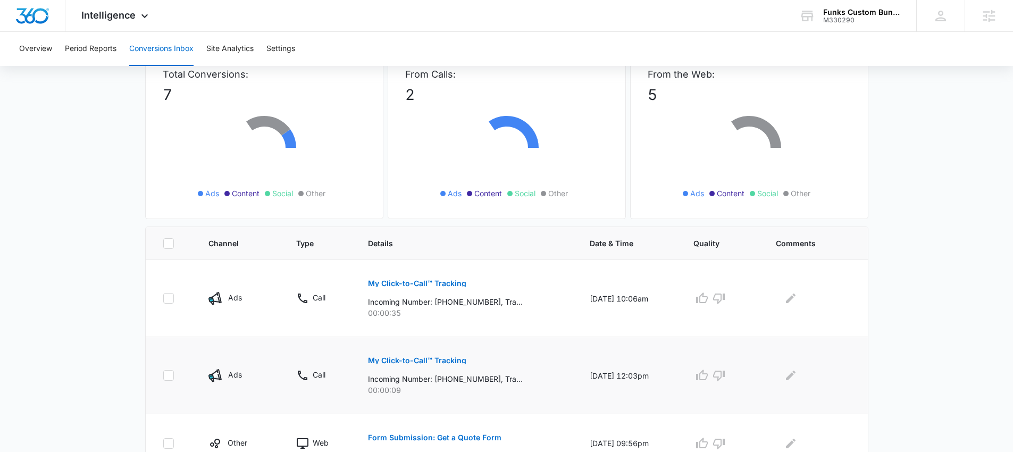
scroll to position [78, 0]
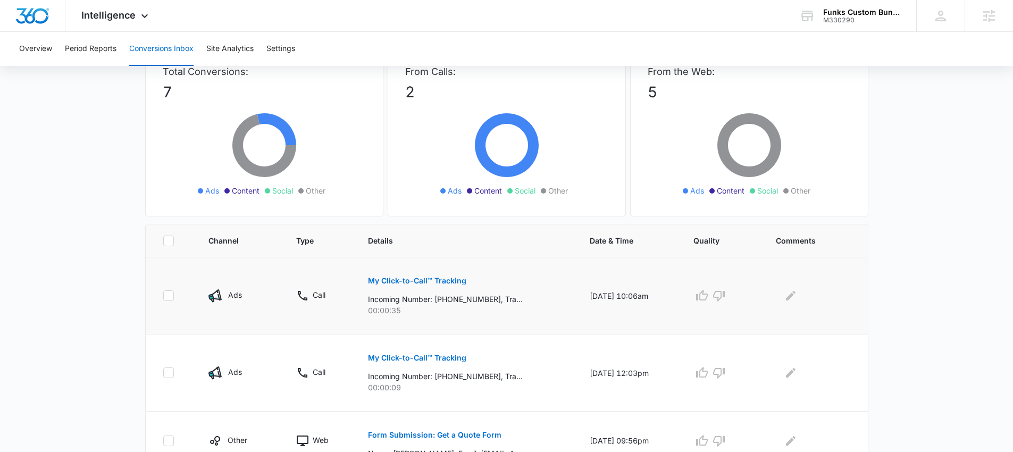
click at [428, 278] on p "My Click-to-Call™ Tracking" at bounding box center [417, 280] width 98 height 7
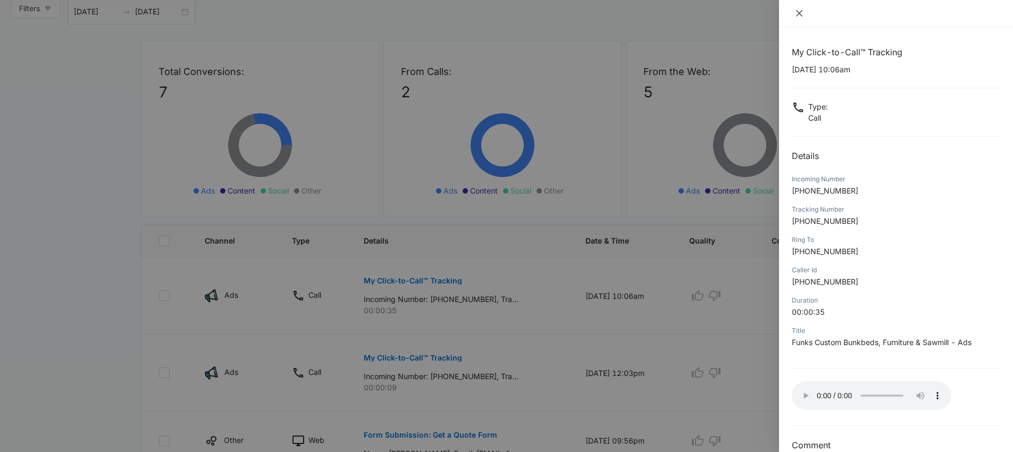
click at [799, 14] on icon "close" at bounding box center [799, 13] width 6 height 6
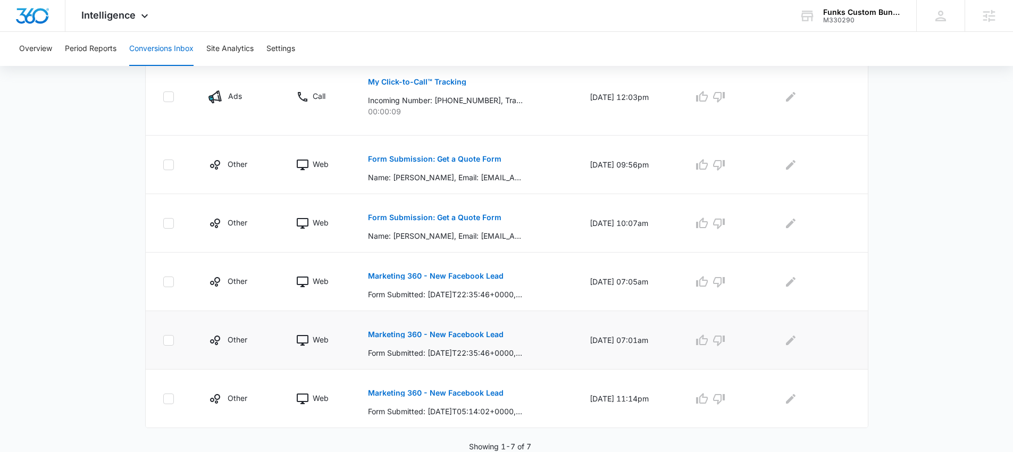
scroll to position [0, 0]
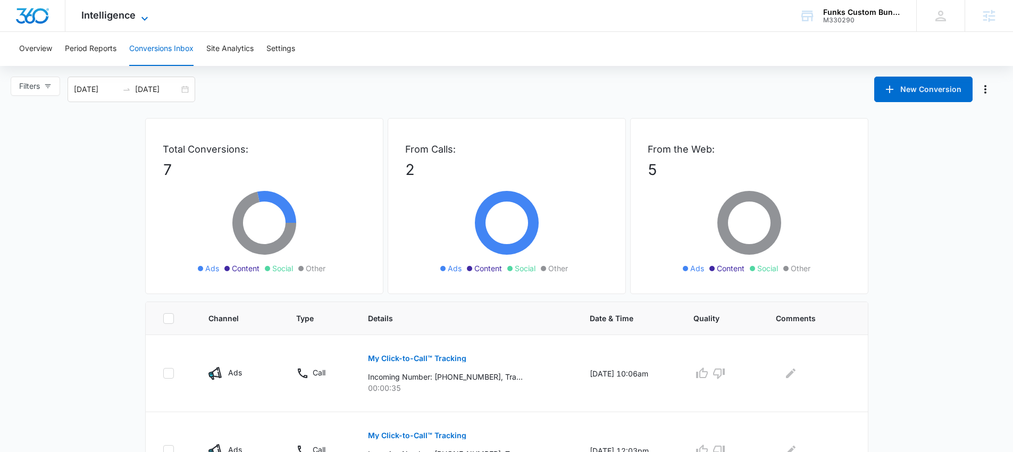
click at [124, 18] on span "Intelligence" at bounding box center [108, 15] width 54 height 11
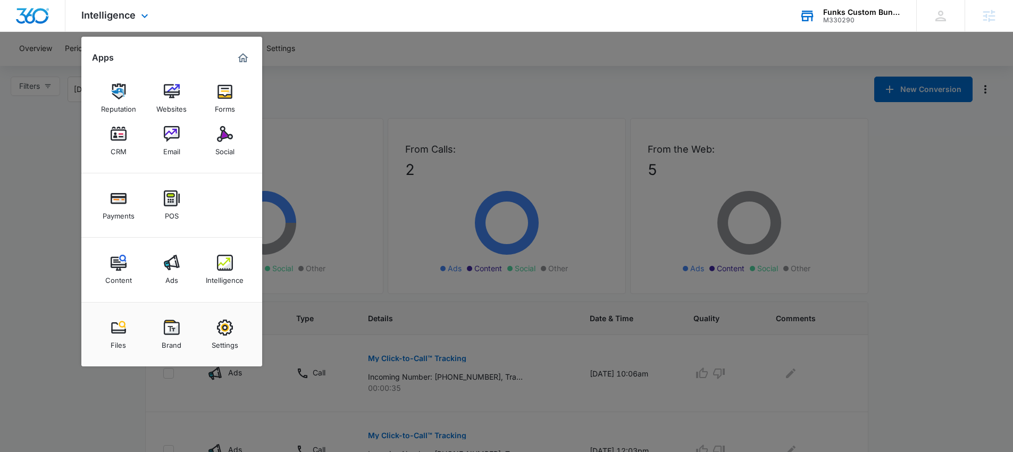
click at [844, 20] on div "M330290" at bounding box center [862, 19] width 78 height 7
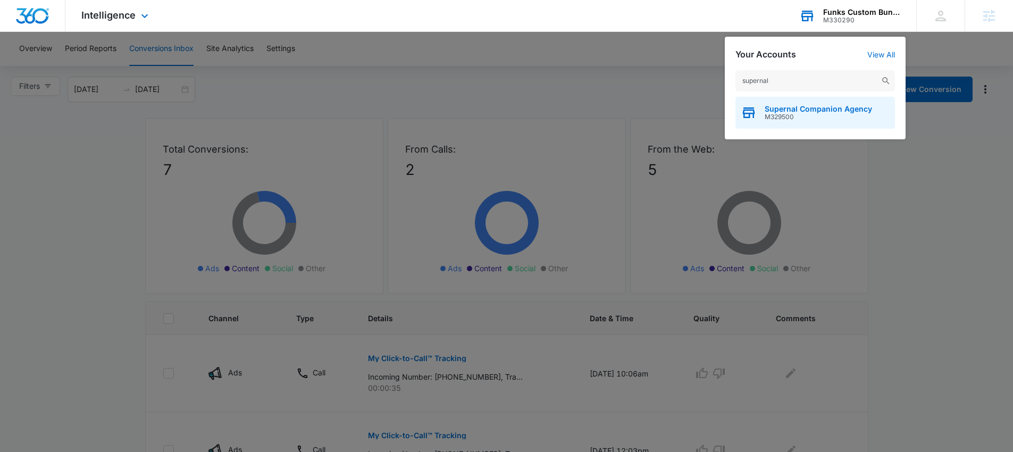
type input "supernal"
click at [791, 108] on span "Supernal Companion Agency" at bounding box center [818, 109] width 107 height 9
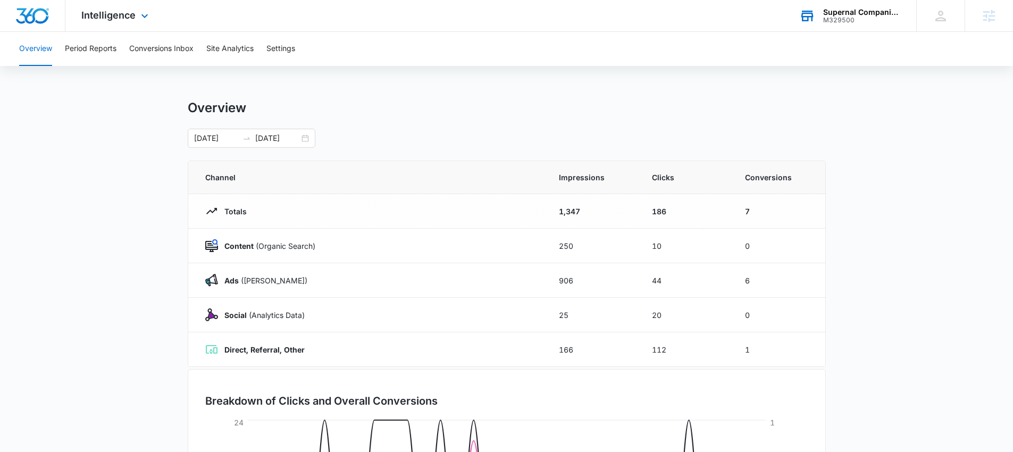
drag, startPoint x: 106, startPoint y: 23, endPoint x: 106, endPoint y: 30, distance: 7.5
click at [106, 23] on div "Intelligence Apps Reputation Websites Forms CRM Email Social Payments POS Conte…" at bounding box center [116, 15] width 102 height 31
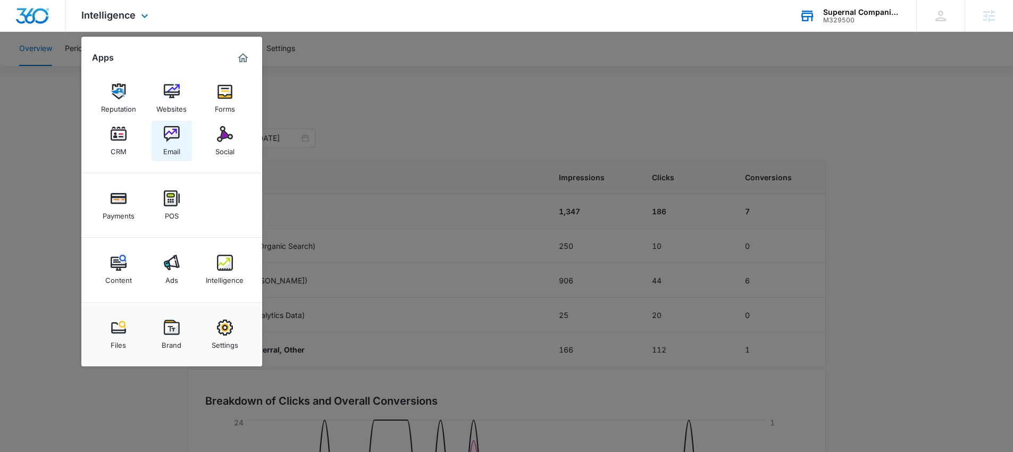
click at [171, 137] on img at bounding box center [172, 134] width 16 height 16
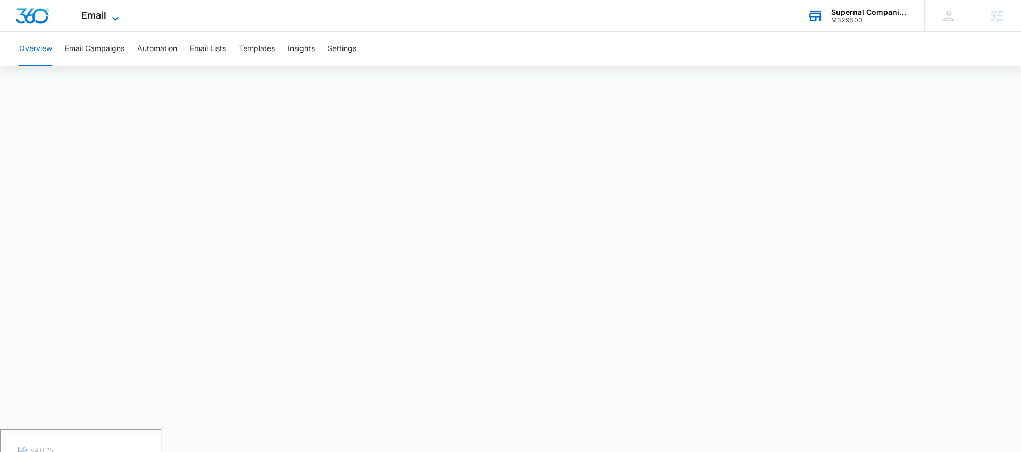
click at [105, 15] on span "Email" at bounding box center [93, 15] width 25 height 11
click at [104, 18] on span "Email" at bounding box center [93, 15] width 25 height 11
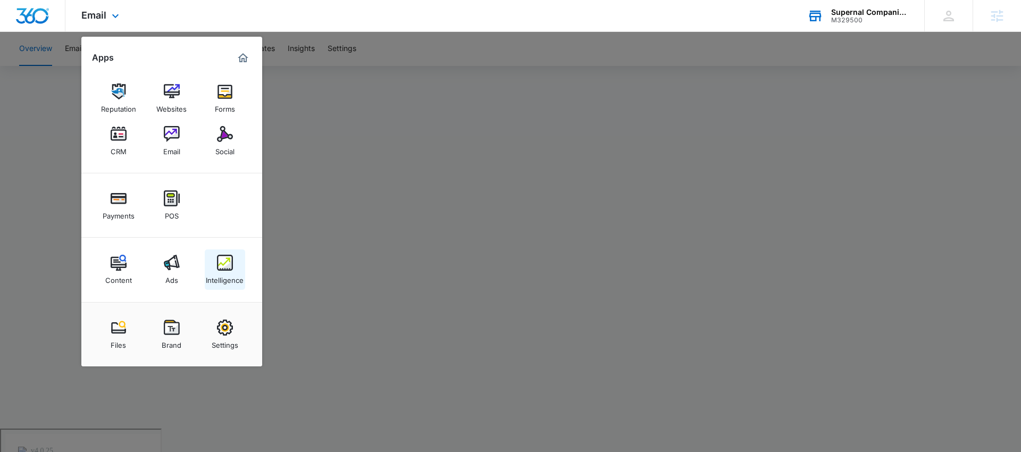
click at [222, 274] on div "Intelligence" at bounding box center [225, 278] width 38 height 14
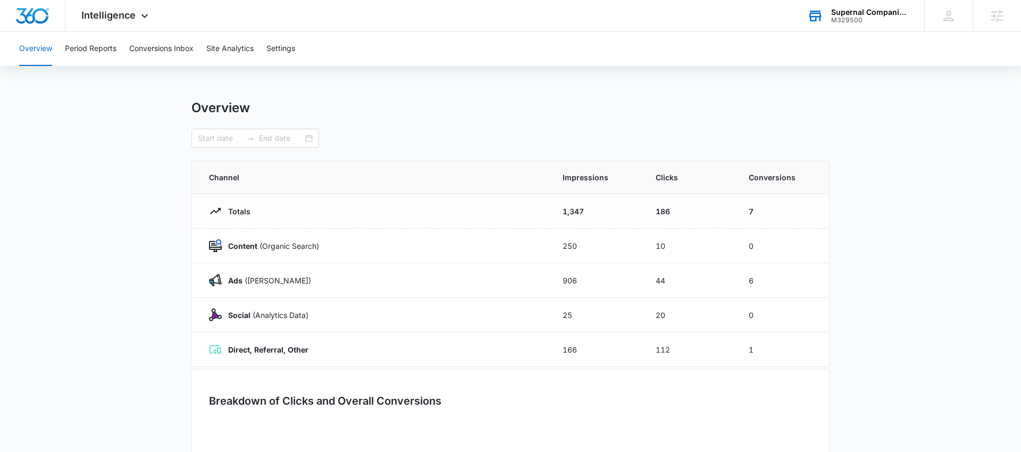
type input "08/08/2025"
type input "09/07/2025"
click at [157, 53] on button "Conversions Inbox" at bounding box center [161, 49] width 64 height 34
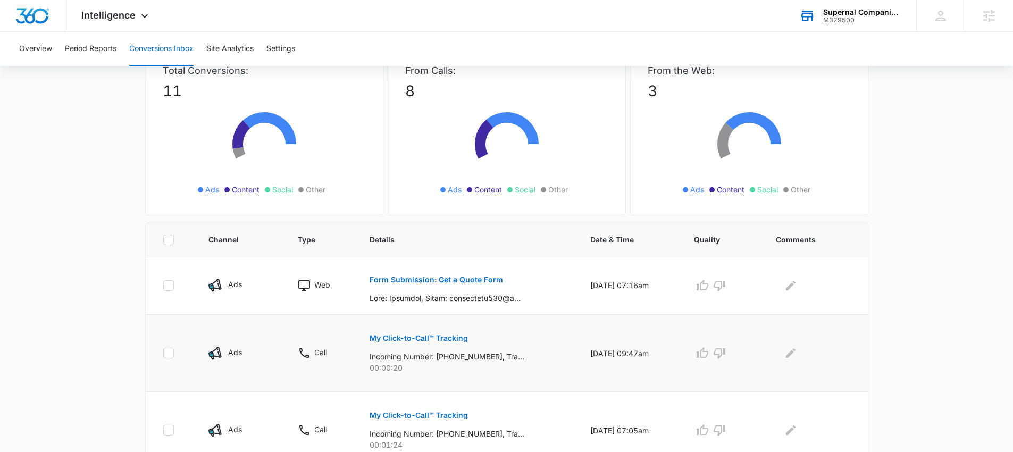
scroll to position [81, 0]
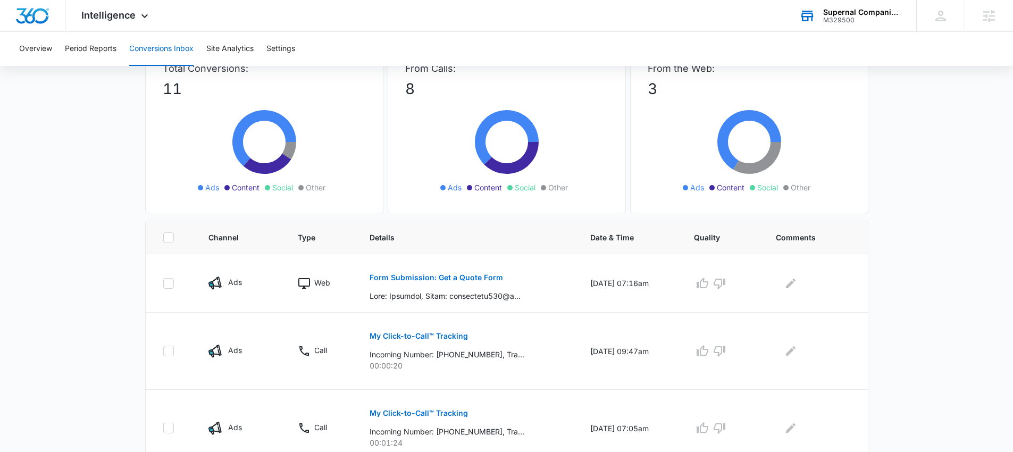
click at [861, 12] on div "Supernal Companion Agency" at bounding box center [862, 12] width 78 height 9
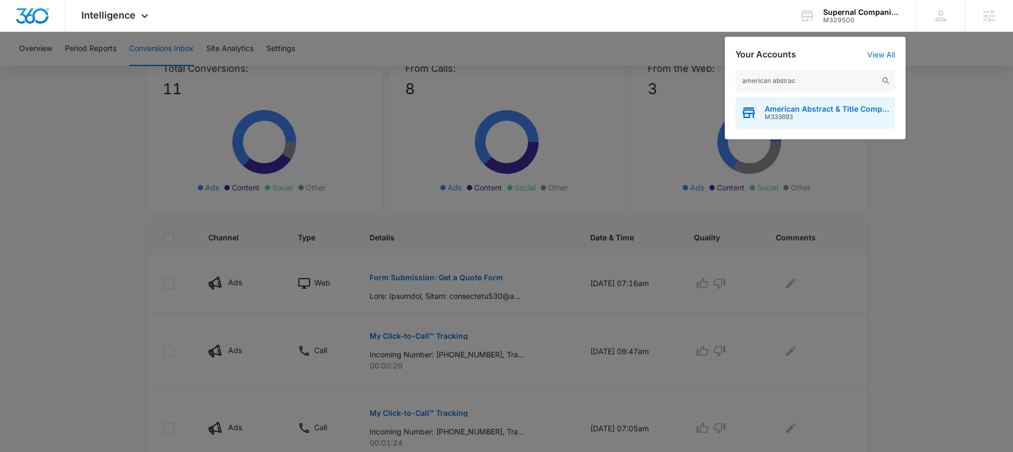
type input "american abstrac"
click at [787, 105] on span "American Abstract & Title Company" at bounding box center [827, 109] width 125 height 9
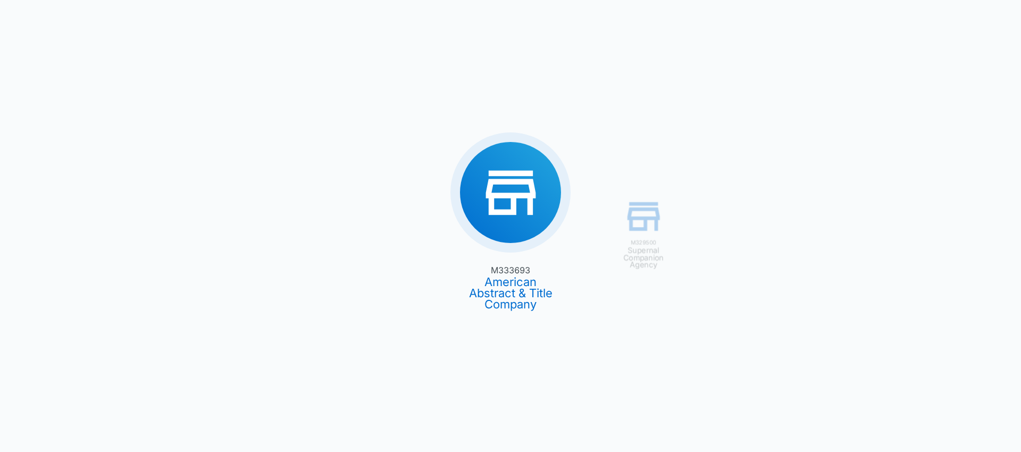
type input "[DATE]"
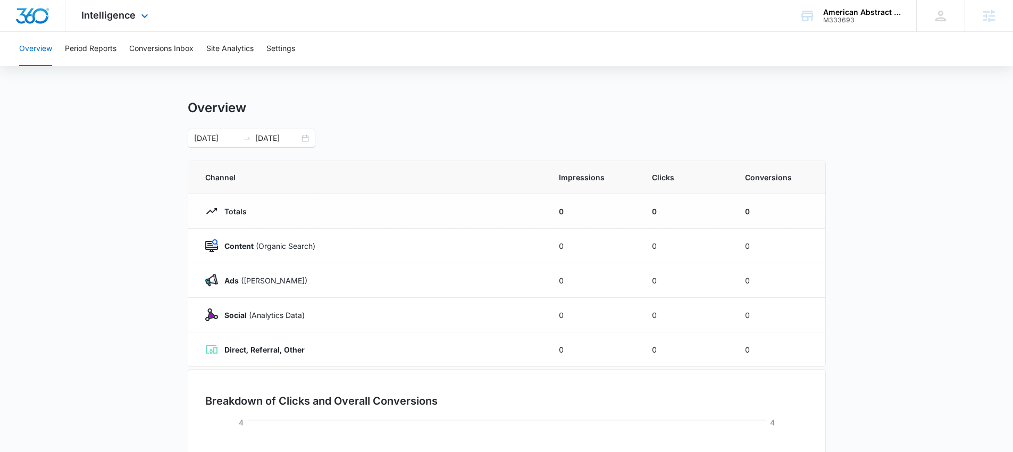
click at [113, 24] on div "Intelligence Apps Reputation Forms CRM Email Social Payments POS Content Ads In…" at bounding box center [116, 15] width 102 height 31
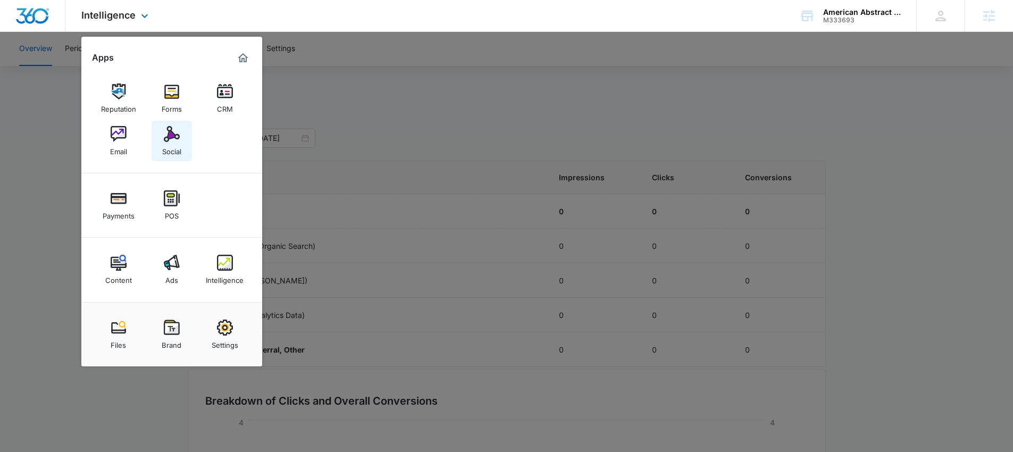
click at [174, 139] on img at bounding box center [172, 134] width 16 height 16
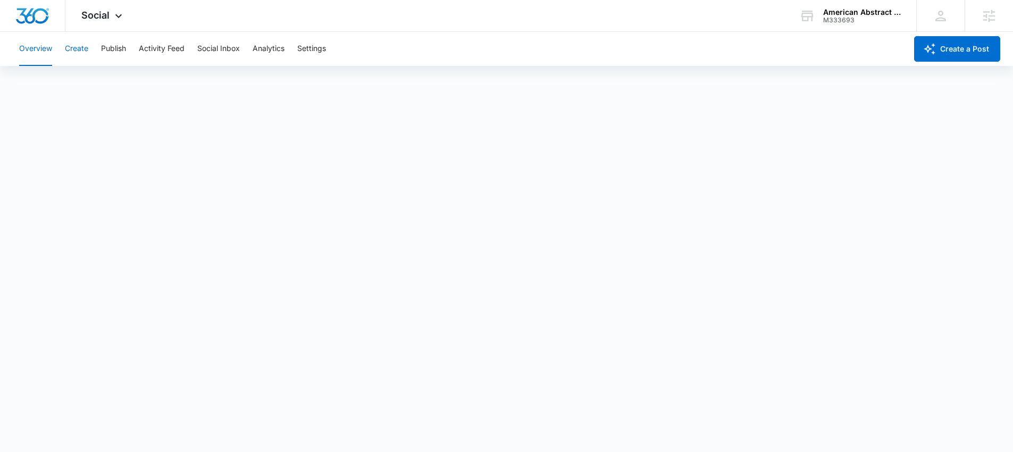
click at [82, 49] on button "Create" at bounding box center [76, 49] width 23 height 34
click at [120, 50] on button "Publish" at bounding box center [113, 49] width 25 height 34
click at [91, 82] on button "Schedules" at bounding box center [81, 81] width 36 height 30
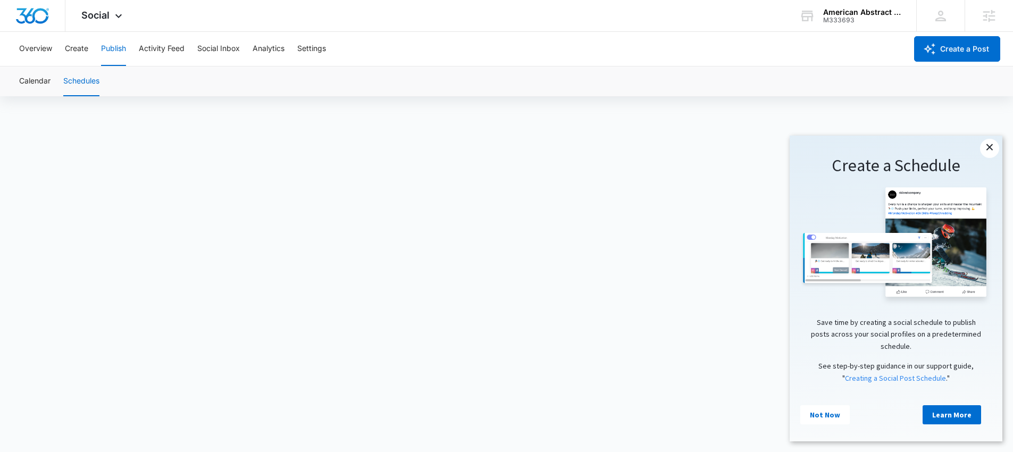
click at [991, 148] on link "×" at bounding box center [989, 148] width 19 height 19
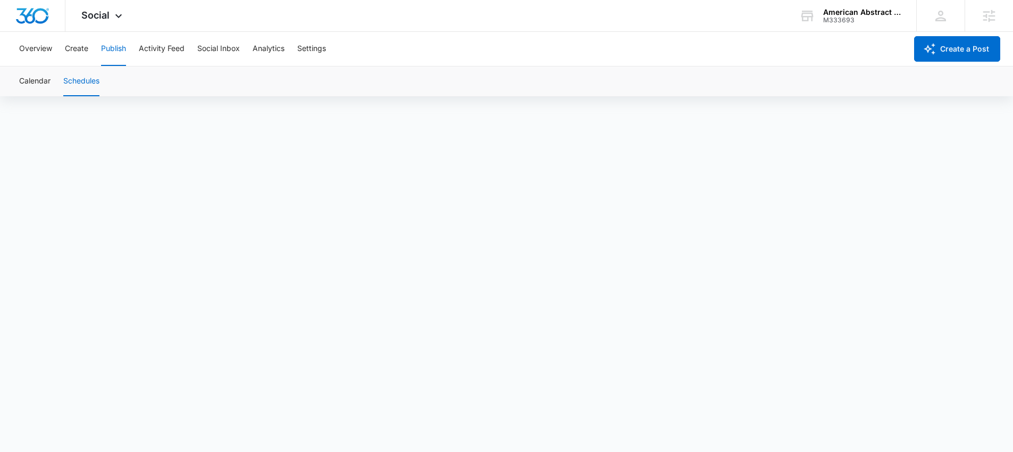
scroll to position [7, 0]
click at [842, 15] on div "American Abstract & Title Company" at bounding box center [862, 12] width 78 height 9
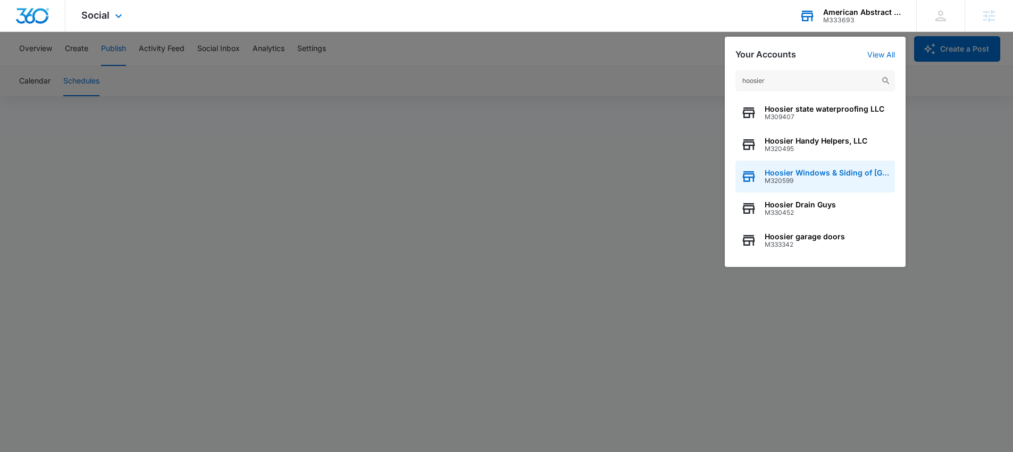
type input "hoosier"
click at [817, 168] on div "Hoosier Windows & Siding of Indianapolis M320599" at bounding box center [816, 177] width 160 height 32
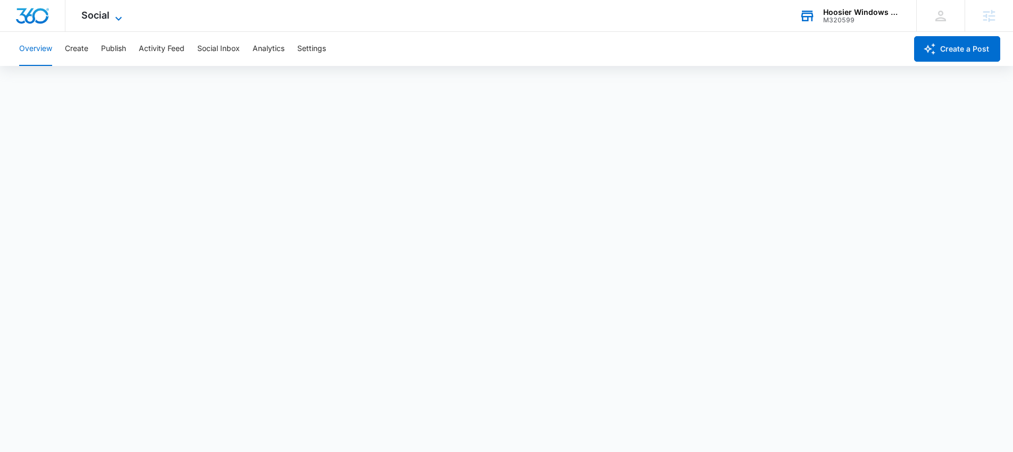
click at [106, 20] on span "Social" at bounding box center [95, 15] width 28 height 11
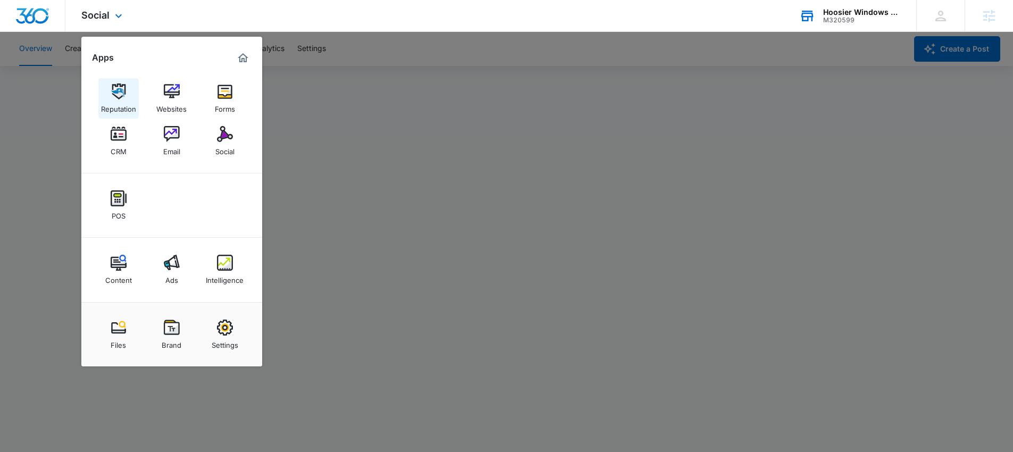
click at [112, 96] on img at bounding box center [119, 92] width 16 height 16
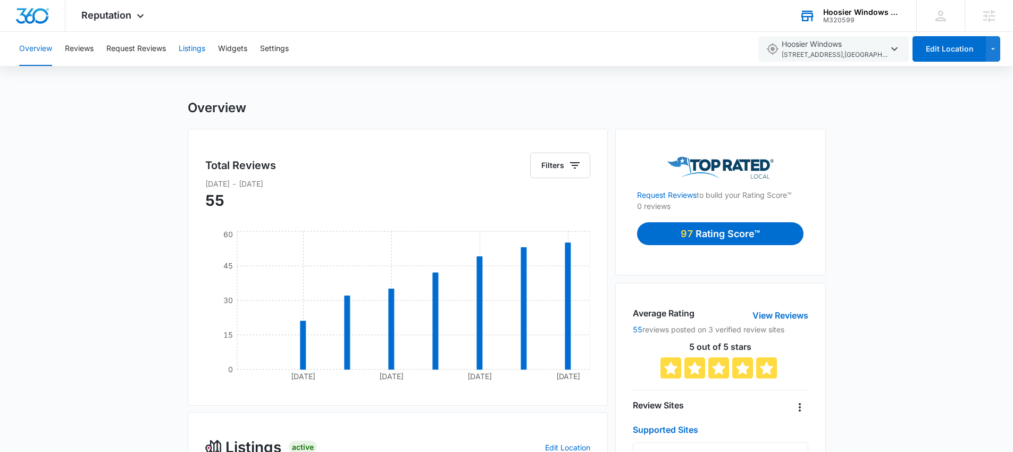
click at [193, 47] on button "Listings" at bounding box center [192, 49] width 27 height 34
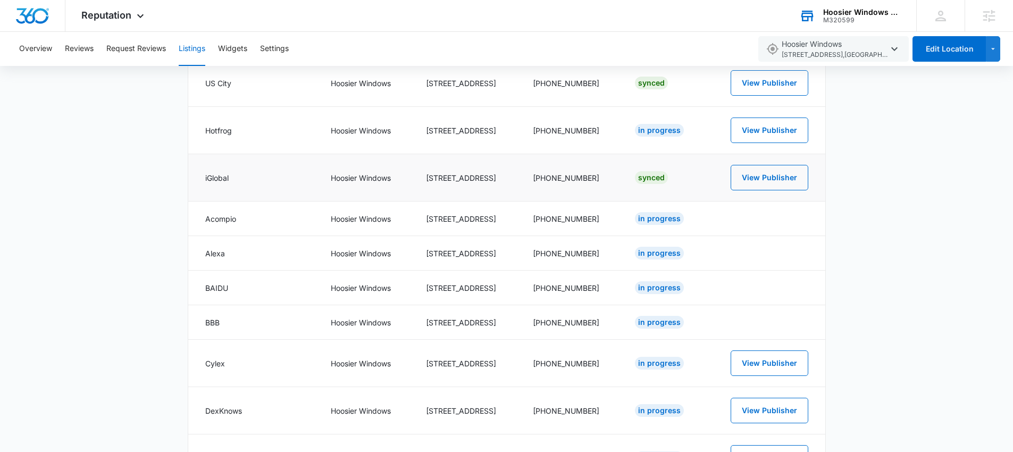
scroll to position [907, 0]
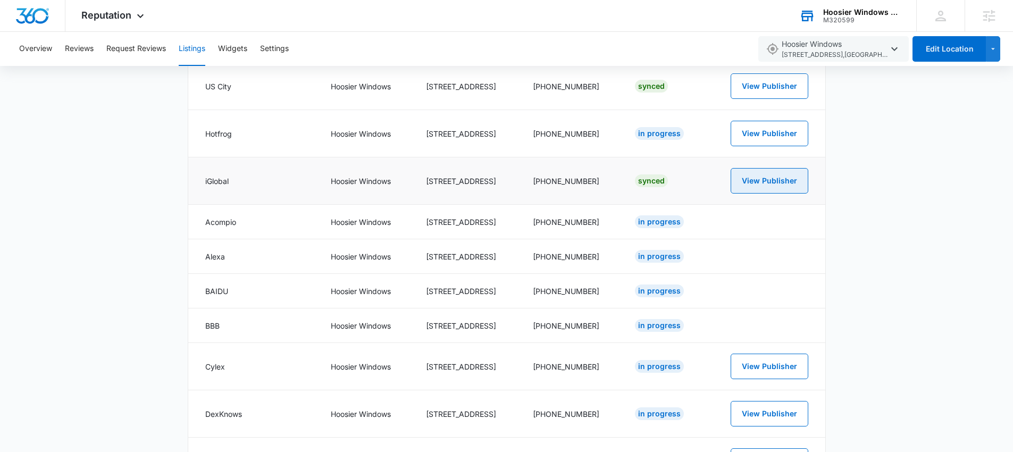
click at [768, 179] on button "View Publisher" at bounding box center [770, 181] width 78 height 26
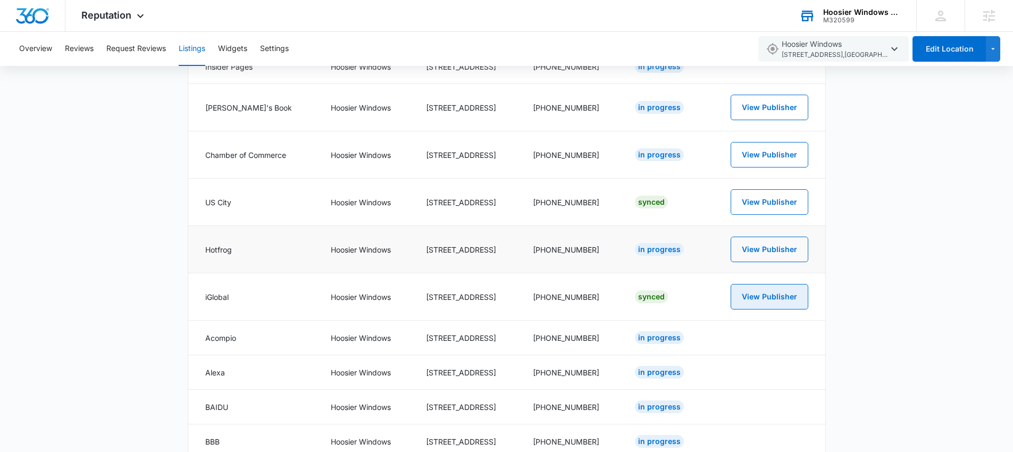
scroll to position [789, 0]
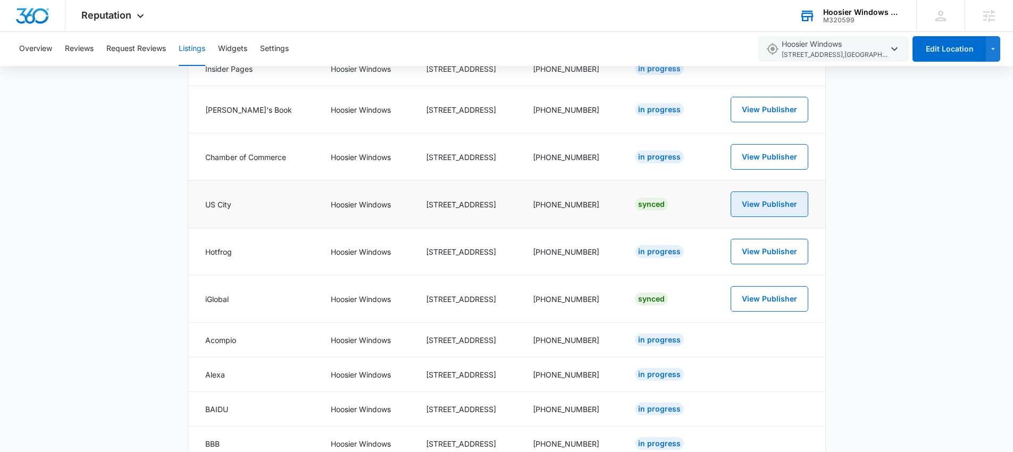
click at [775, 197] on button "View Publisher" at bounding box center [770, 205] width 78 height 26
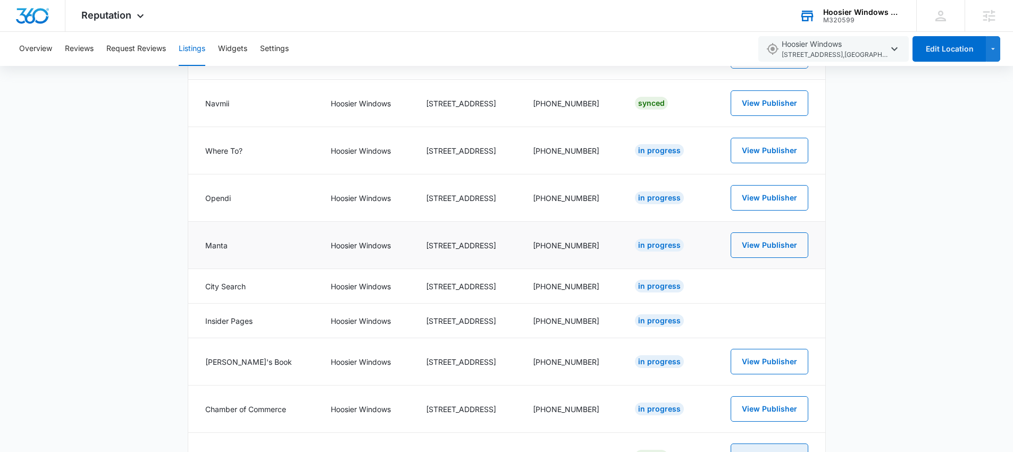
scroll to position [509, 0]
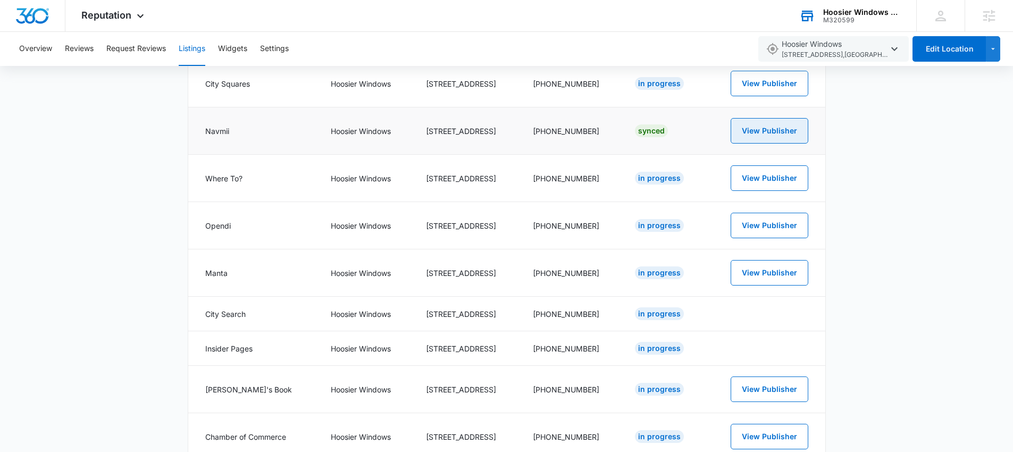
click at [759, 125] on button "View Publisher" at bounding box center [770, 131] width 78 height 26
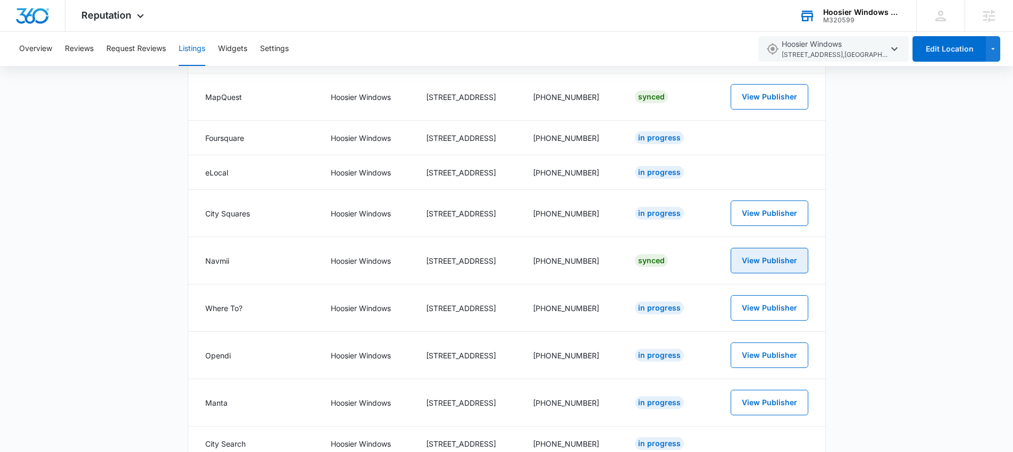
scroll to position [344, 0]
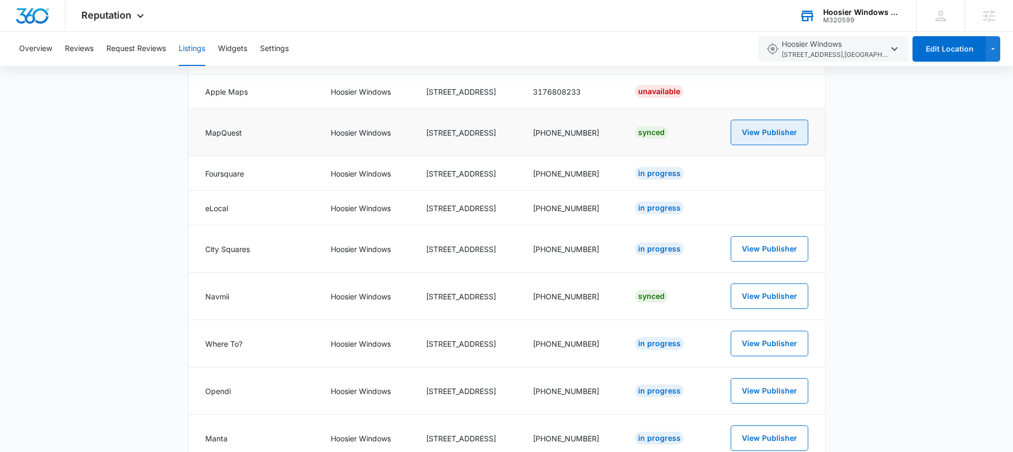
click at [795, 130] on button "View Publisher" at bounding box center [770, 133] width 78 height 26
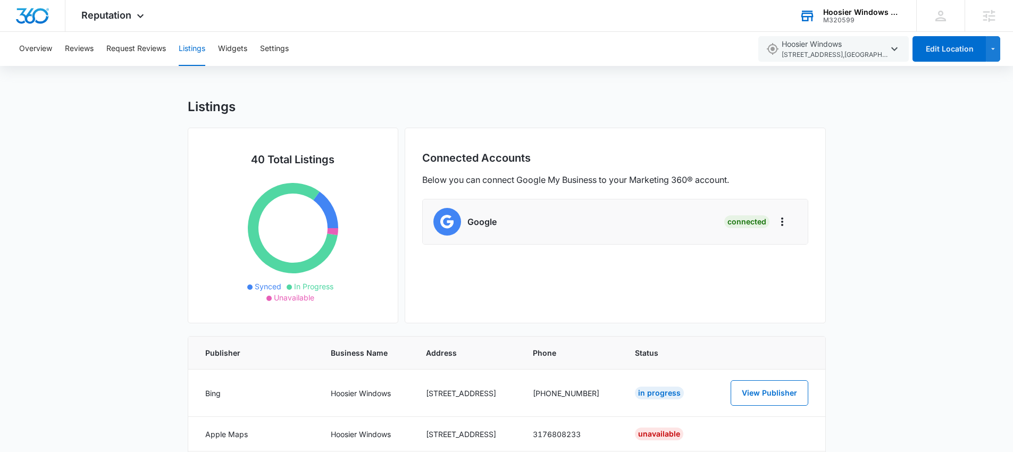
scroll to position [0, 0]
click at [814, 12] on icon at bounding box center [808, 16] width 16 height 16
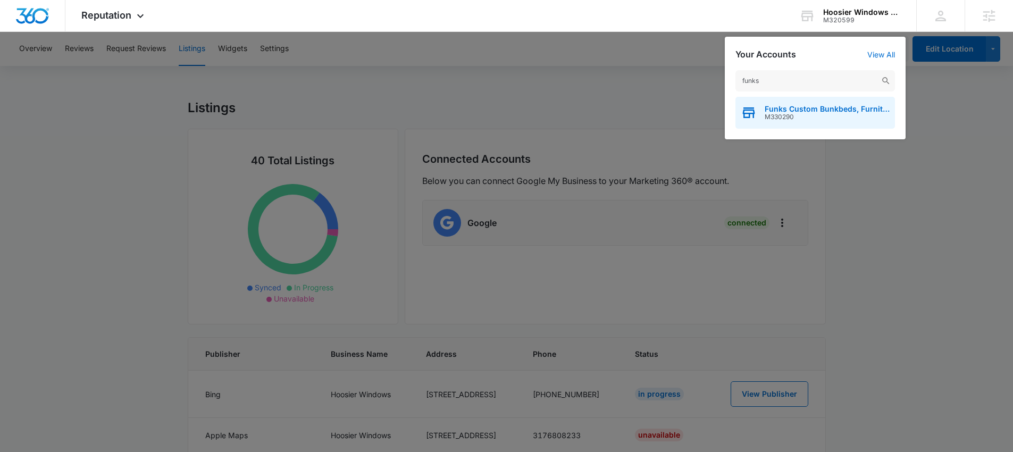
type input "funks"
click at [773, 112] on span "Funks Custom Bunkbeds, Furniture & Sawmill" at bounding box center [827, 109] width 125 height 9
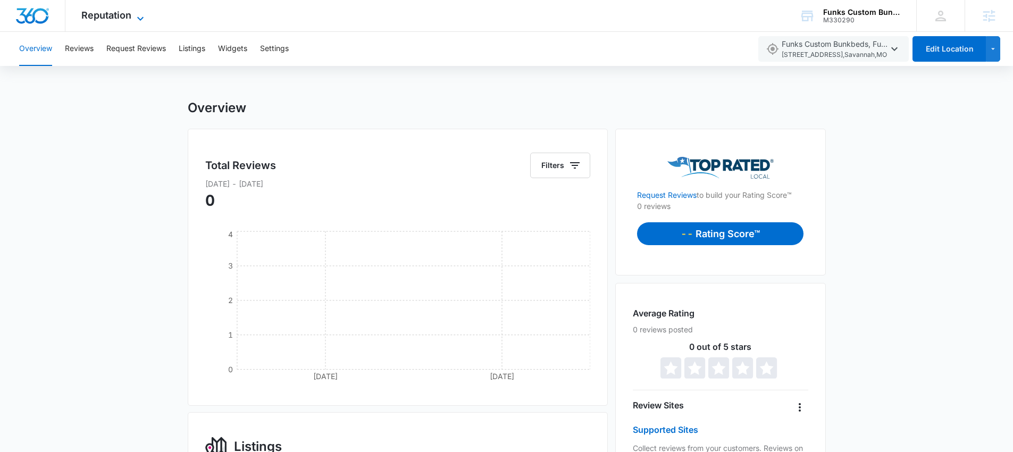
click at [119, 19] on span "Reputation" at bounding box center [106, 15] width 50 height 11
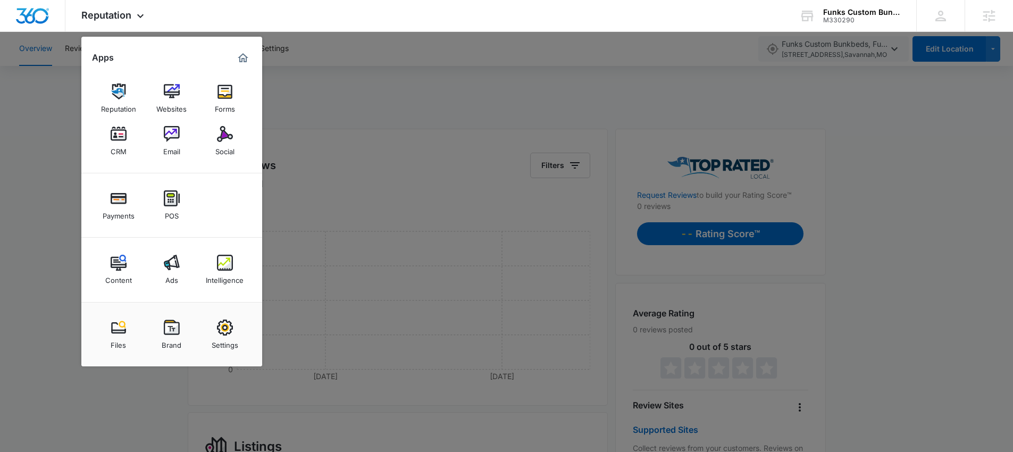
click at [222, 265] on img at bounding box center [225, 263] width 16 height 16
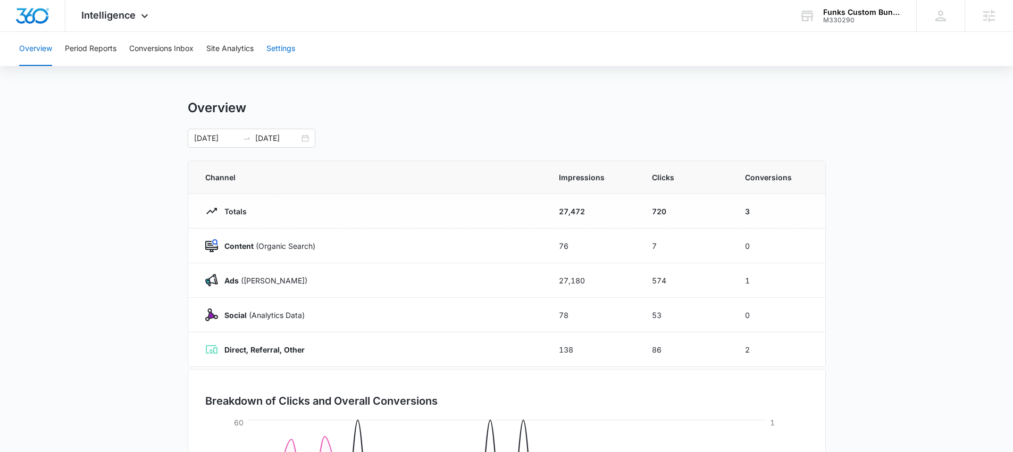
click at [287, 47] on button "Settings" at bounding box center [281, 49] width 29 height 34
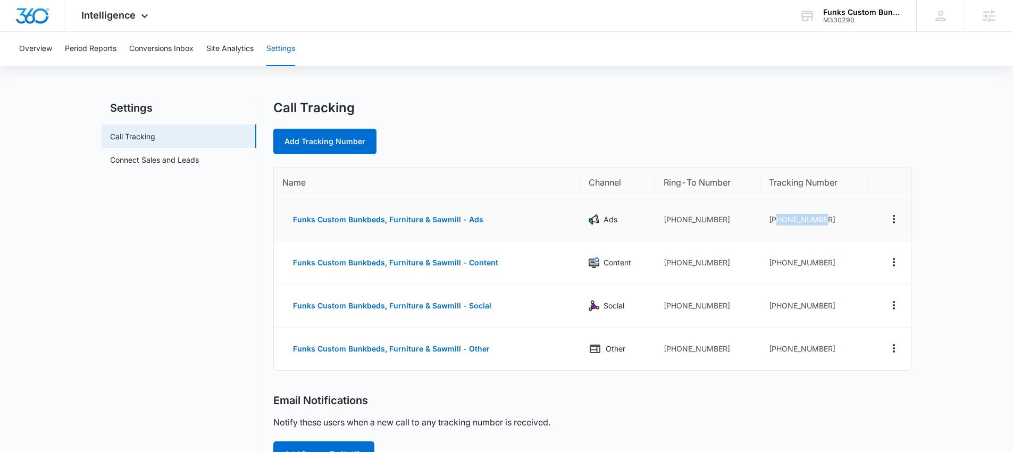
drag, startPoint x: 823, startPoint y: 221, endPoint x: 775, endPoint y: 219, distance: 49.0
click at [775, 219] on td "[PHONE_NUMBER]" at bounding box center [814, 219] width 107 height 43
copy td "6602361598"
click at [100, 20] on span "Intelligence" at bounding box center [108, 15] width 54 height 11
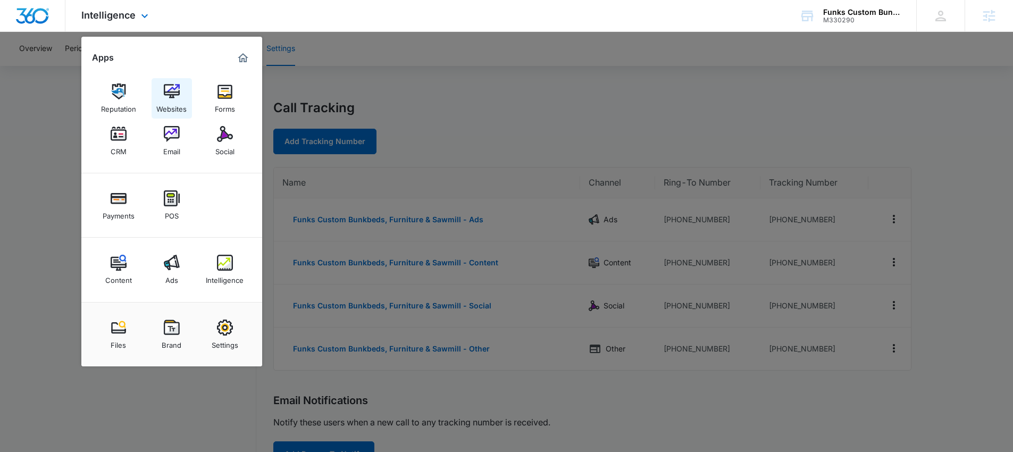
click at [164, 96] on img at bounding box center [172, 92] width 16 height 16
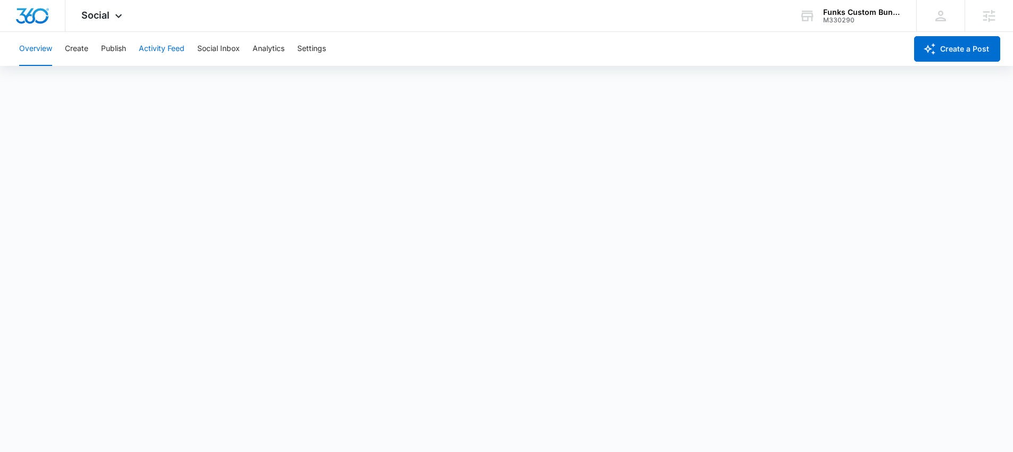
scroll to position [3, 0]
click at [113, 51] on button "Publish" at bounding box center [113, 49] width 25 height 34
click at [155, 47] on button "Activity Feed" at bounding box center [162, 49] width 46 height 34
click at [231, 43] on button "Social Inbox" at bounding box center [218, 49] width 43 height 34
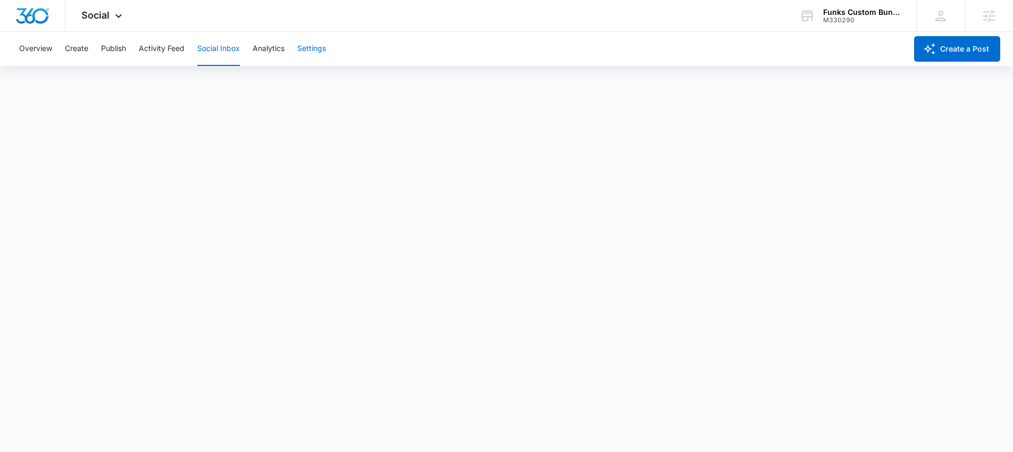
click at [310, 46] on button "Settings" at bounding box center [311, 49] width 29 height 34
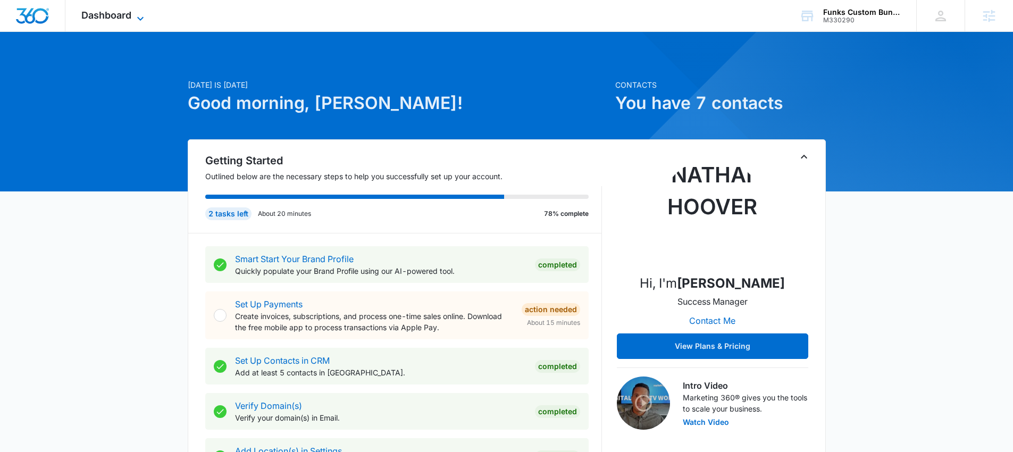
click at [124, 13] on span "Dashboard" at bounding box center [106, 15] width 50 height 11
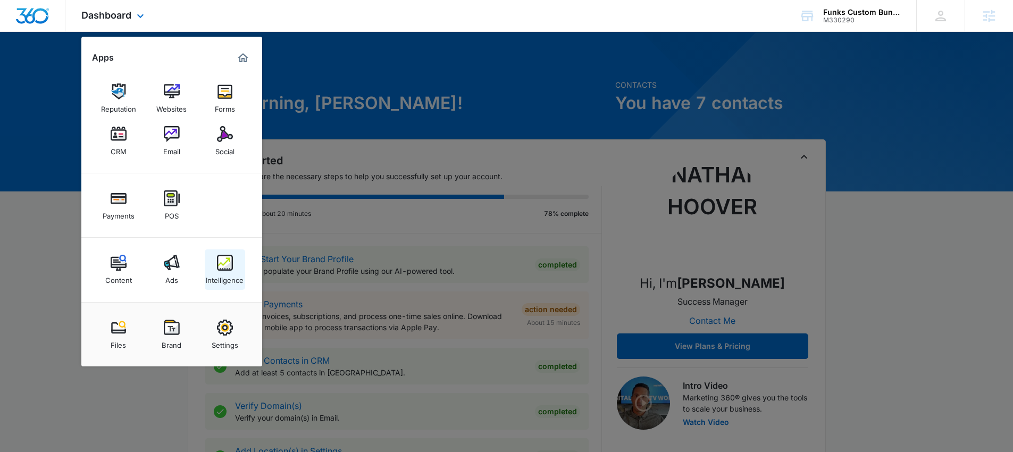
click at [223, 273] on div "Intelligence" at bounding box center [225, 278] width 38 height 14
click at [223, 273] on div "Smart Start Your Brand Profile Quickly populate your Brand Profile using our AI…" at bounding box center [397, 264] width 384 height 37
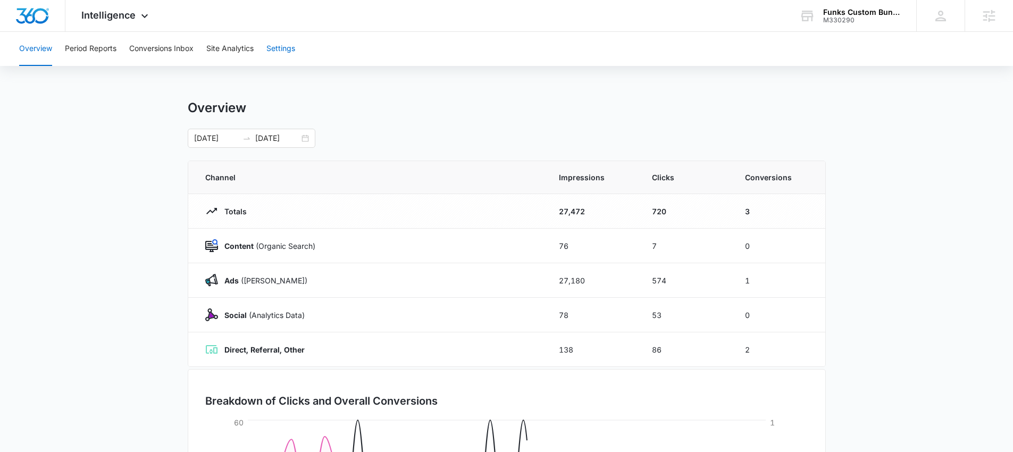
click at [284, 49] on button "Settings" at bounding box center [281, 49] width 29 height 34
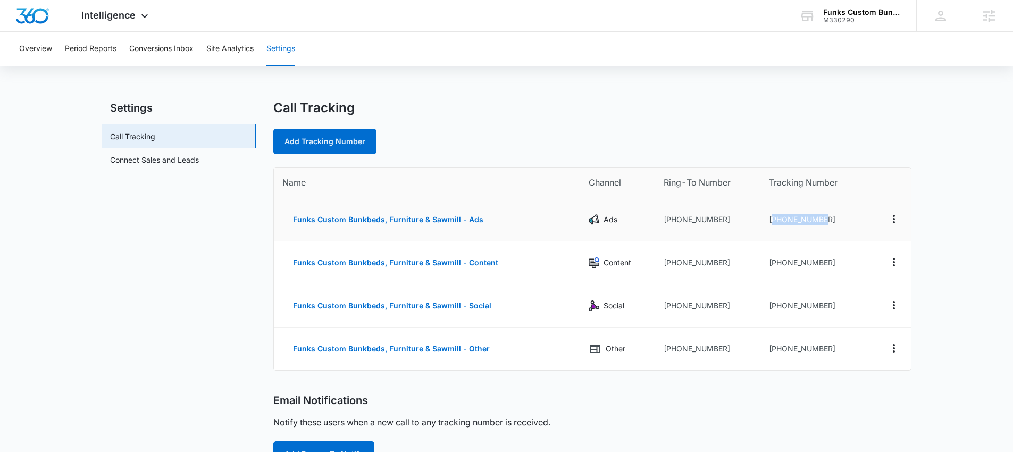
drag, startPoint x: 825, startPoint y: 218, endPoint x: 772, endPoint y: 221, distance: 52.2
